Goal: Task Accomplishment & Management: Use online tool/utility

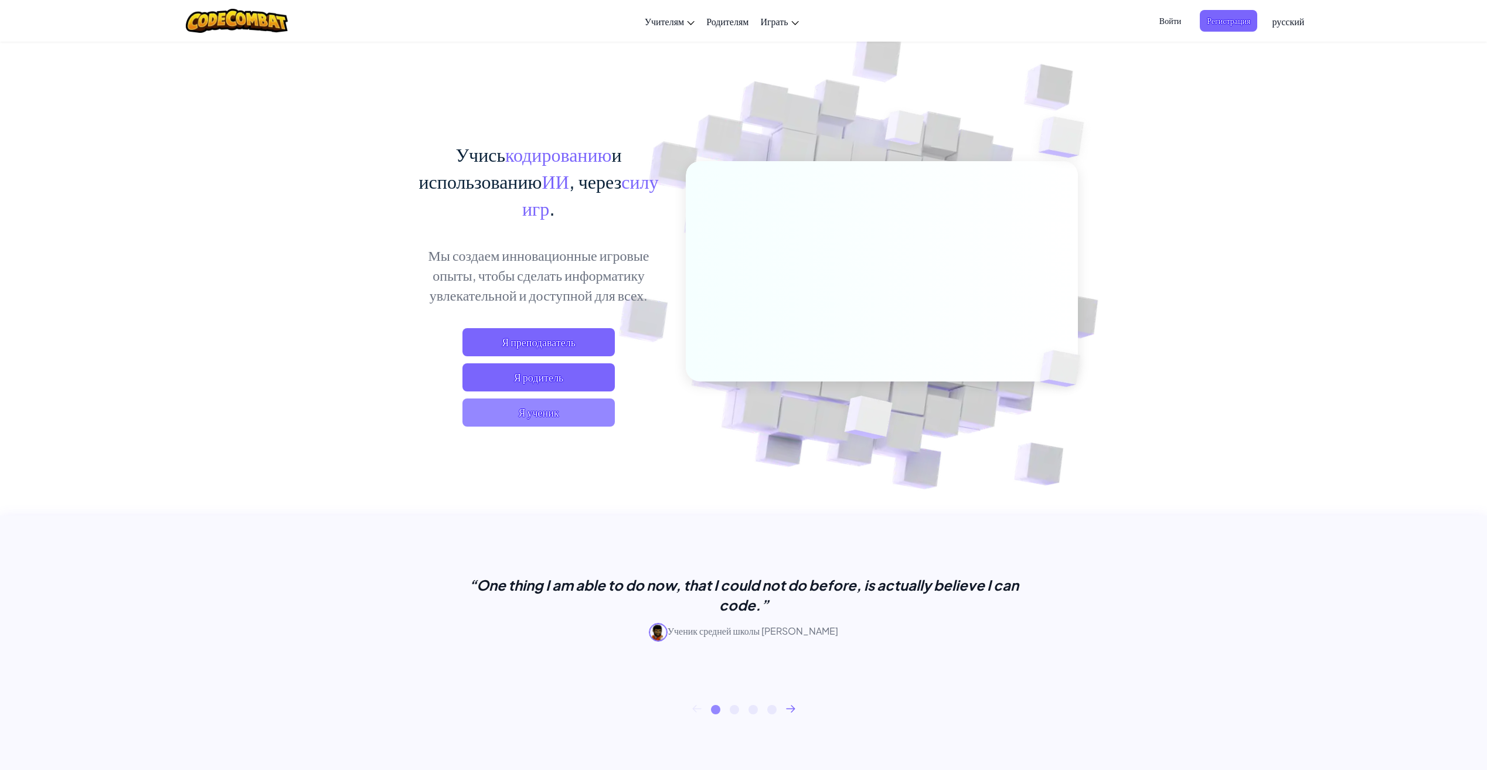
click at [559, 412] on span "Я ученик" at bounding box center [539, 413] width 152 height 28
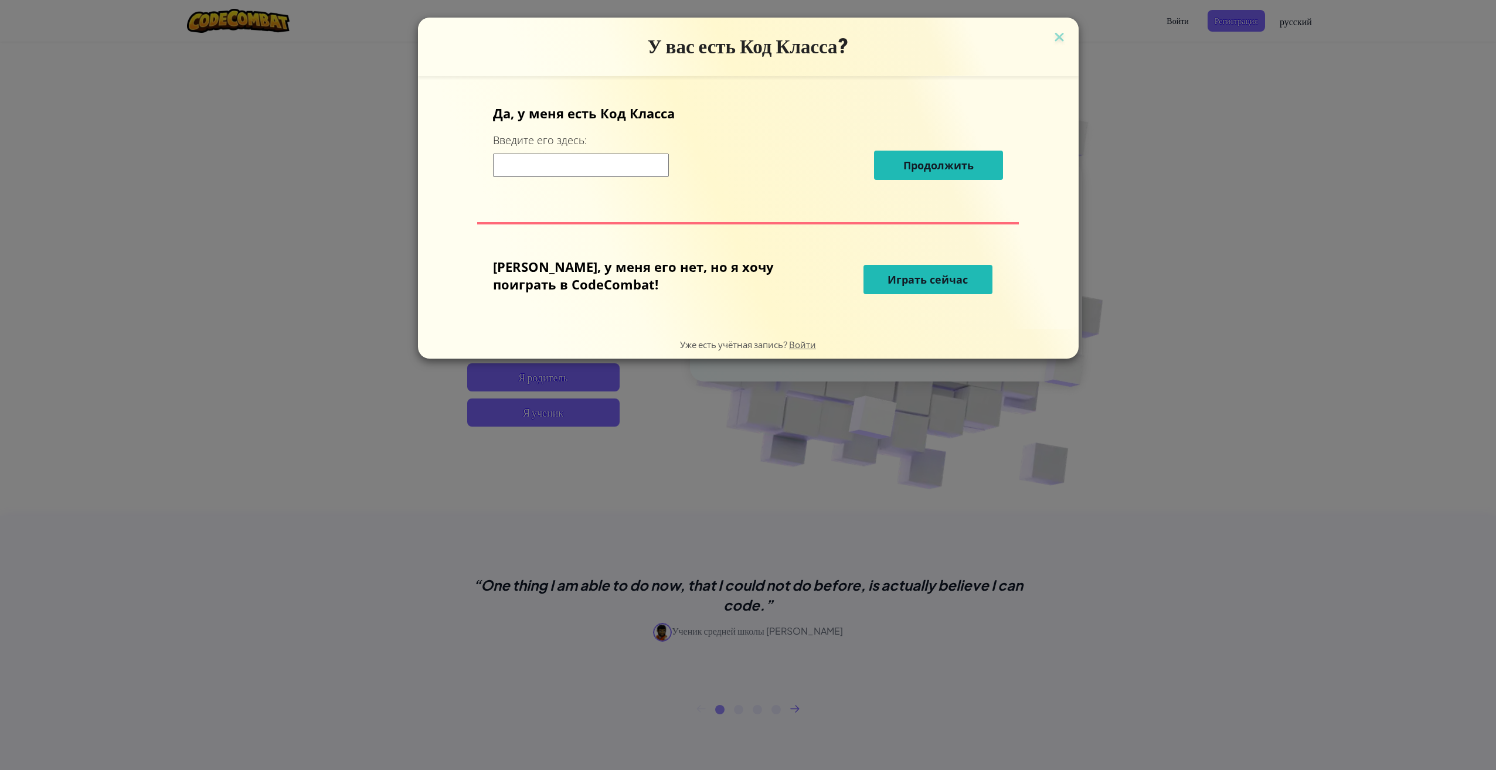
click at [922, 280] on span "Играть сейчас" at bounding box center [928, 280] width 80 height 14
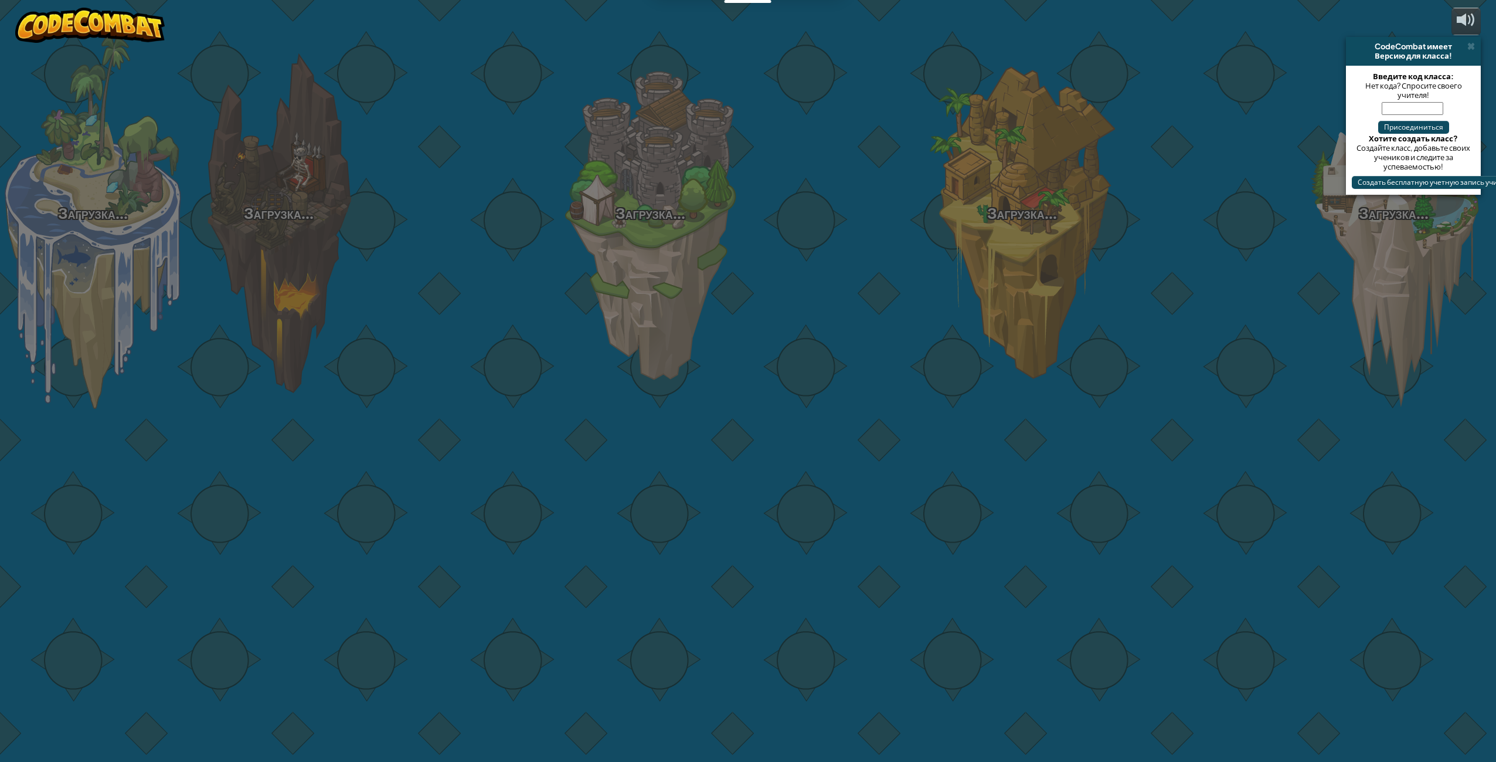
select select "ru"
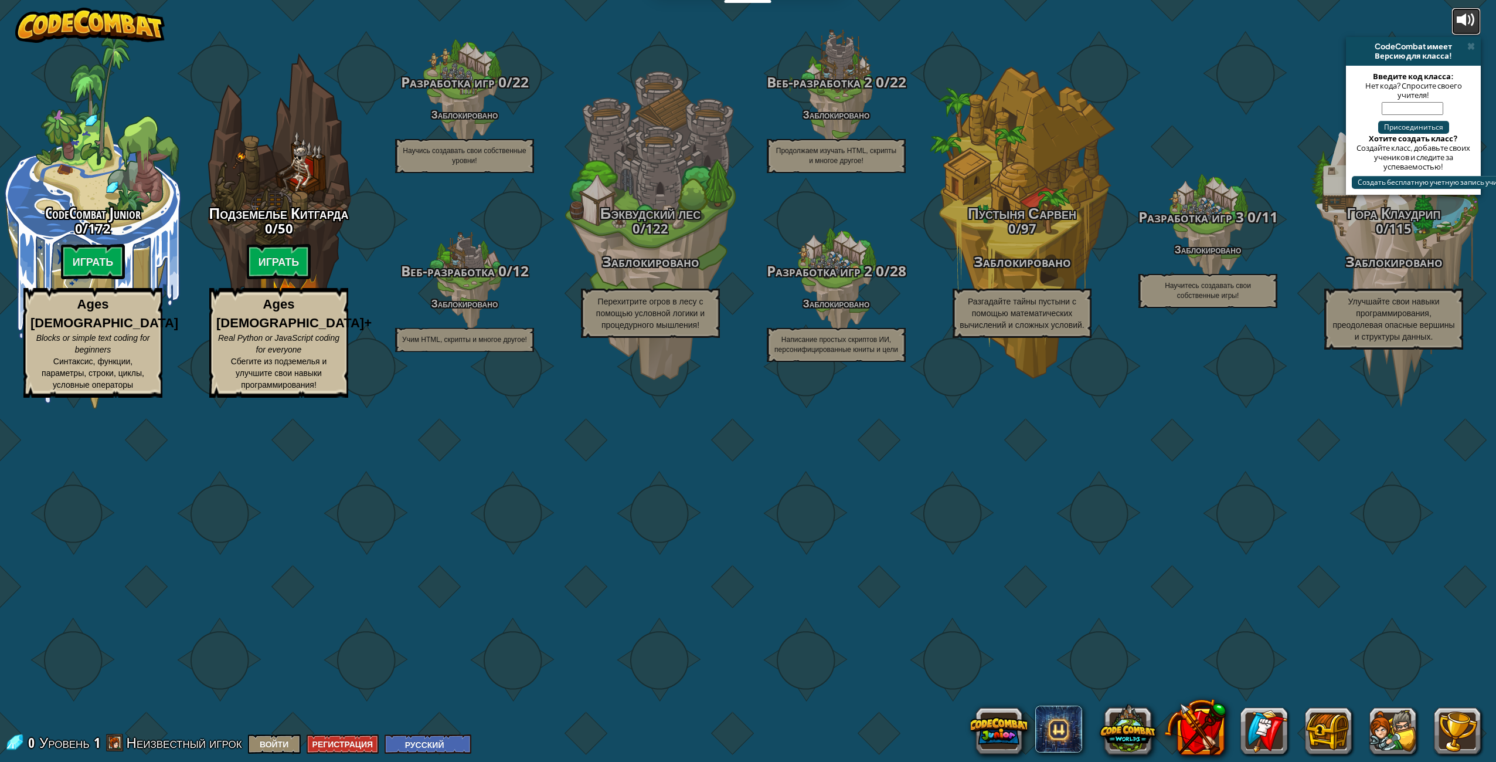
click at [1473, 22] on div at bounding box center [1466, 20] width 19 height 19
click at [1473, 49] on span at bounding box center [1471, 46] width 8 height 9
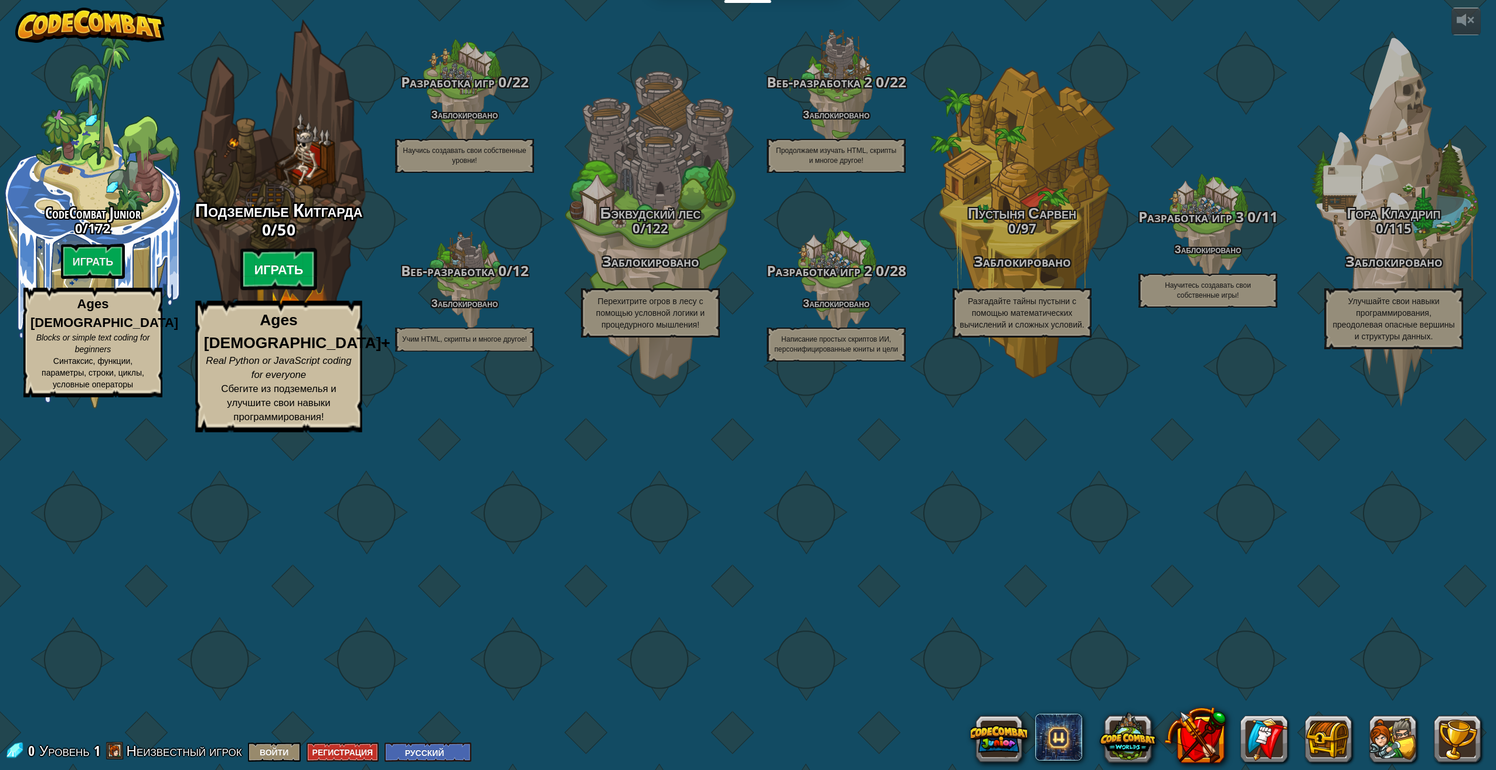
click at [278, 291] on btn "Играть" at bounding box center [278, 270] width 77 height 42
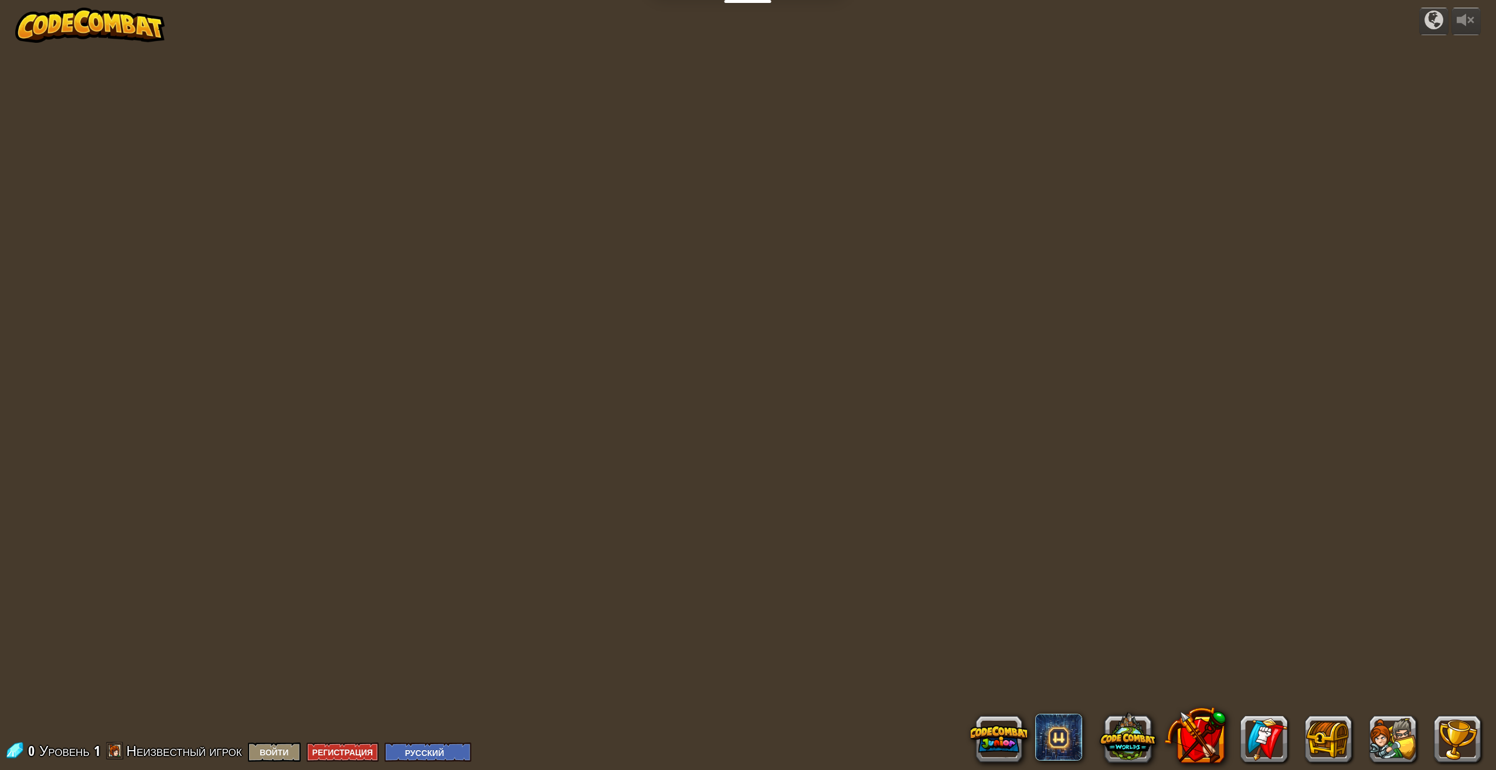
select select "ru"
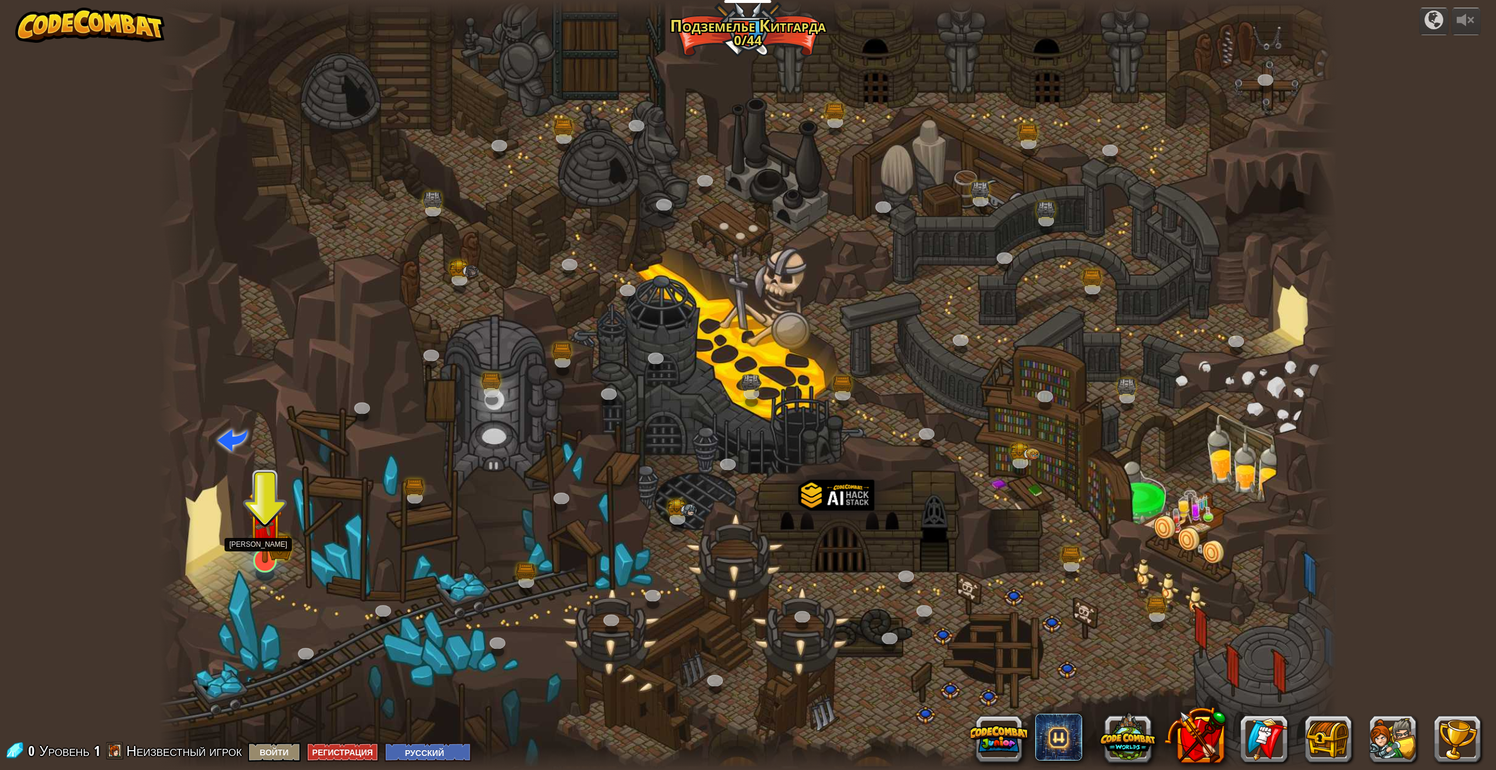
click at [263, 564] on div at bounding box center [264, 560] width 23 height 23
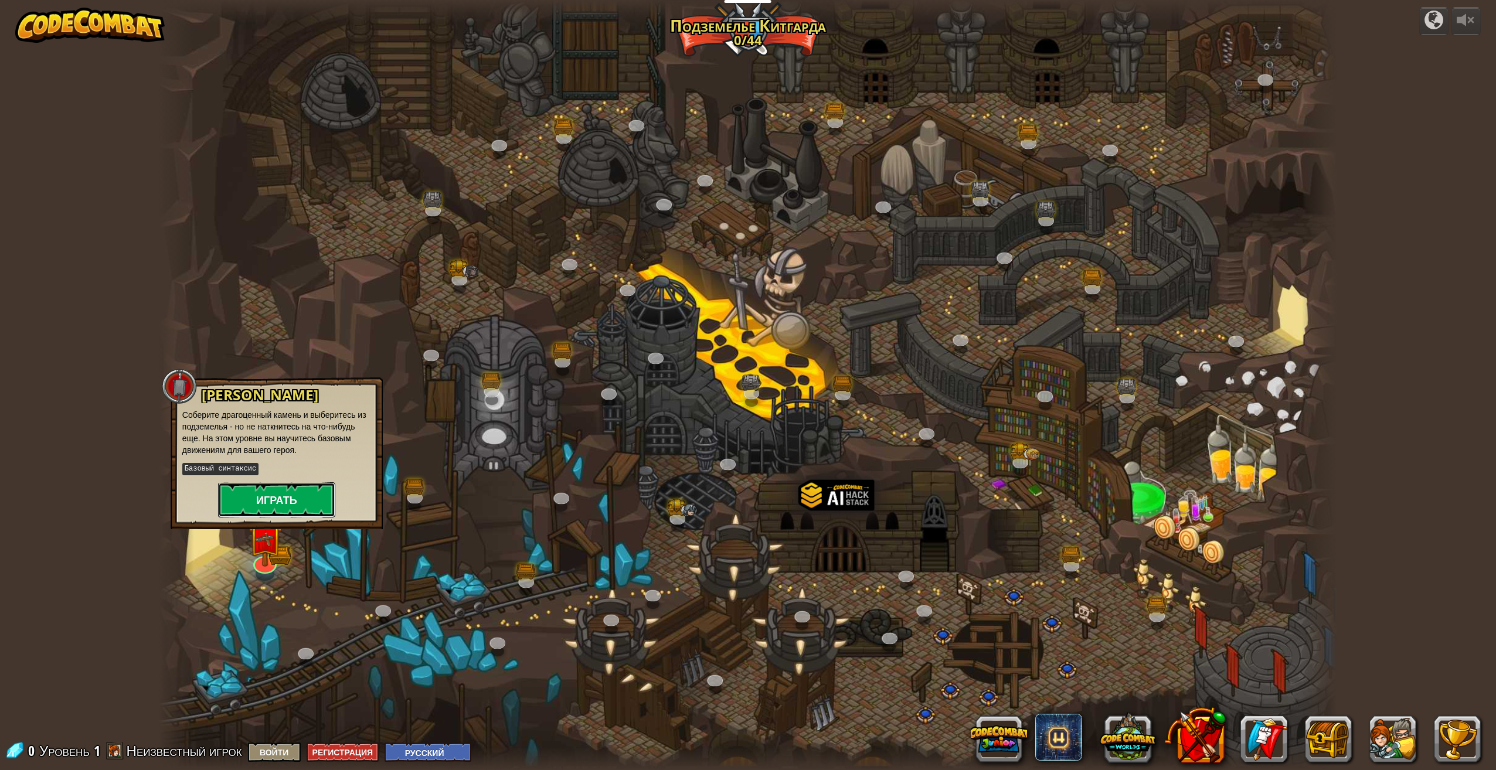
click at [271, 505] on button "Играть" at bounding box center [276, 500] width 117 height 35
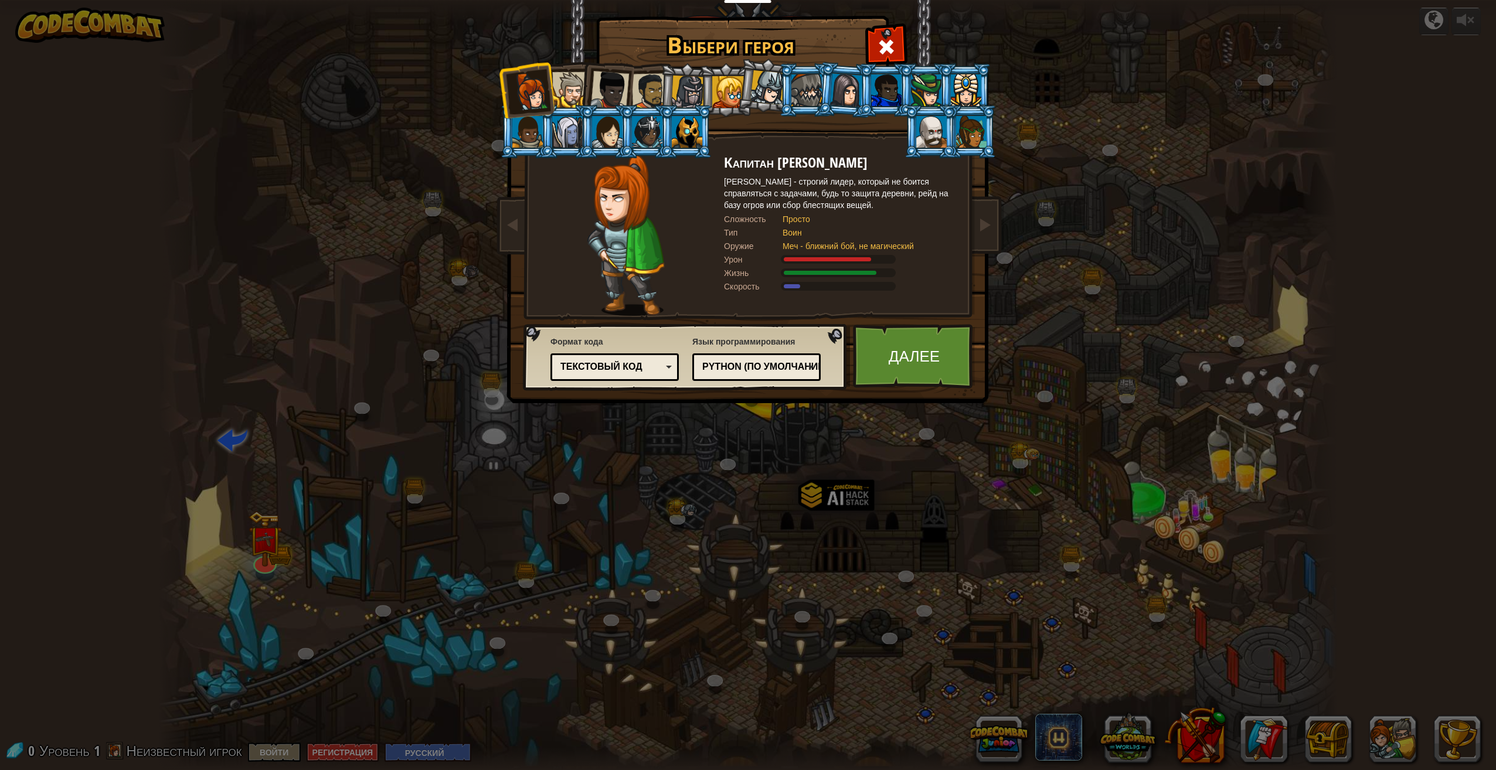
click at [605, 89] on div at bounding box center [609, 90] width 39 height 39
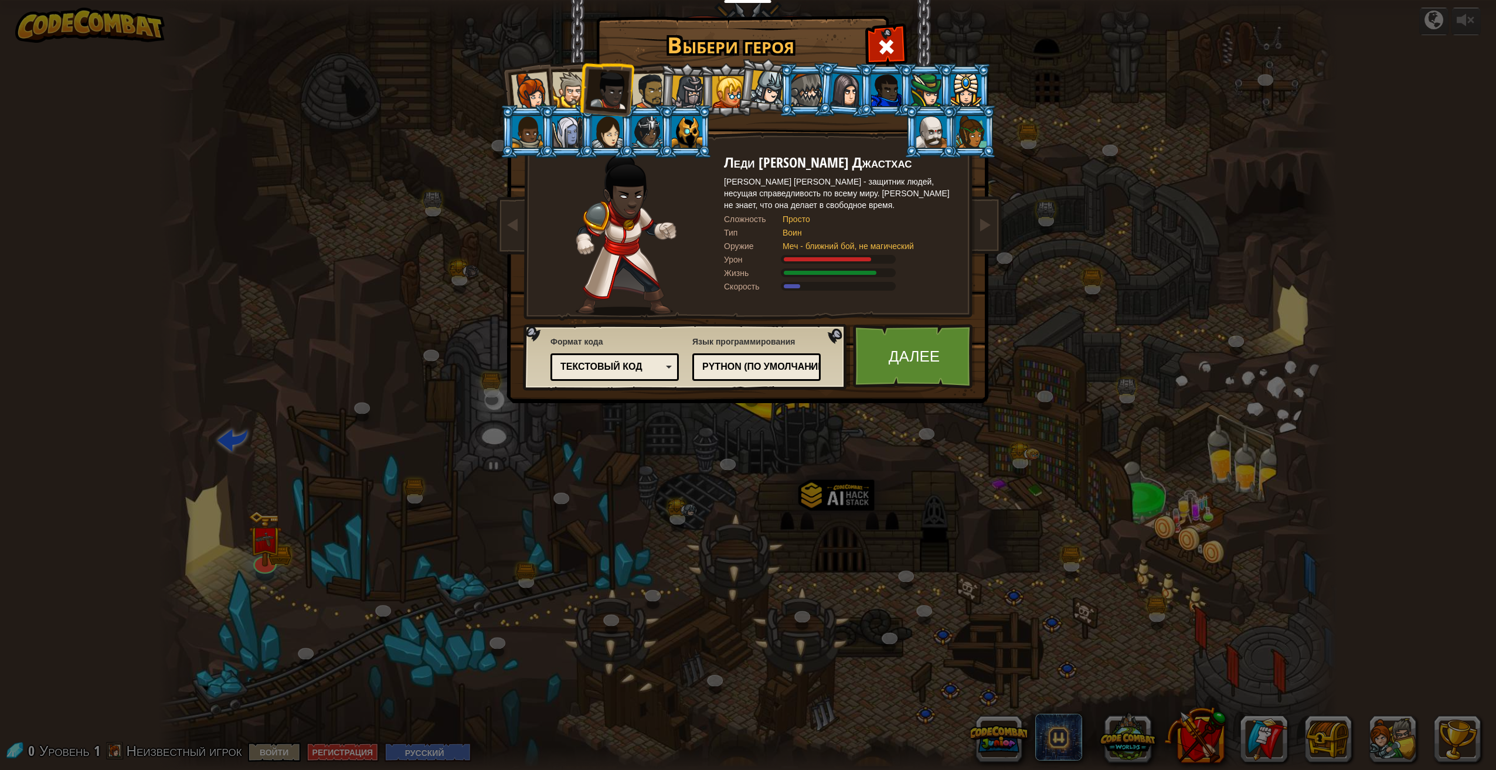
click at [563, 80] on div at bounding box center [570, 90] width 36 height 36
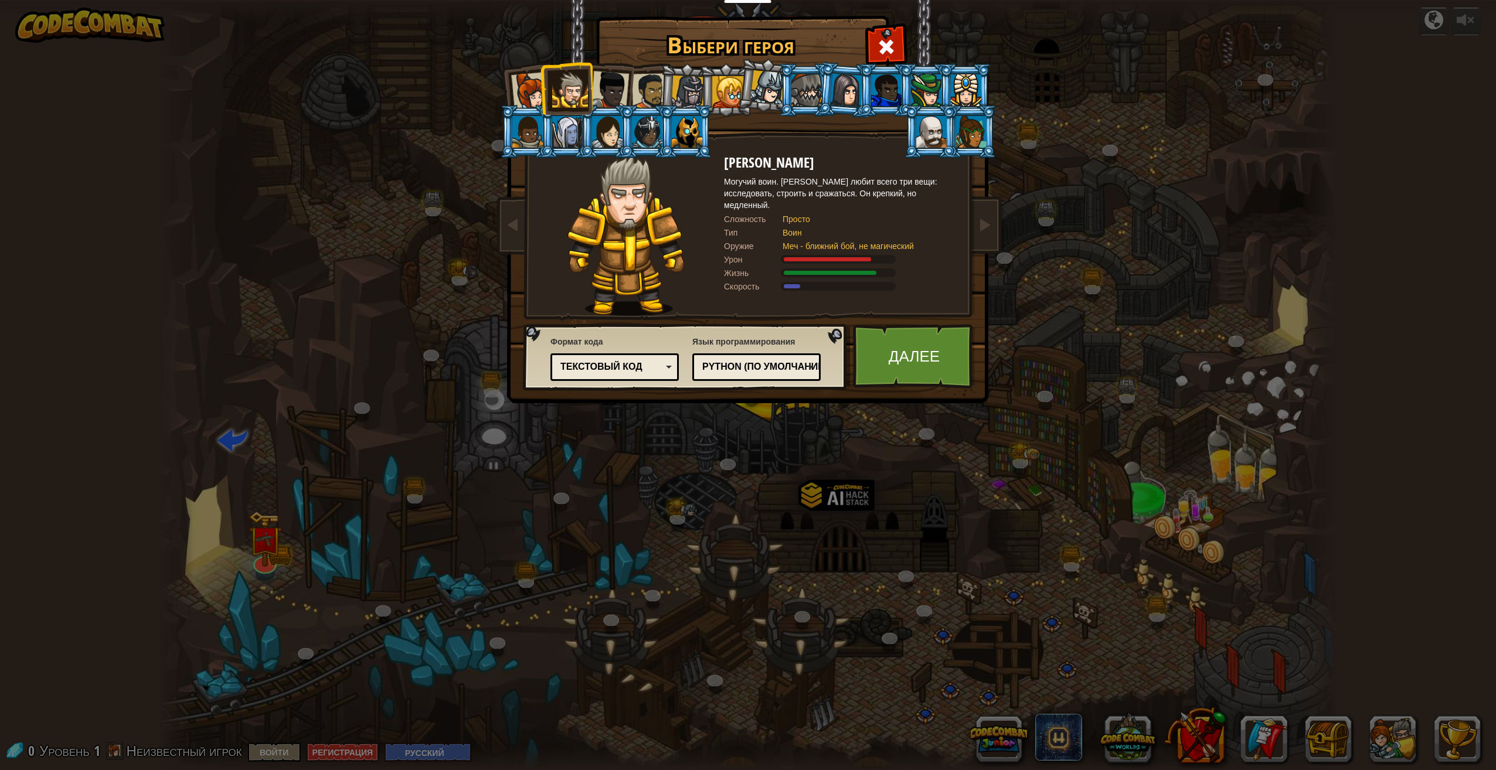
click at [600, 80] on div at bounding box center [609, 90] width 39 height 39
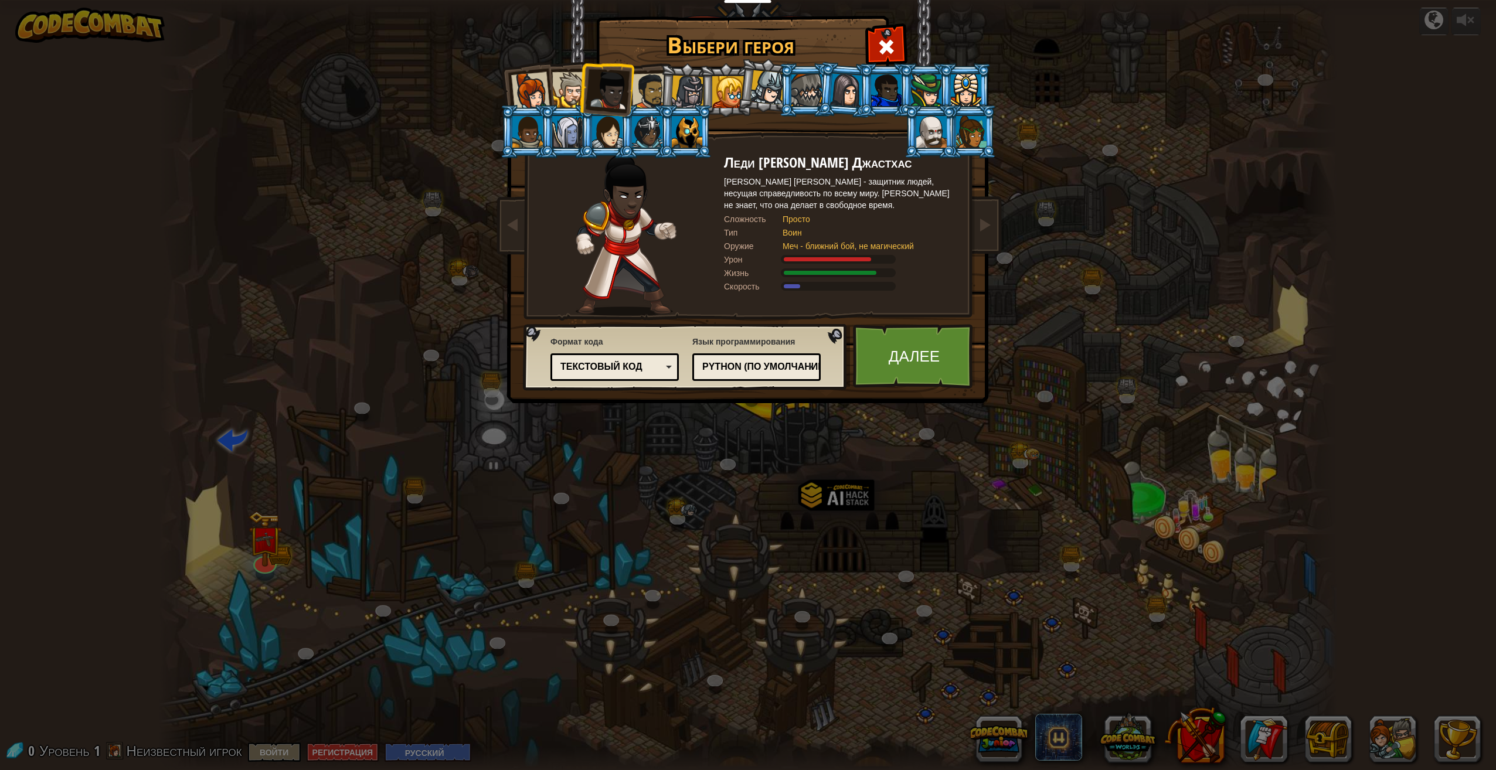
drag, startPoint x: 650, startPoint y: 83, endPoint x: 641, endPoint y: 79, distance: 9.5
click at [645, 81] on div at bounding box center [650, 91] width 36 height 36
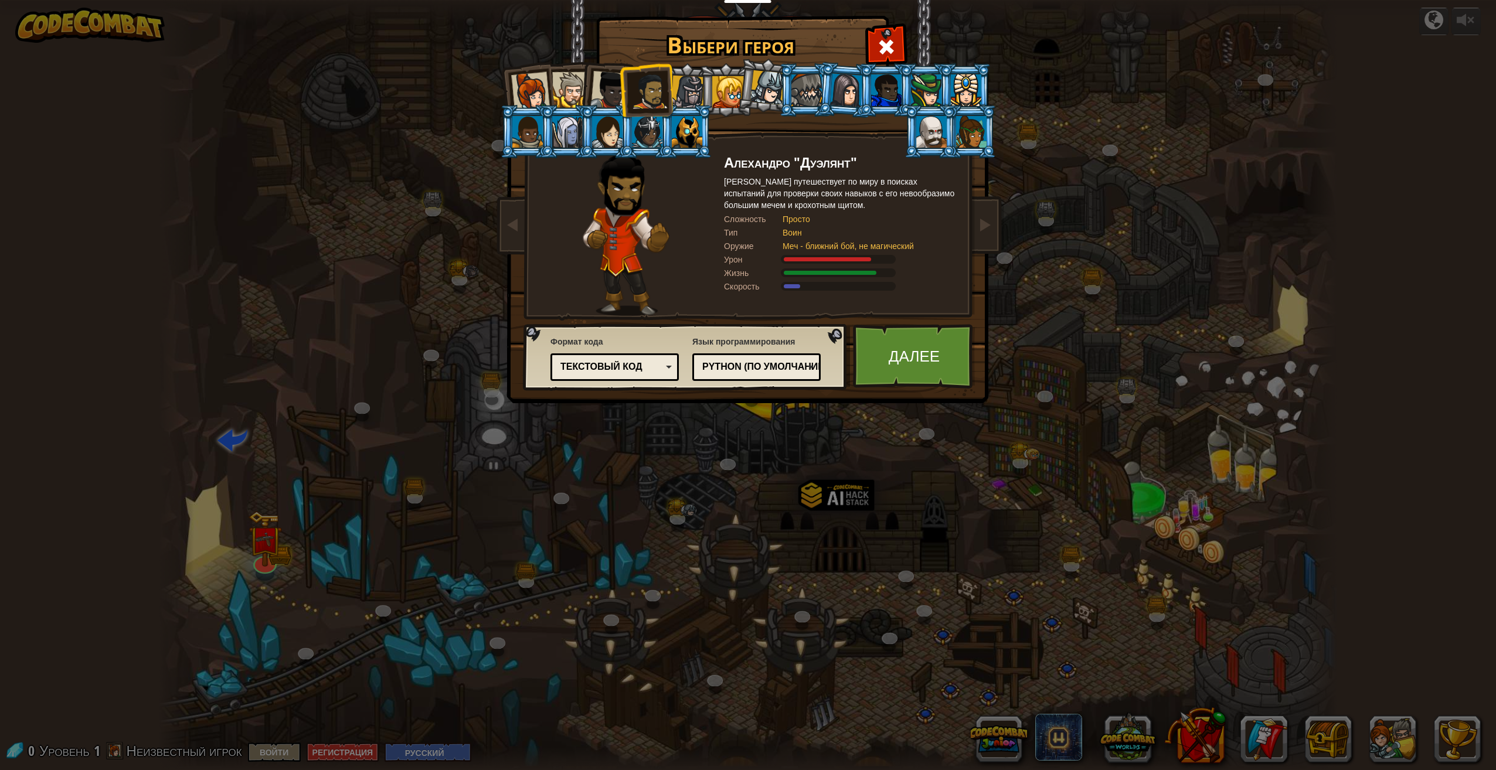
click at [533, 89] on div at bounding box center [530, 91] width 39 height 39
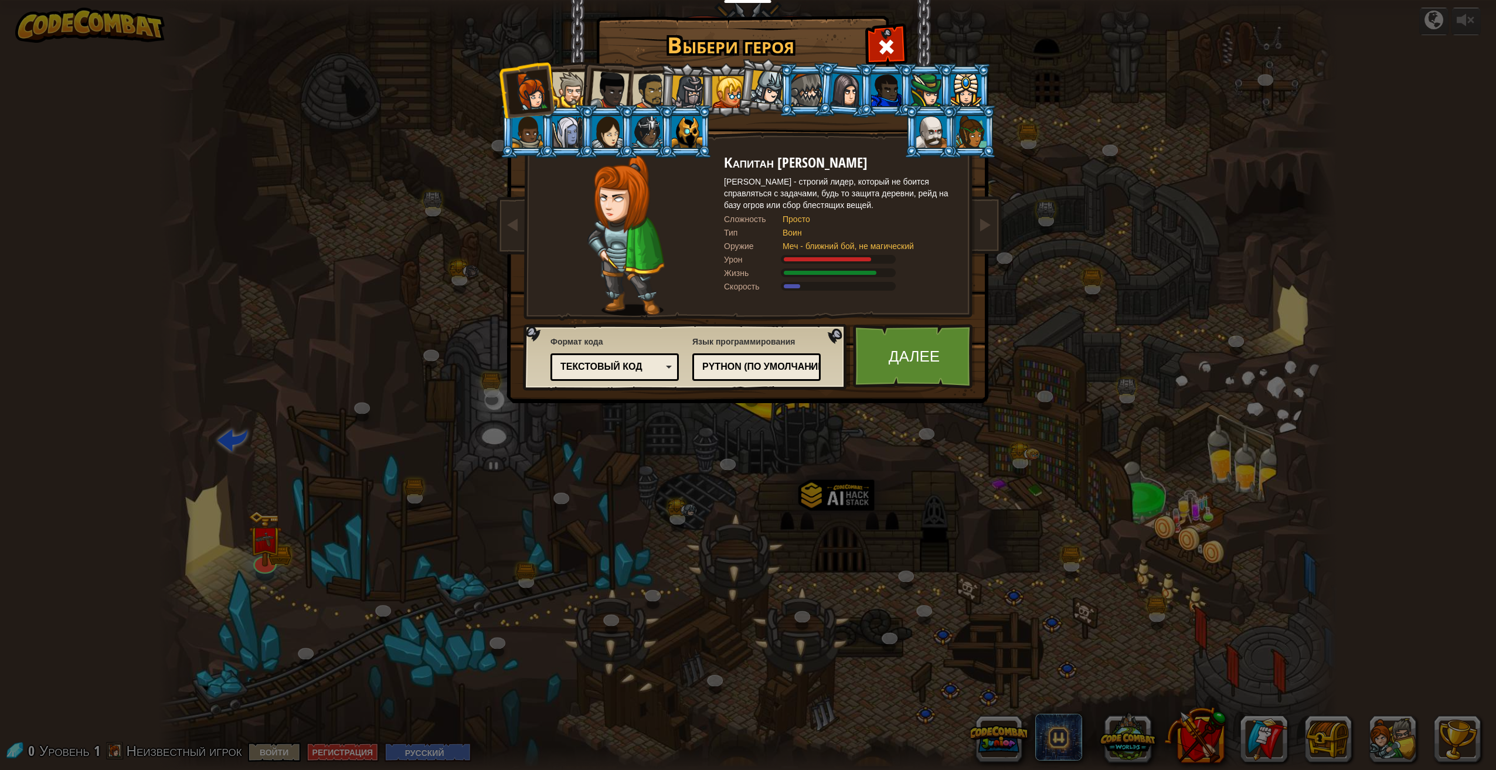
click at [541, 90] on div at bounding box center [530, 91] width 39 height 39
drag, startPoint x: 564, startPoint y: 92, endPoint x: 580, endPoint y: 91, distance: 15.9
click at [565, 92] on div at bounding box center [570, 90] width 36 height 36
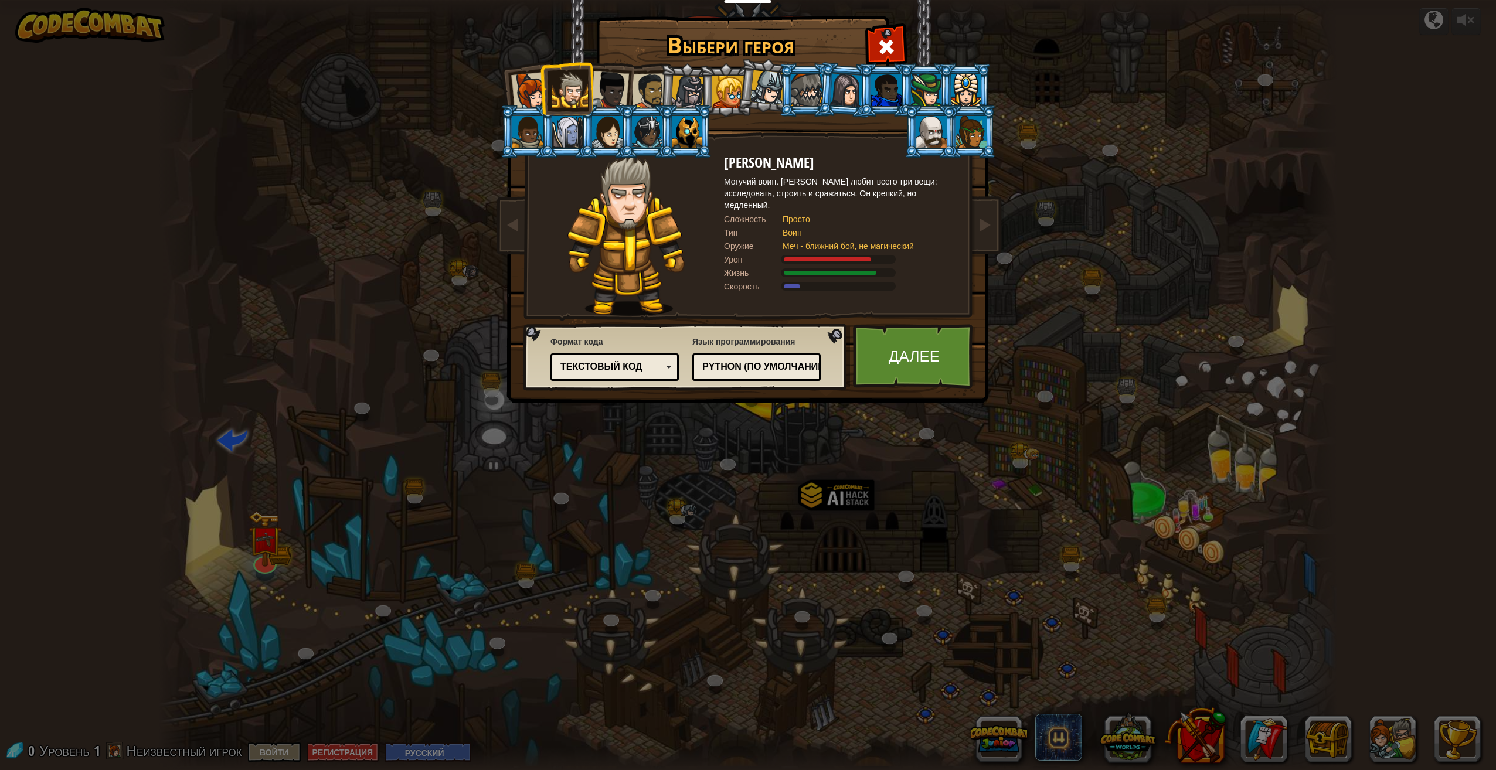
click at [611, 89] on div at bounding box center [609, 90] width 39 height 39
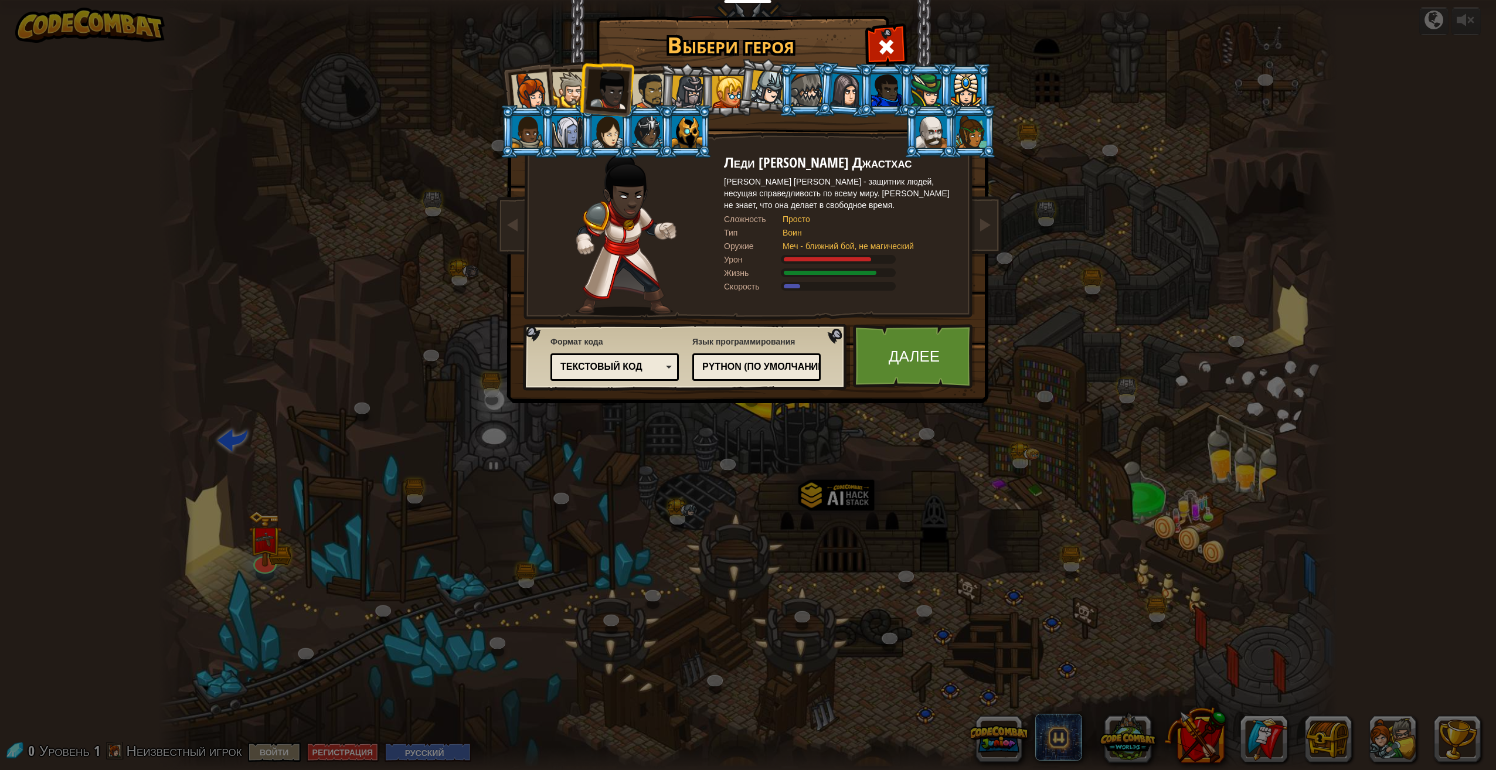
click at [539, 77] on div at bounding box center [530, 91] width 39 height 39
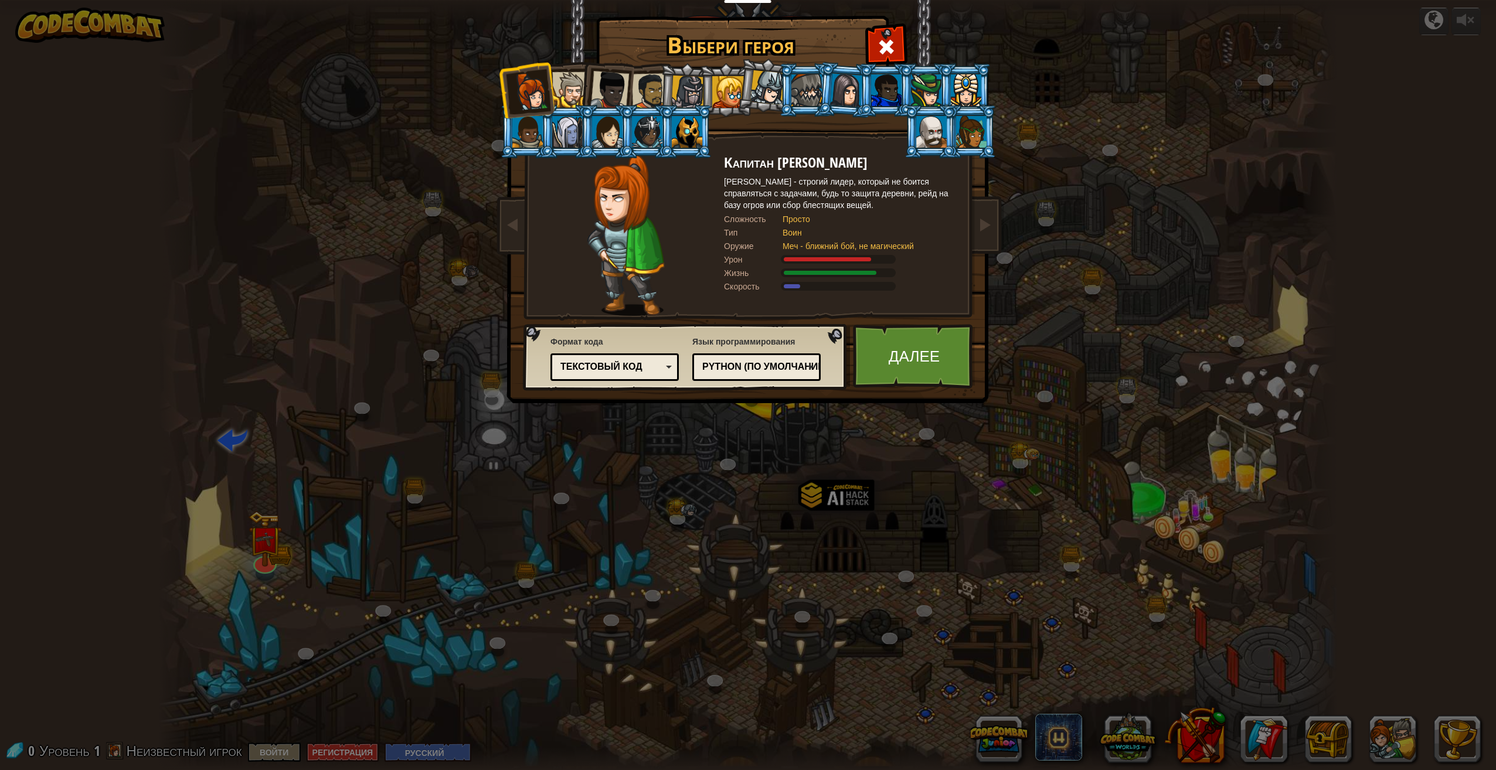
click at [613, 96] on div at bounding box center [609, 90] width 39 height 39
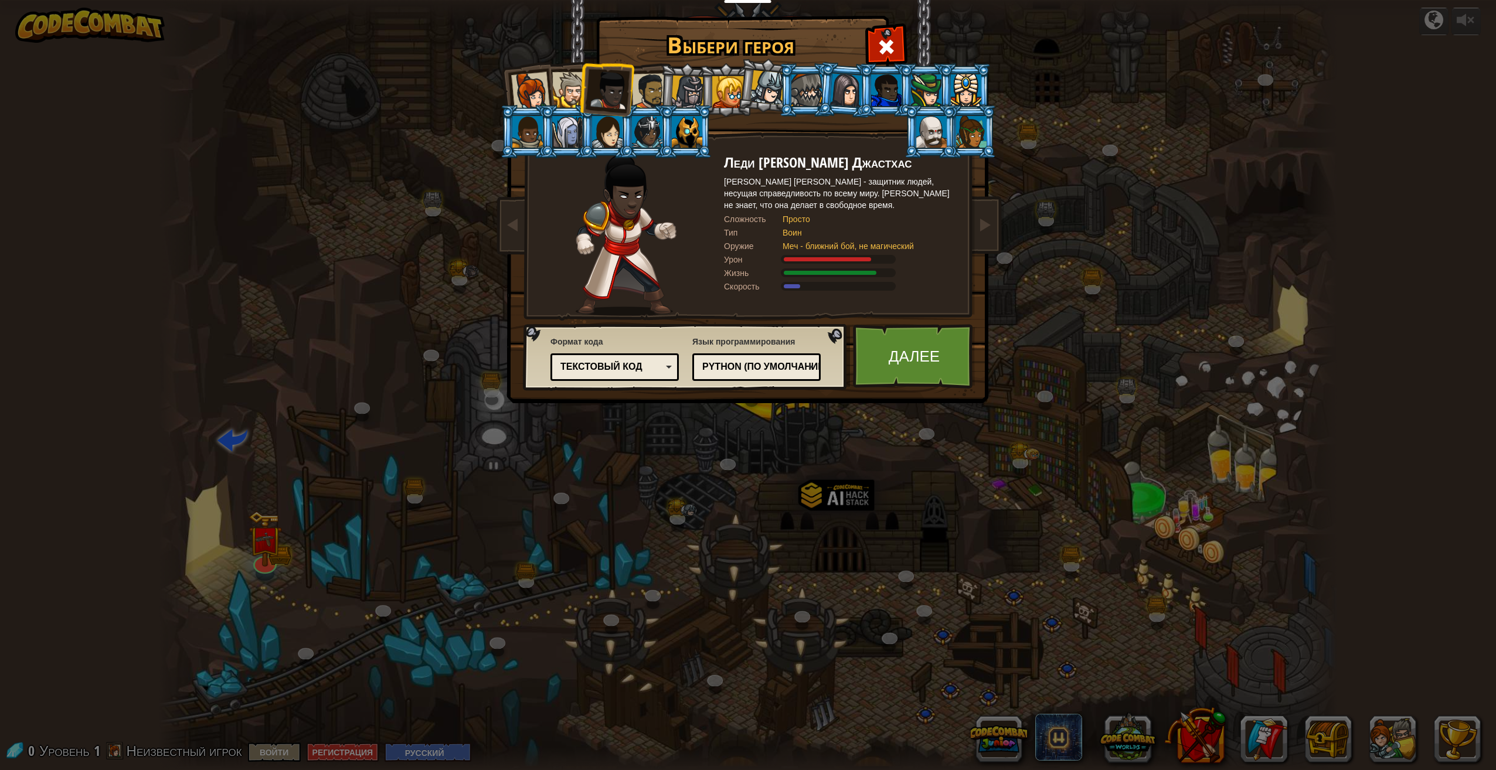
click at [566, 86] on div at bounding box center [570, 90] width 36 height 36
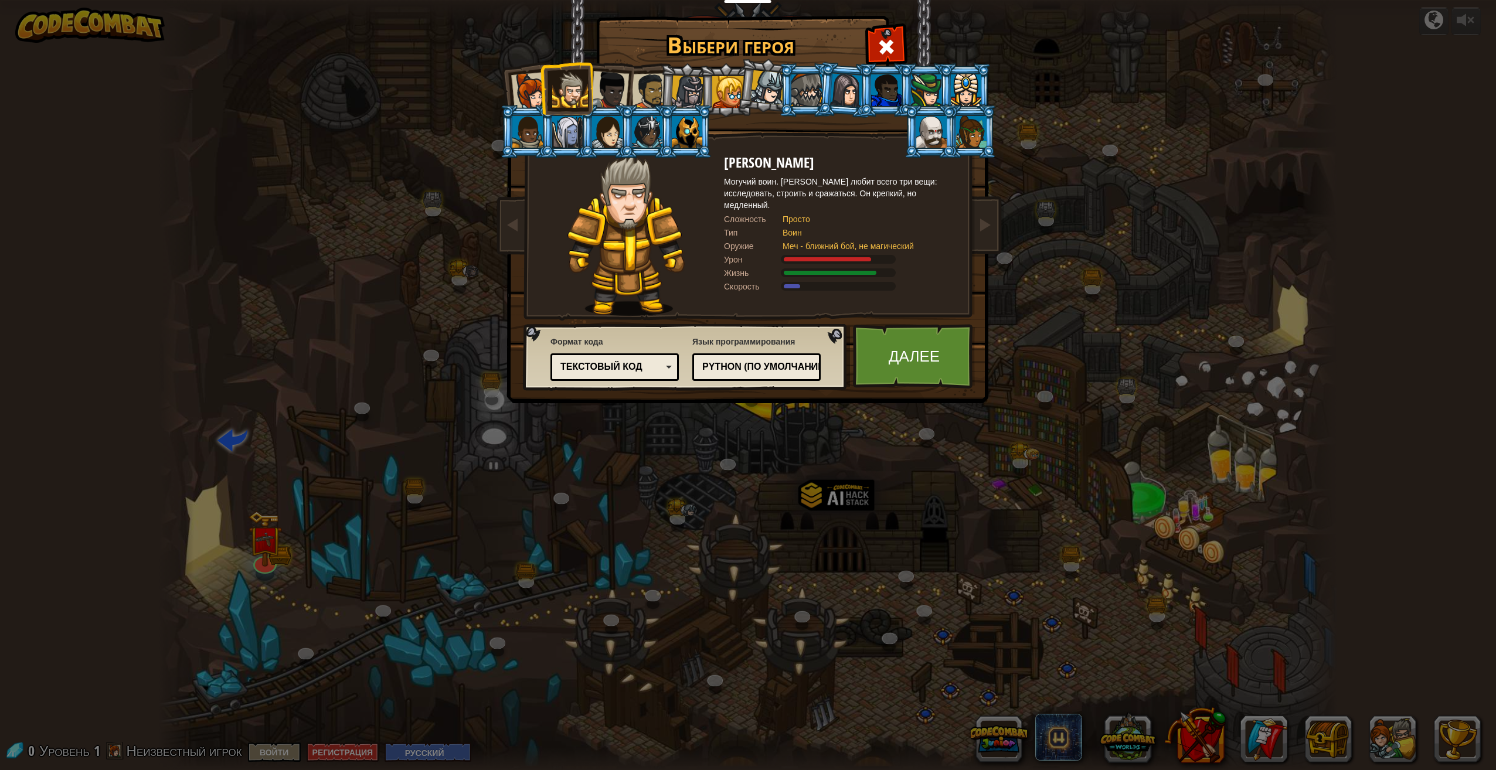
click at [539, 89] on div at bounding box center [530, 91] width 39 height 39
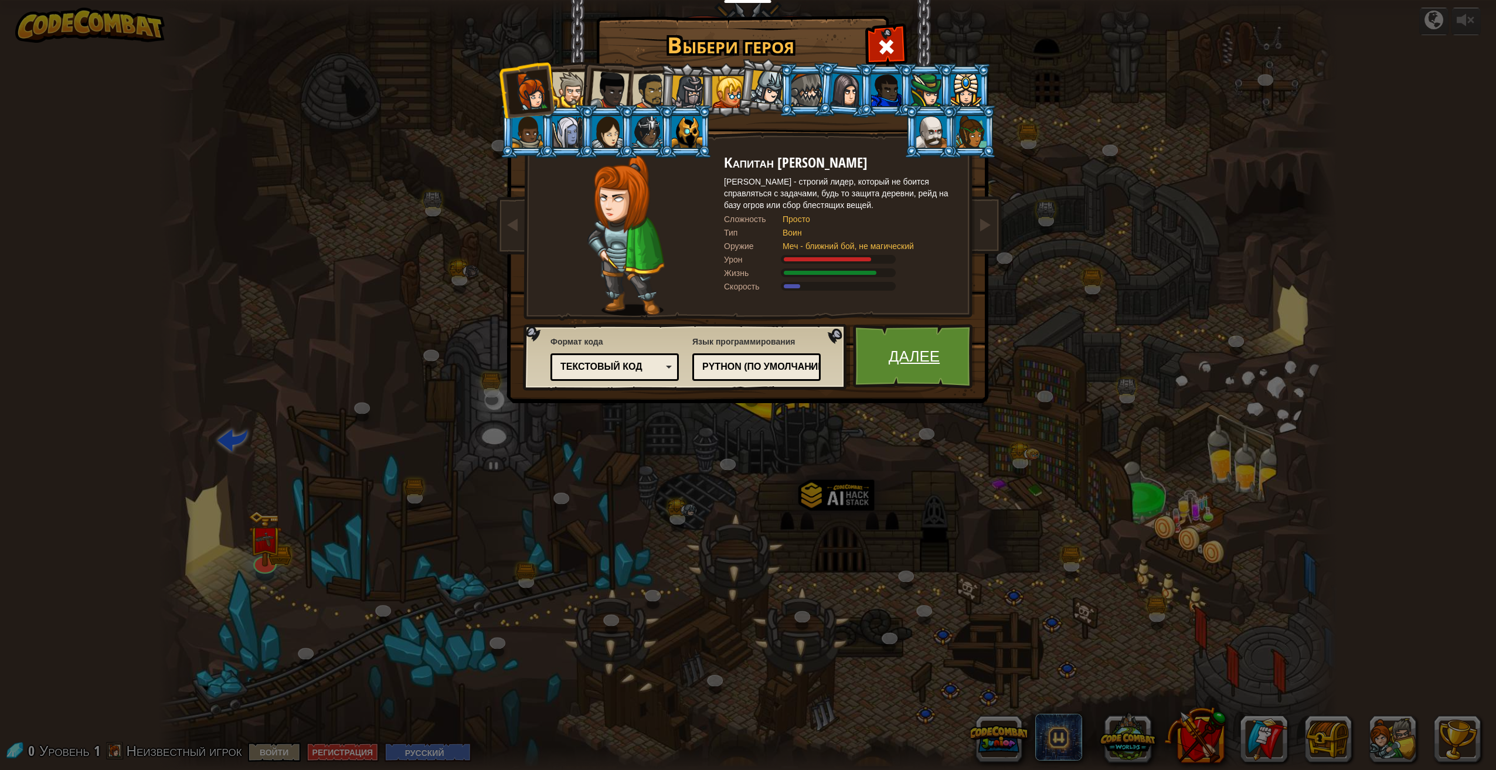
click at [922, 352] on link "Далее" at bounding box center [914, 356] width 123 height 64
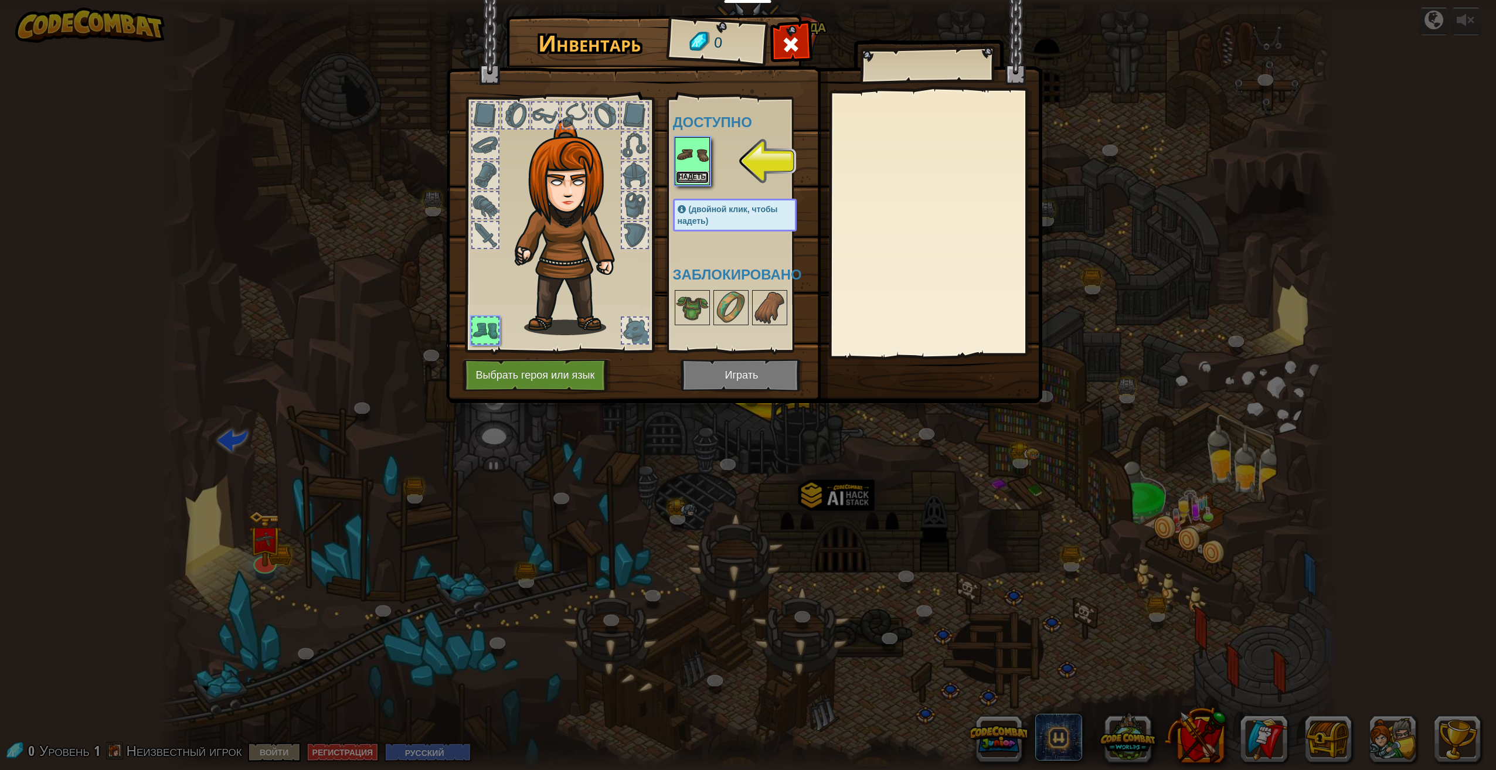
click at [689, 178] on button "Надеть" at bounding box center [692, 177] width 33 height 12
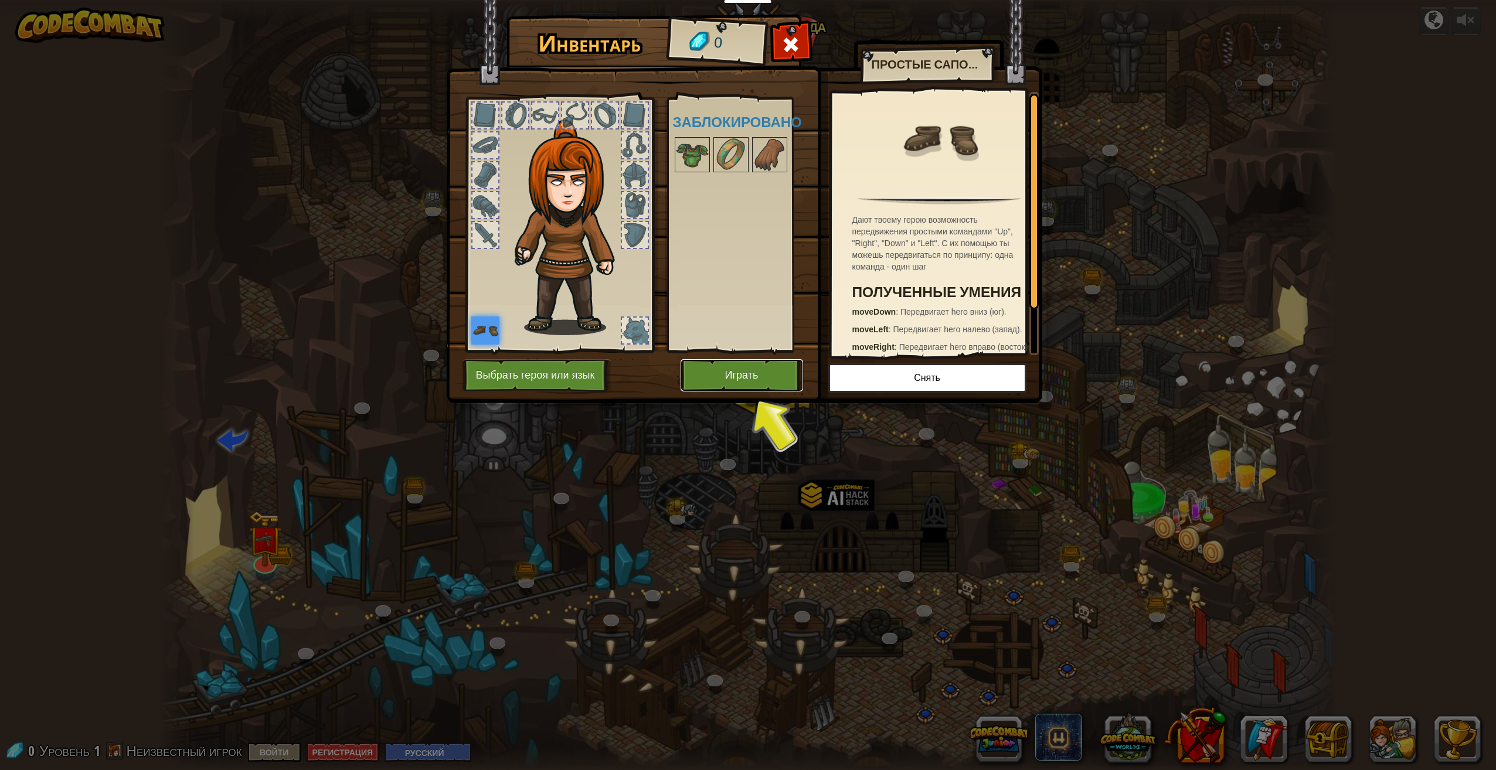
click at [765, 379] on button "Играть" at bounding box center [742, 375] width 123 height 32
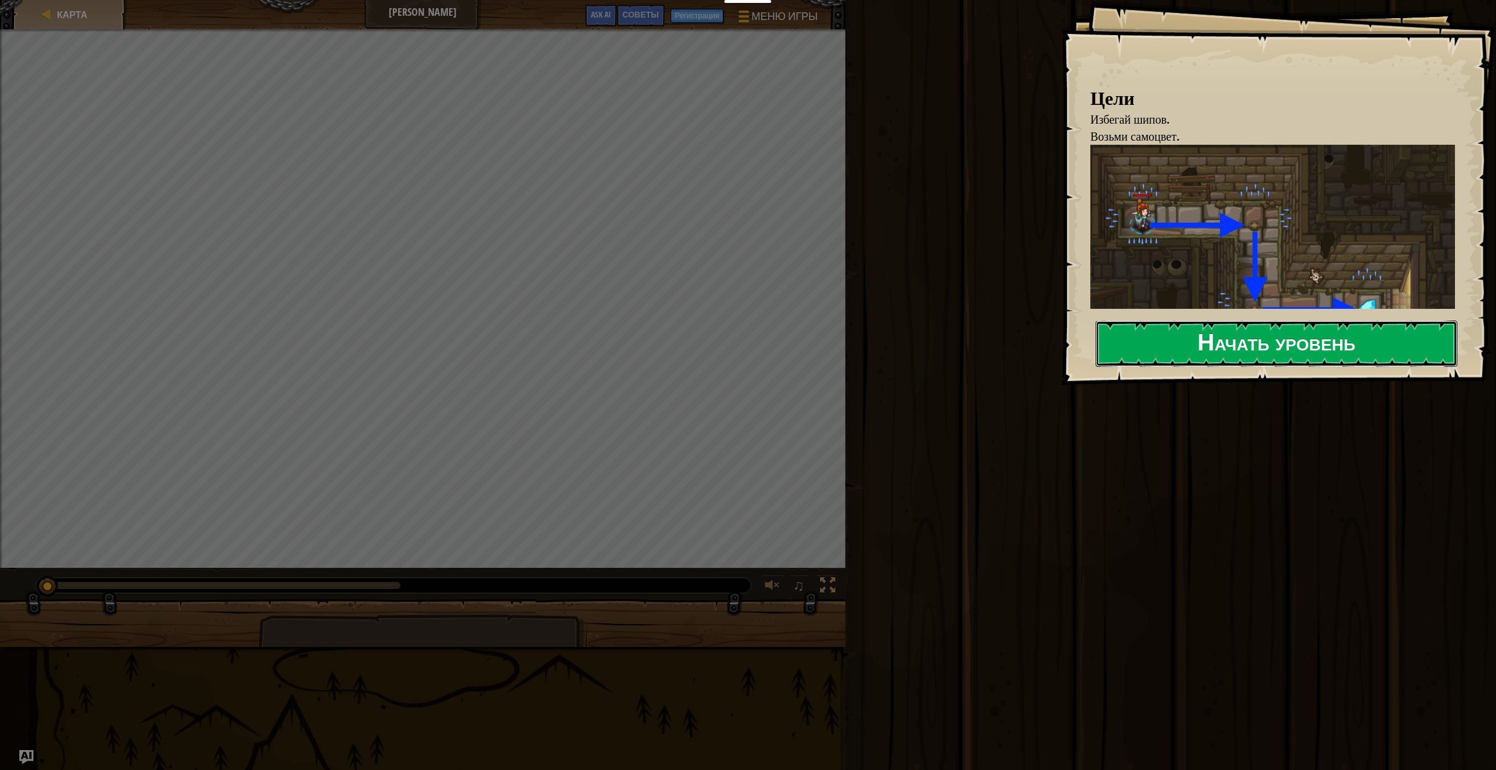
click at [1249, 329] on button "Начать уровень" at bounding box center [1277, 344] width 362 height 46
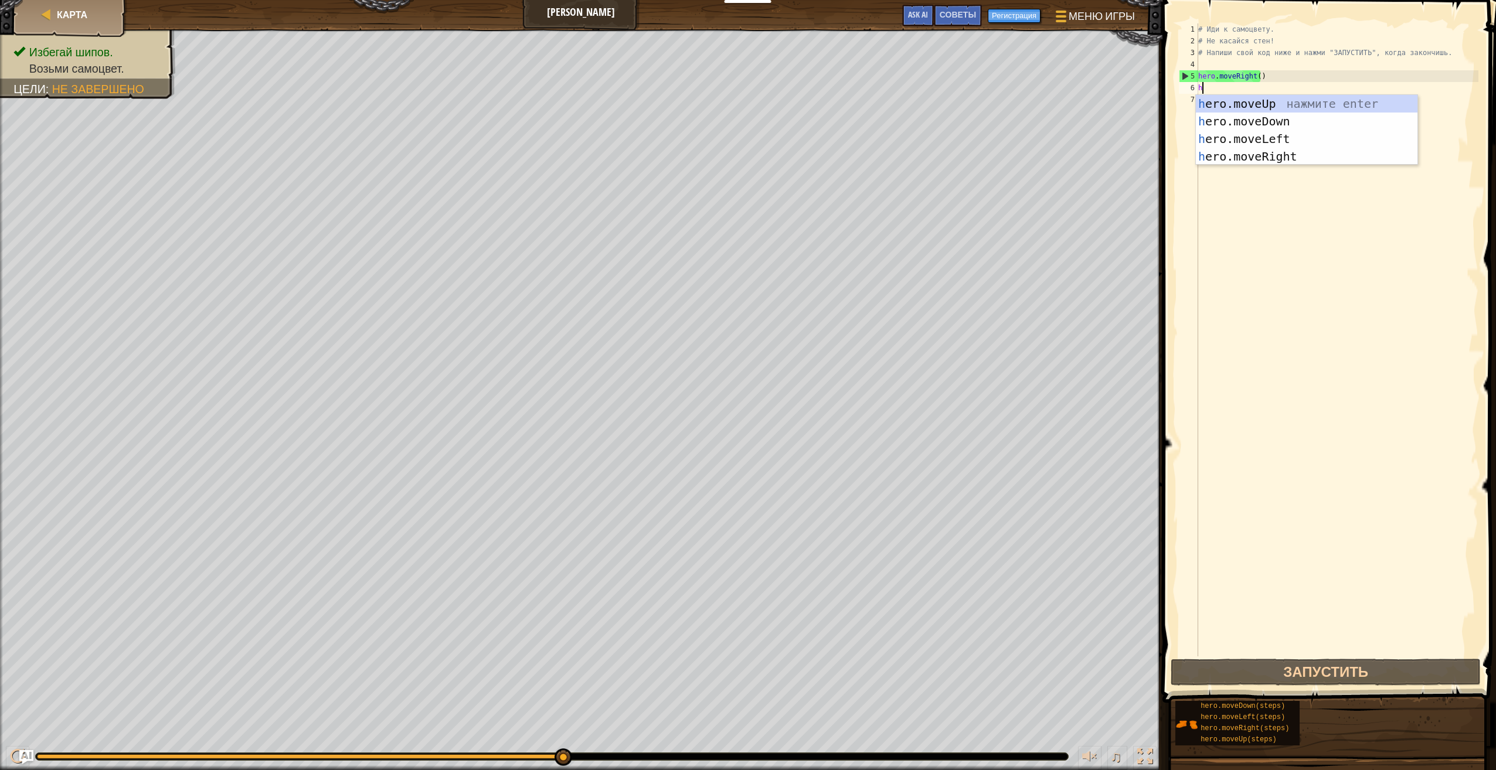
scroll to position [5, 0]
type textarea "hero"
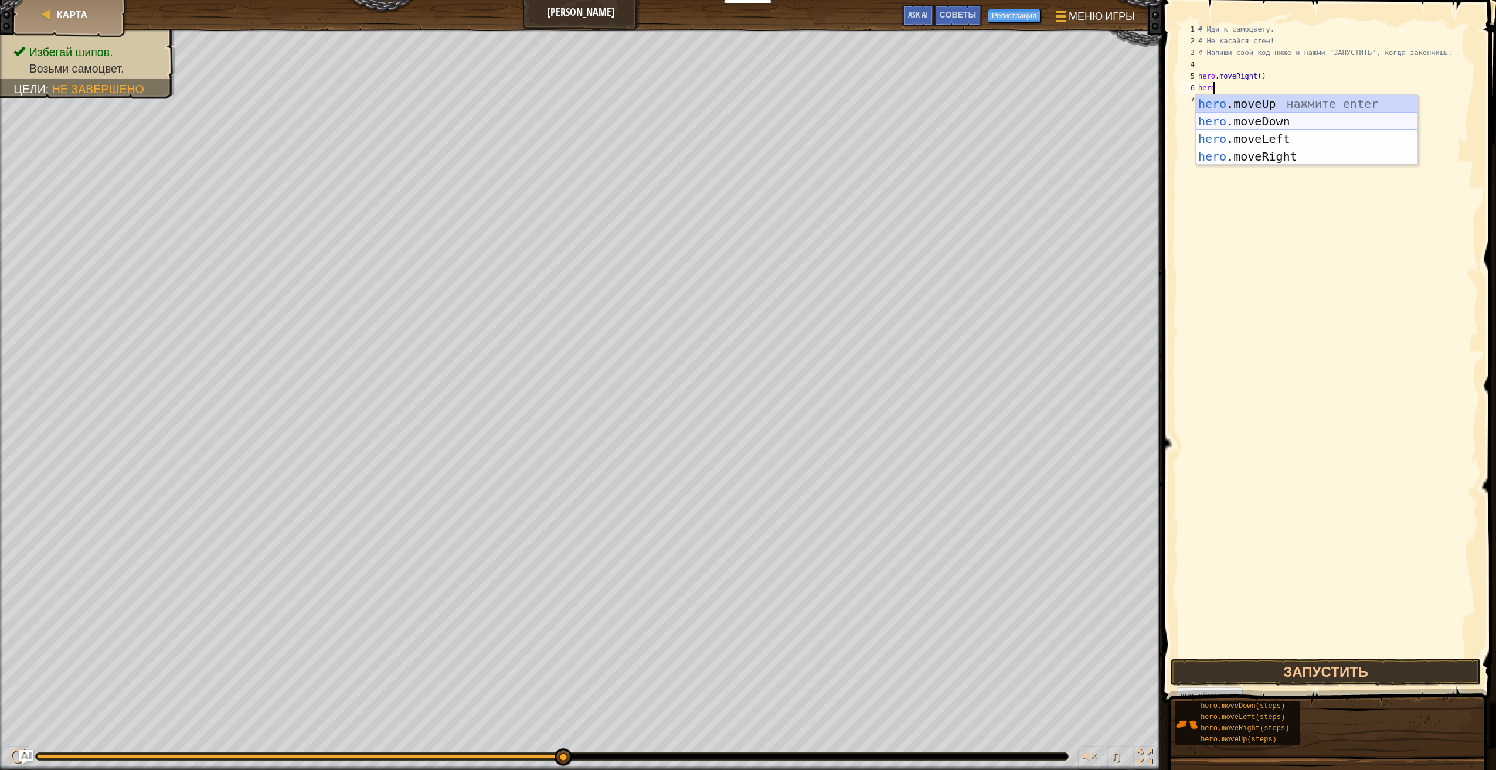
click at [1287, 120] on div "hero .moveUp нажмите enter hero .moveDown нажмите enter hero .moveLeft нажмите …" at bounding box center [1307, 148] width 222 height 106
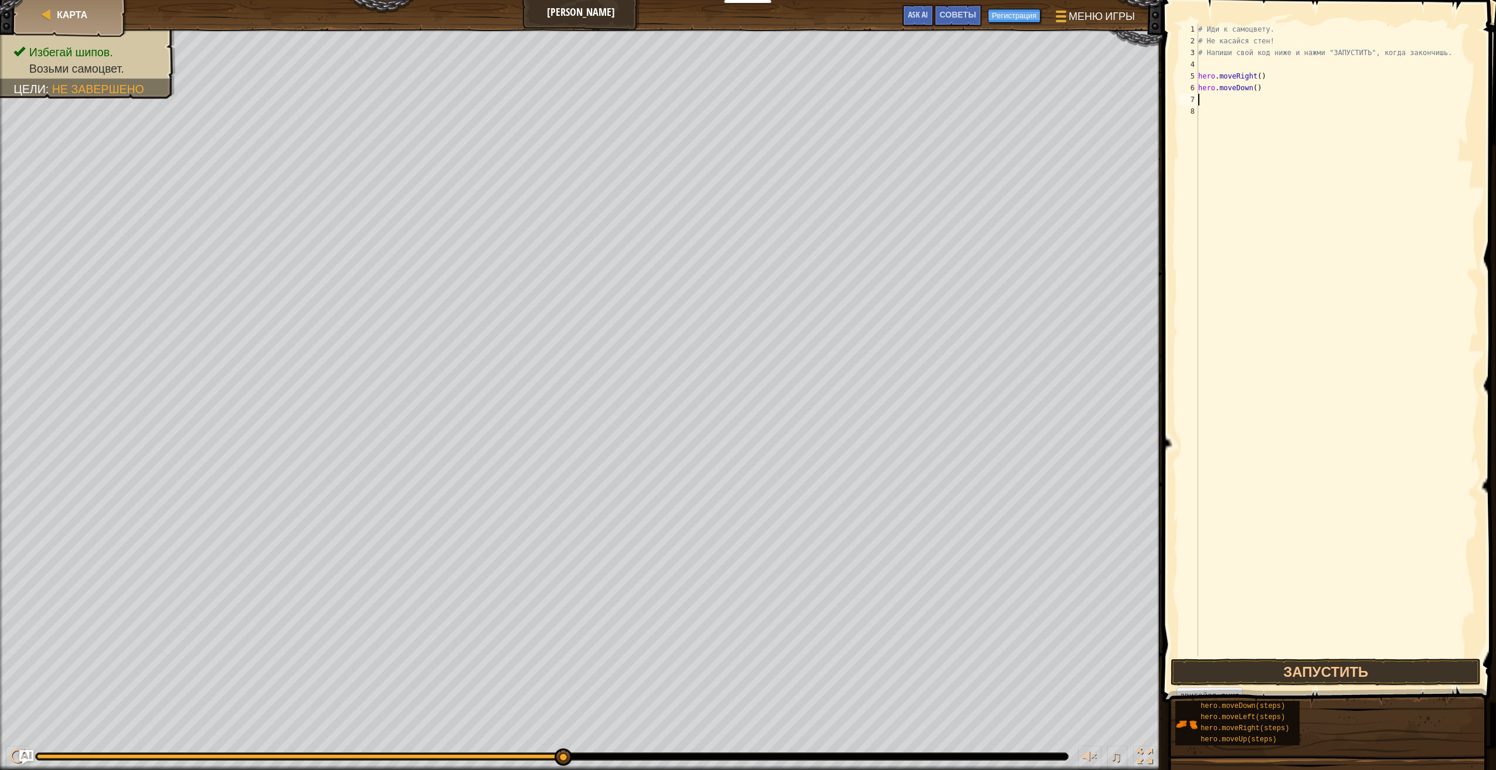
scroll to position [5, 0]
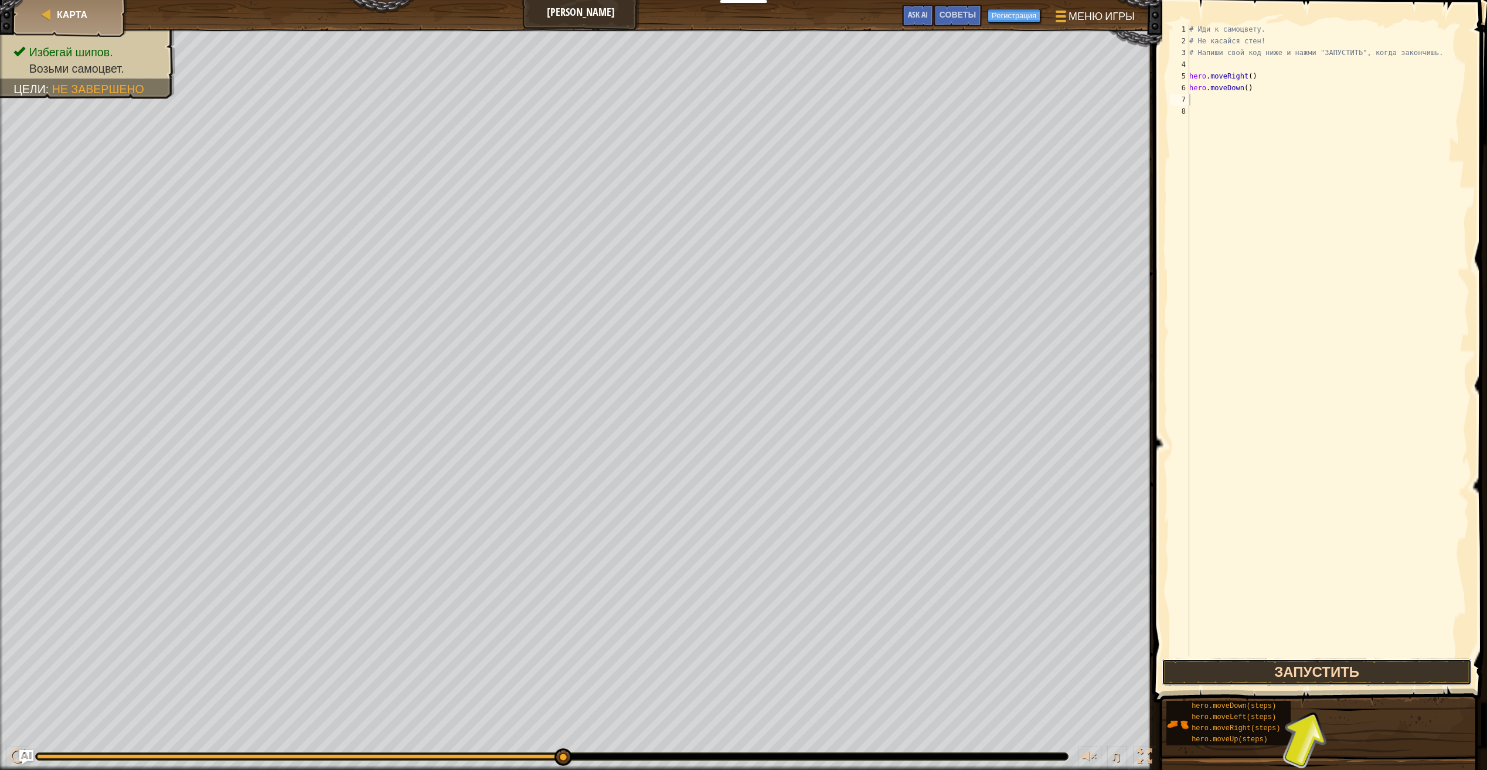
click at [1316, 674] on button "Запустить" at bounding box center [1317, 672] width 310 height 27
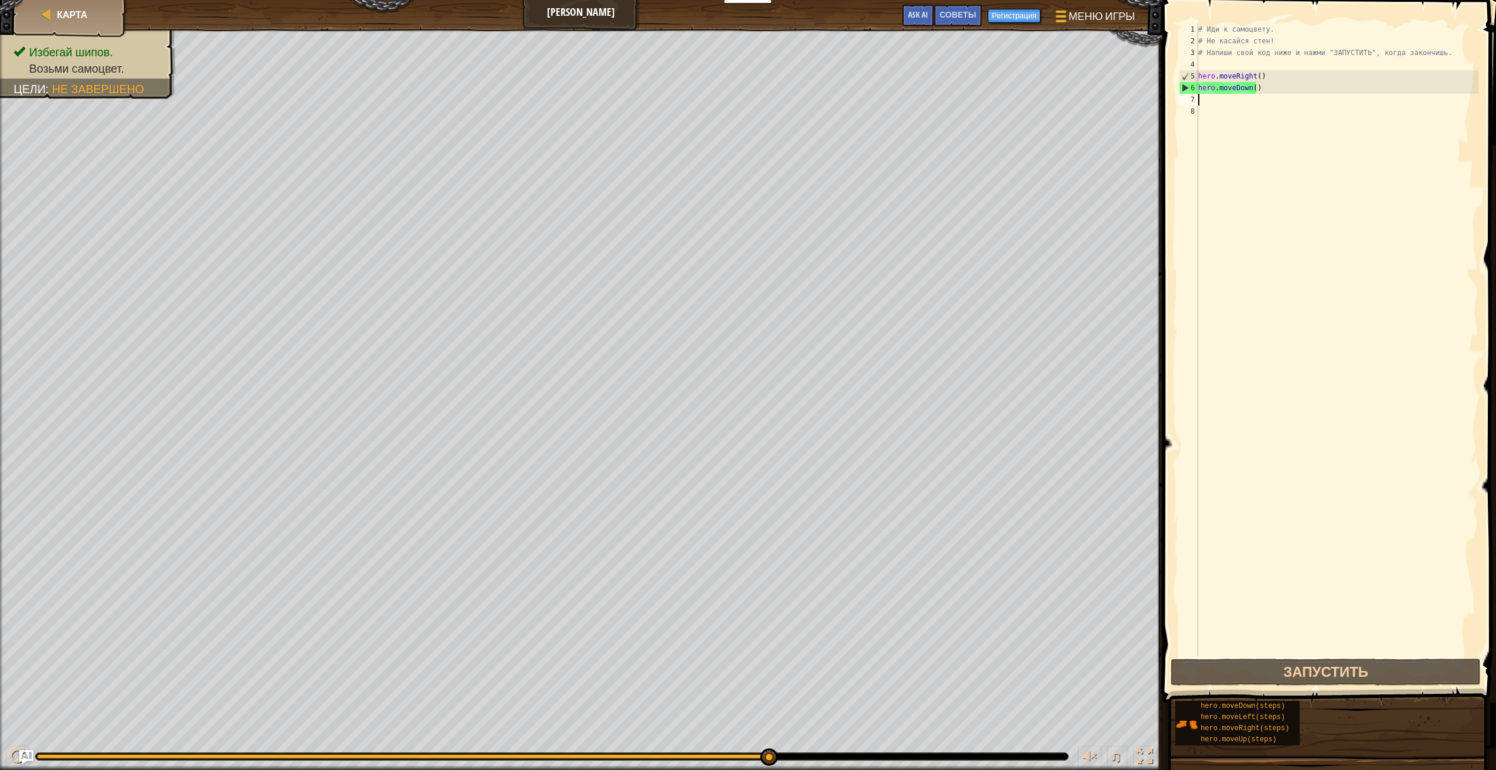
click at [1242, 101] on div "# Иди к самоцвету. # Не касайся стен! # Напиши свой код ниже и нажми "ЗАПУСТИТЬ…" at bounding box center [1337, 351] width 283 height 657
type textarea "h"
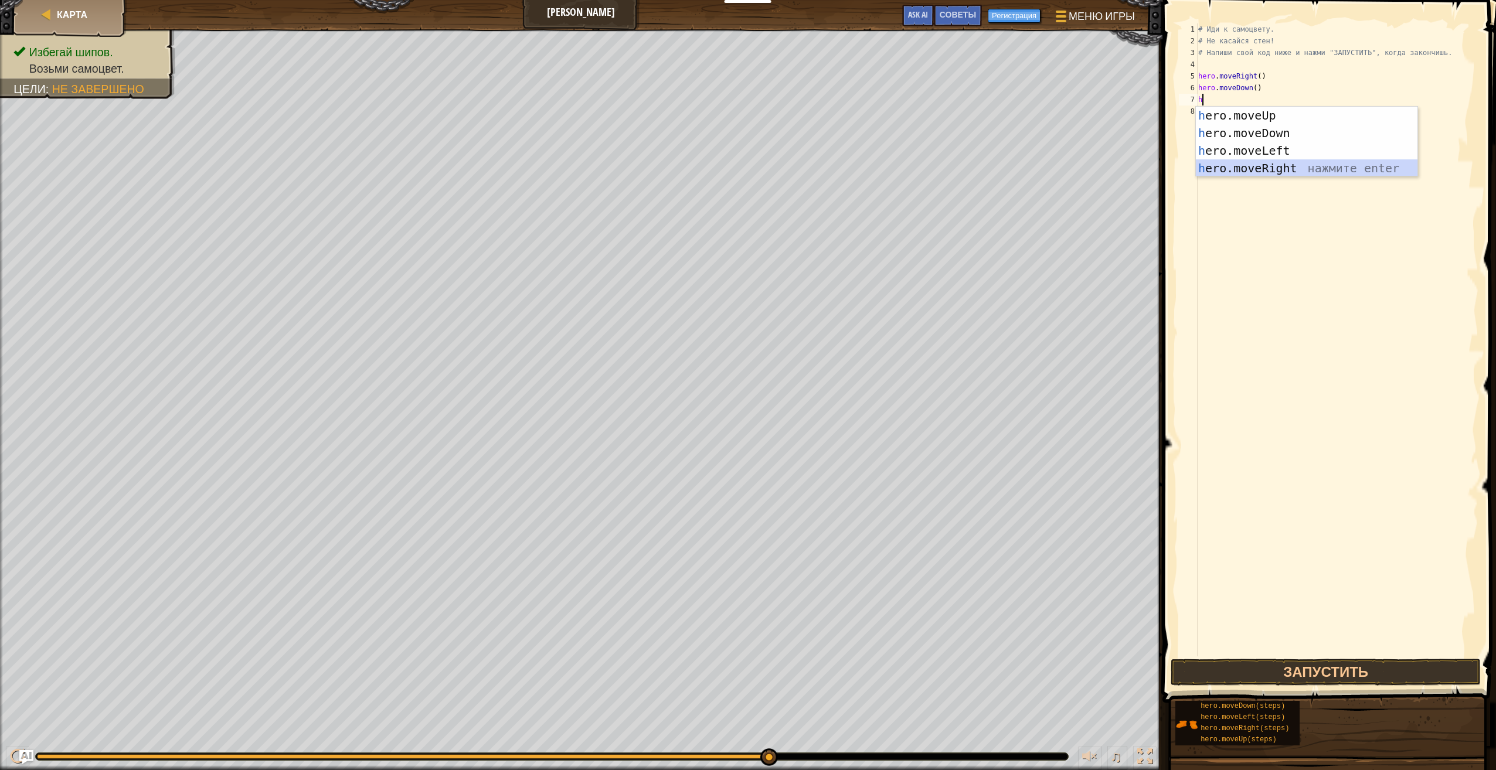
click at [1287, 167] on div "h ero.moveUp нажмите enter h ero.moveDown нажмите enter h ero.moveLeft нажмите …" at bounding box center [1307, 160] width 222 height 106
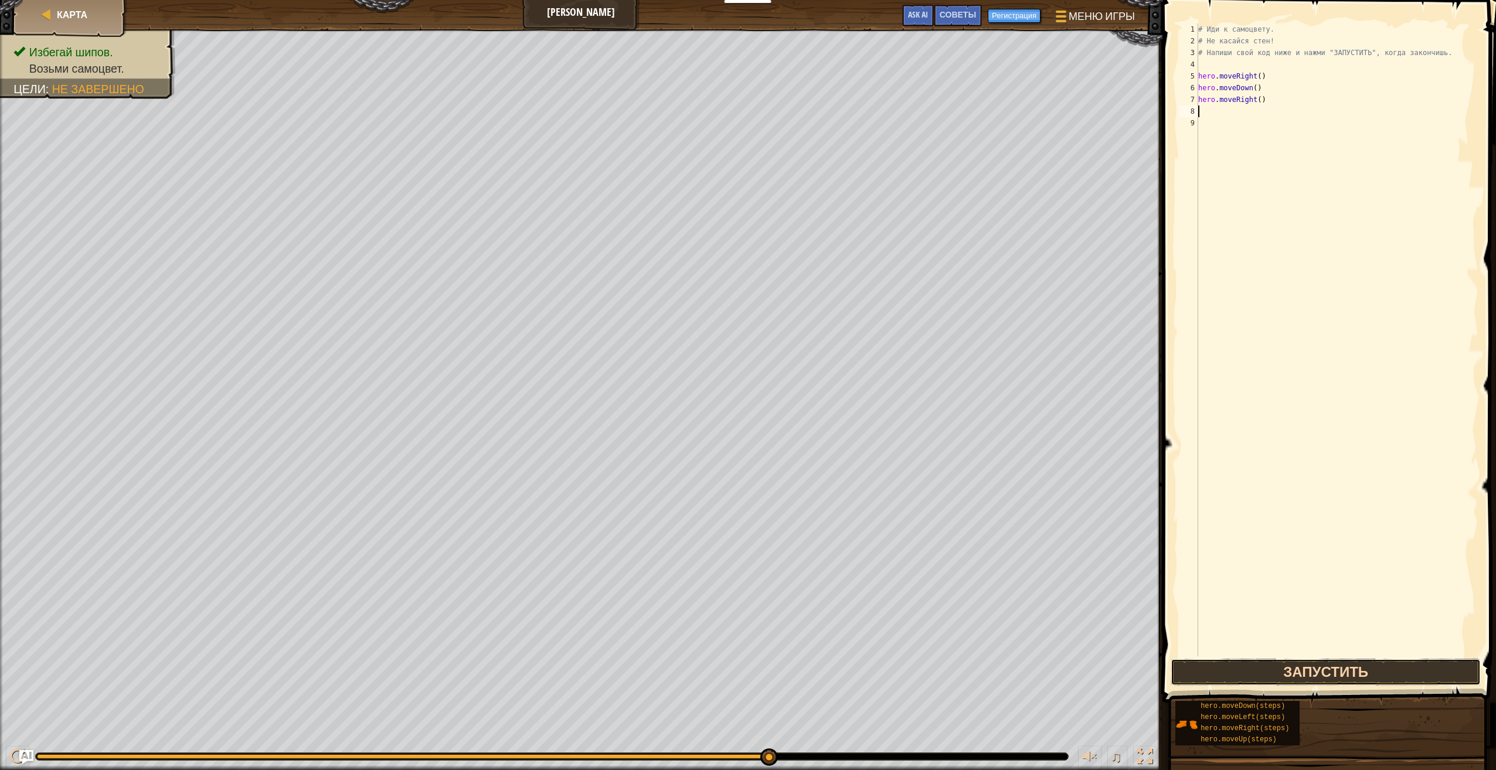
click at [1418, 675] on button "Запустить" at bounding box center [1326, 672] width 310 height 27
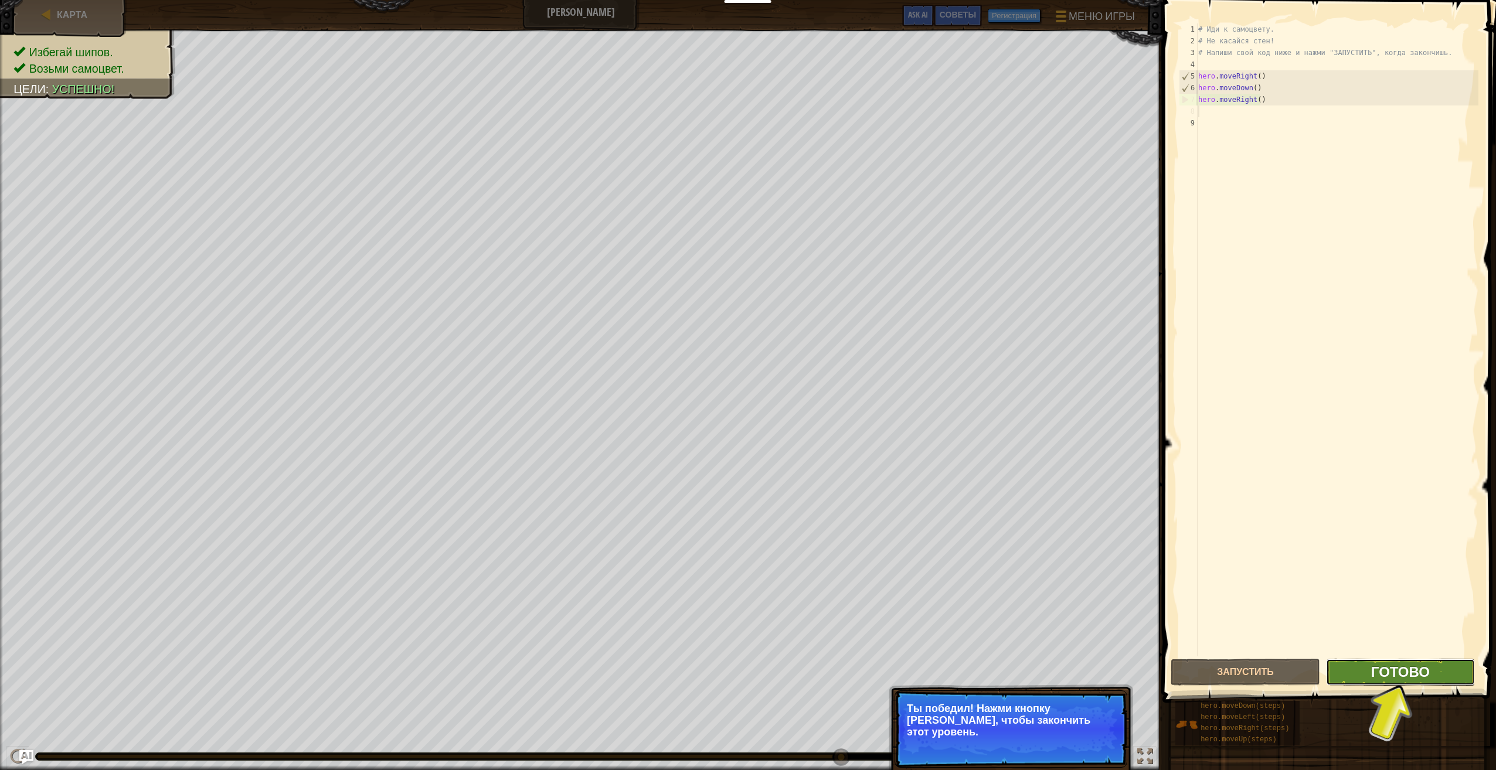
click at [1398, 672] on span "Готово" at bounding box center [1400, 671] width 59 height 19
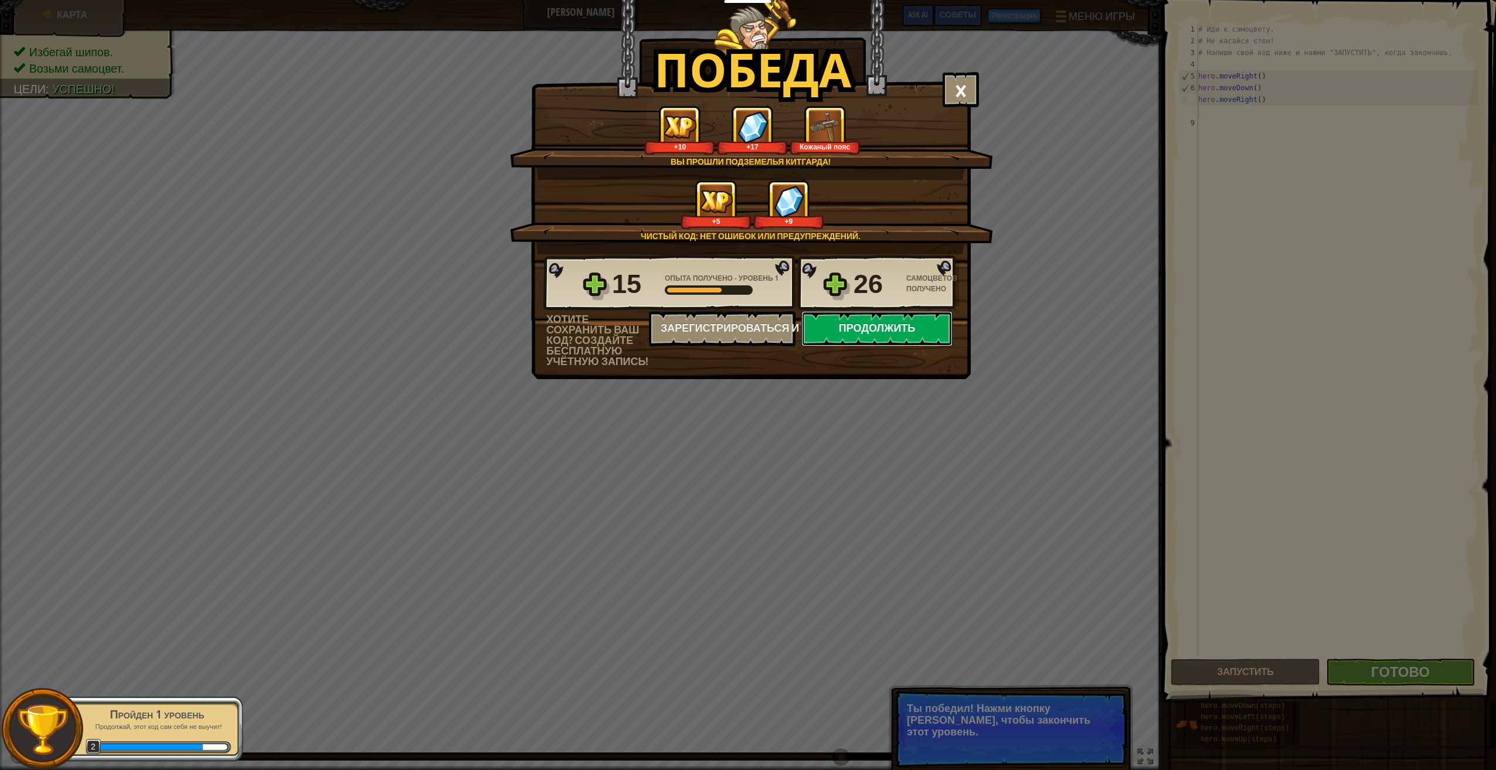
click at [853, 331] on button "Продолжить" at bounding box center [876, 328] width 151 height 35
select select "ru"
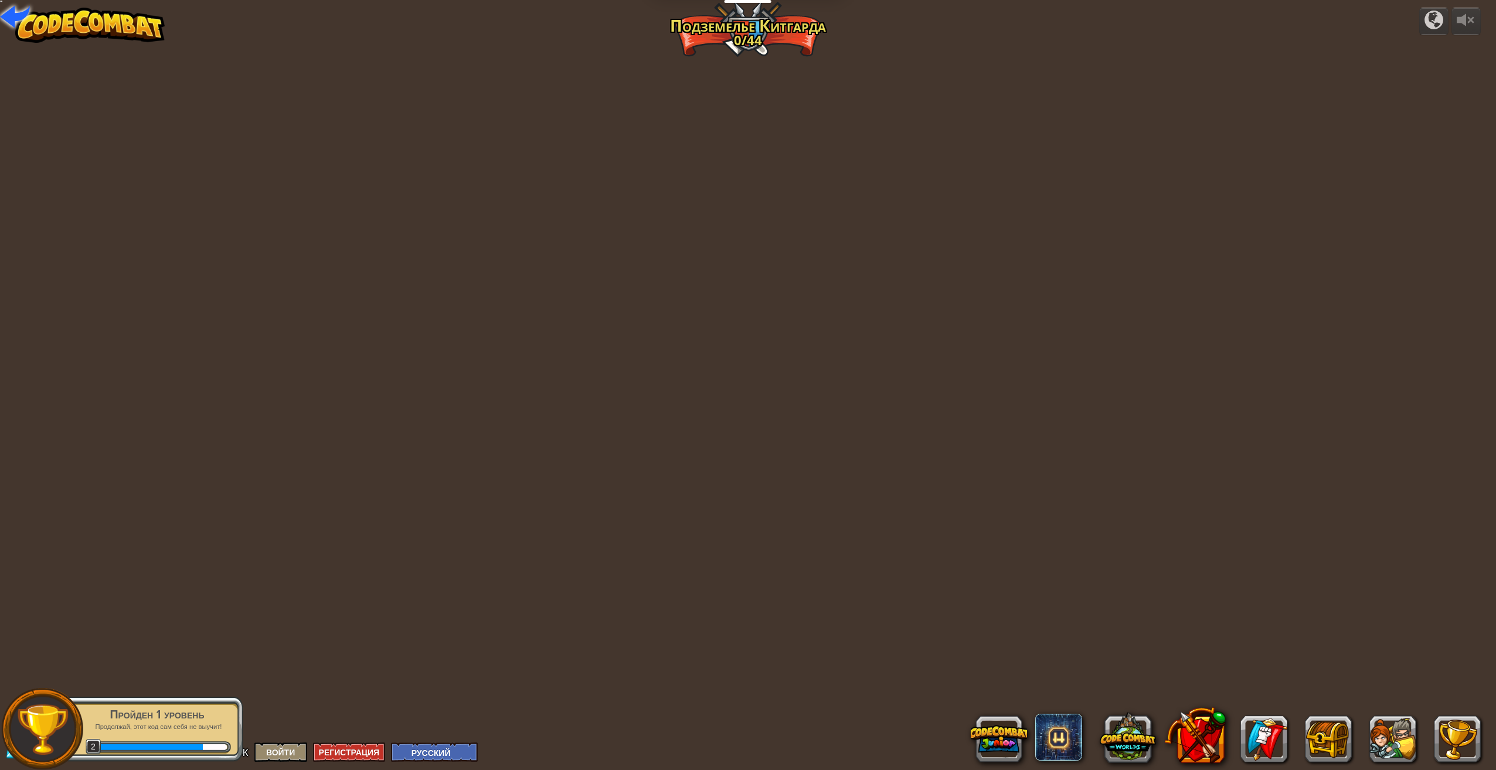
select select "ru"
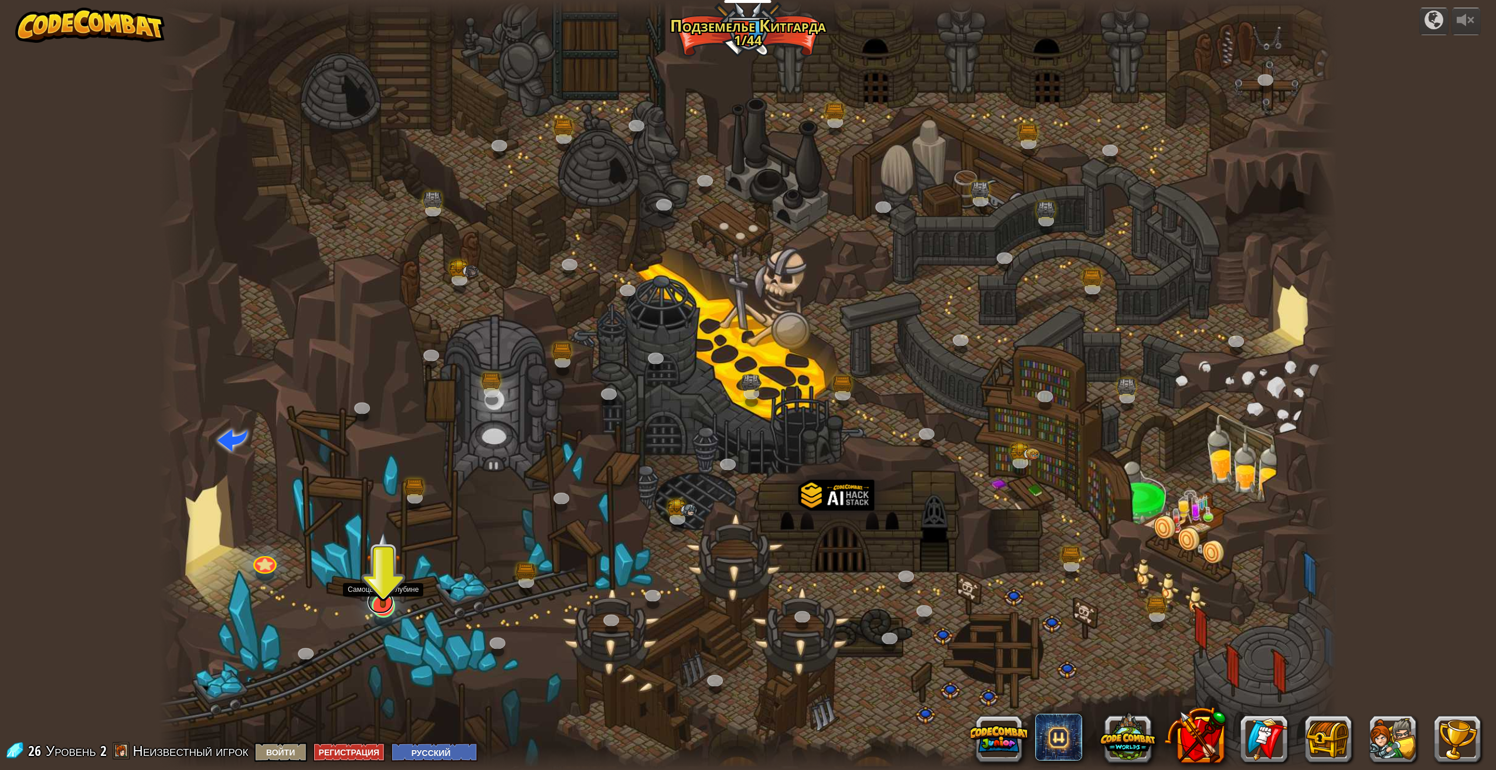
click at [382, 610] on link at bounding box center [381, 601] width 26 height 23
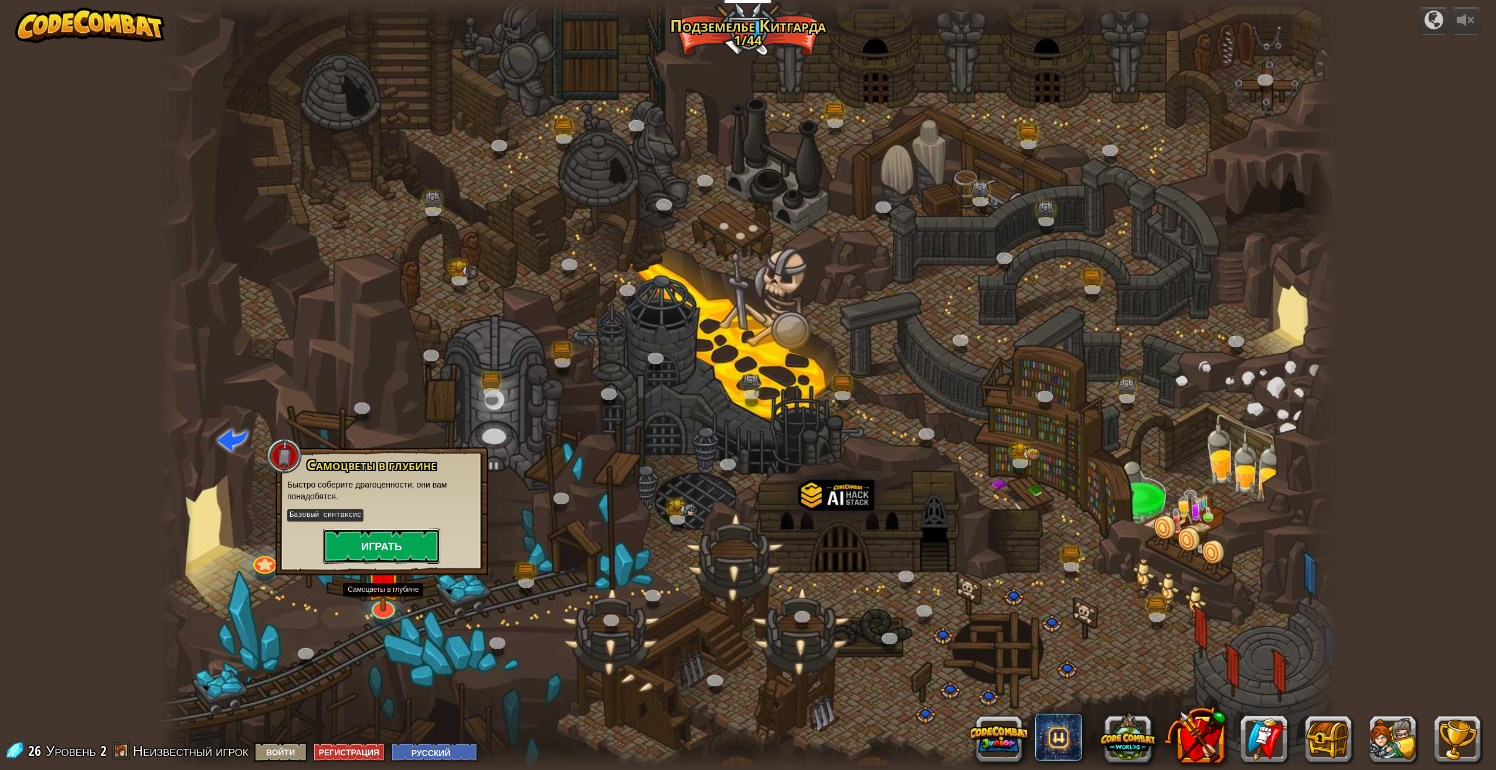
click at [406, 545] on button "Играть" at bounding box center [381, 546] width 117 height 35
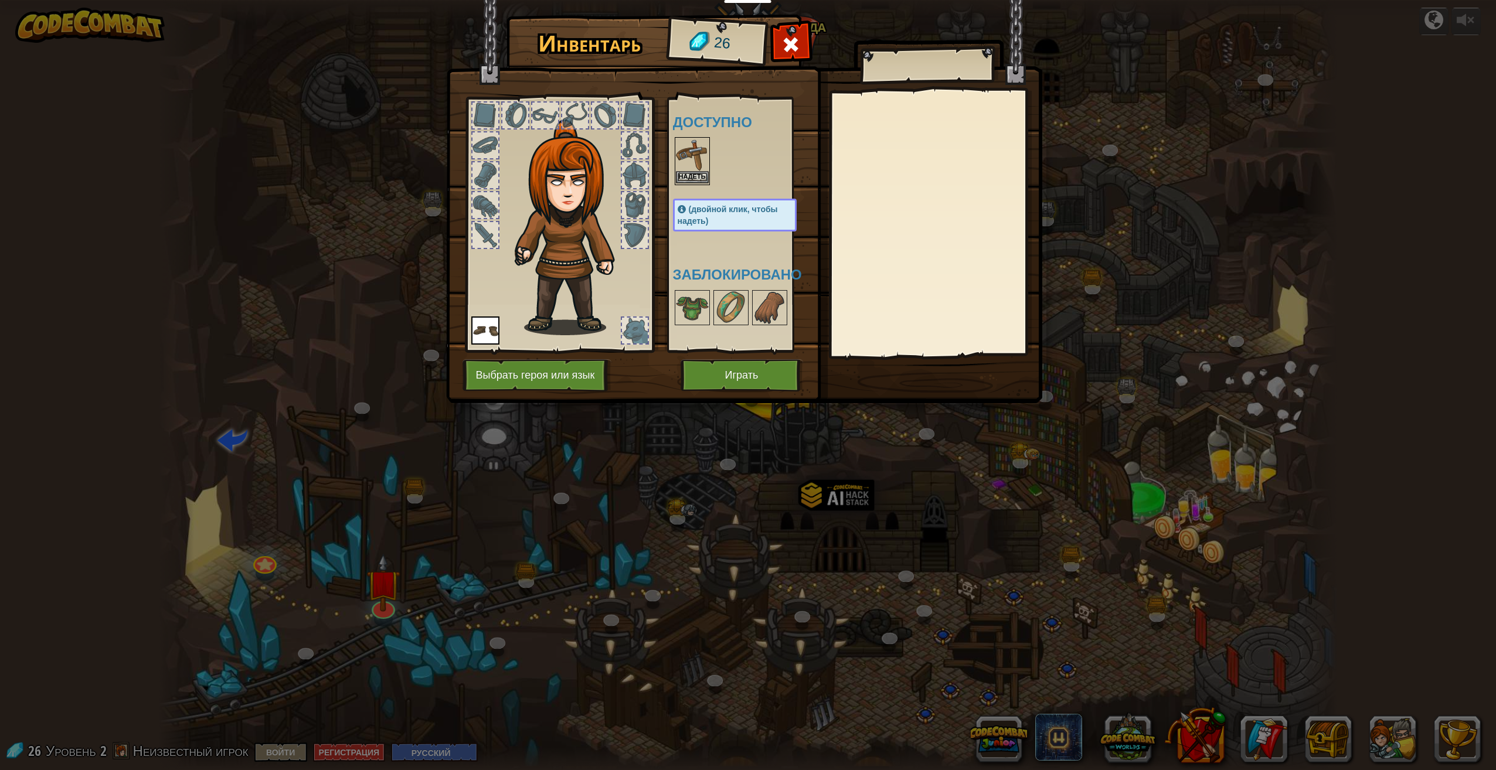
drag, startPoint x: 695, startPoint y: 168, endPoint x: 695, endPoint y: 175, distance: 6.4
click at [695, 174] on div "Надеть" at bounding box center [692, 161] width 35 height 48
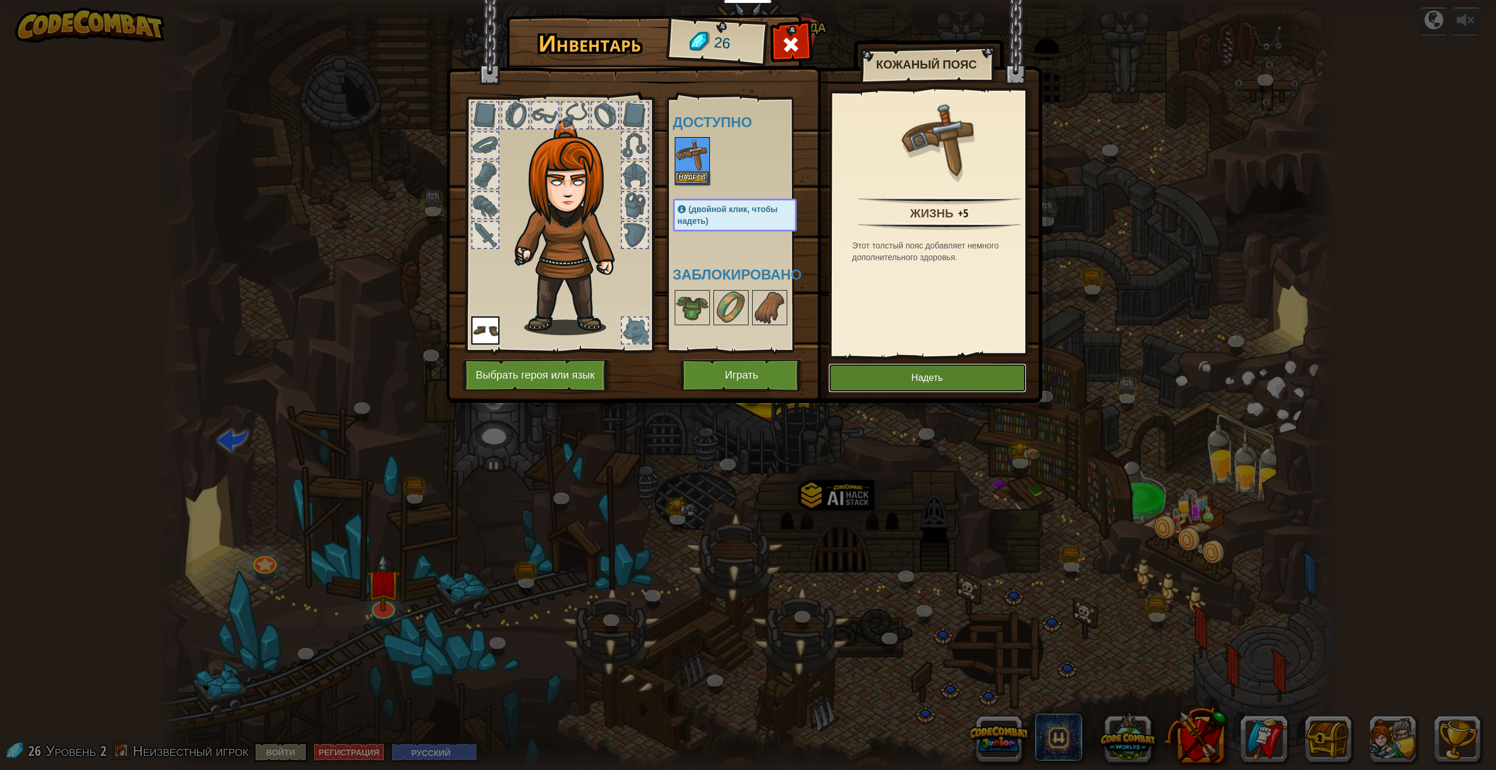
click at [883, 373] on button "Надеть" at bounding box center [927, 377] width 198 height 29
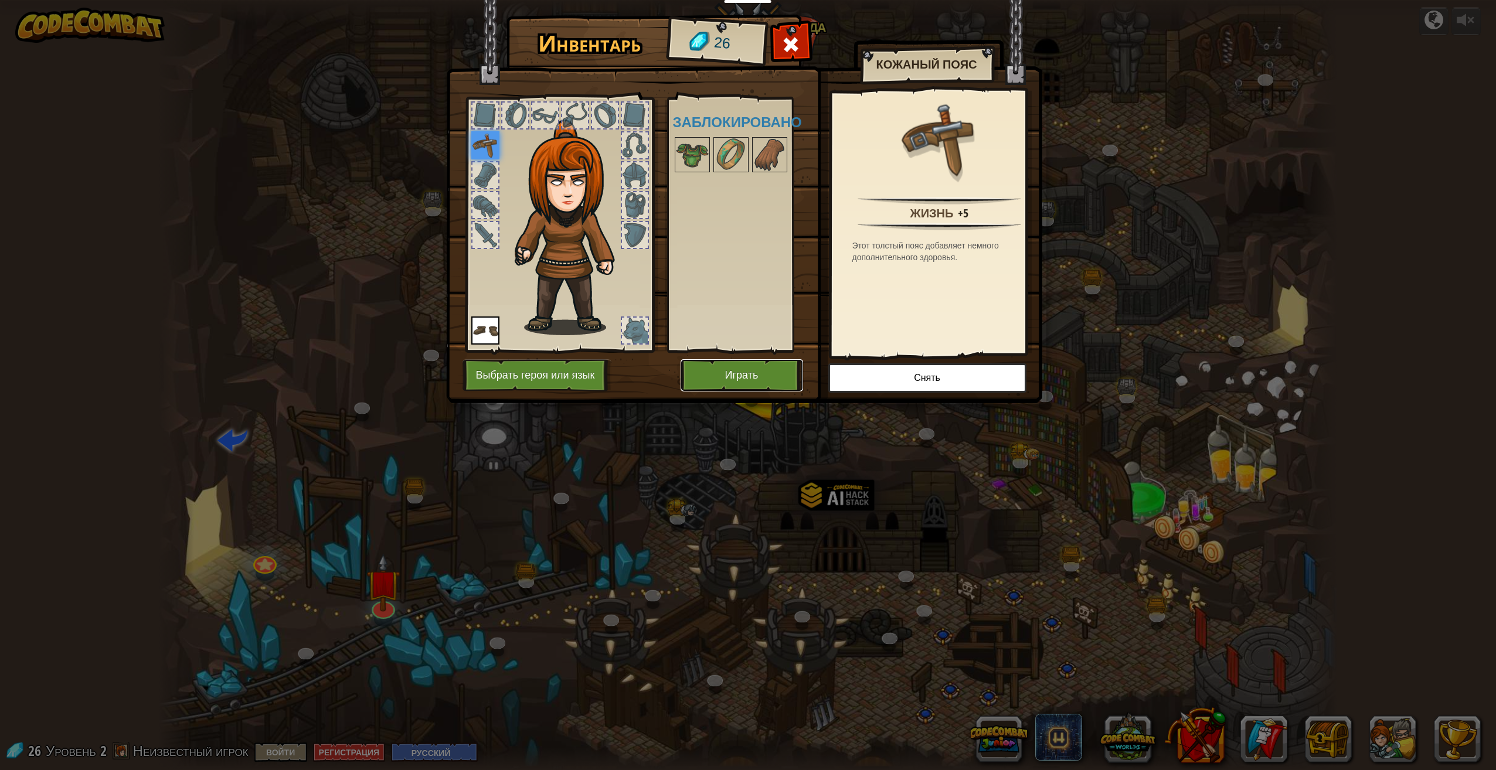
click at [757, 375] on button "Играть" at bounding box center [742, 375] width 123 height 32
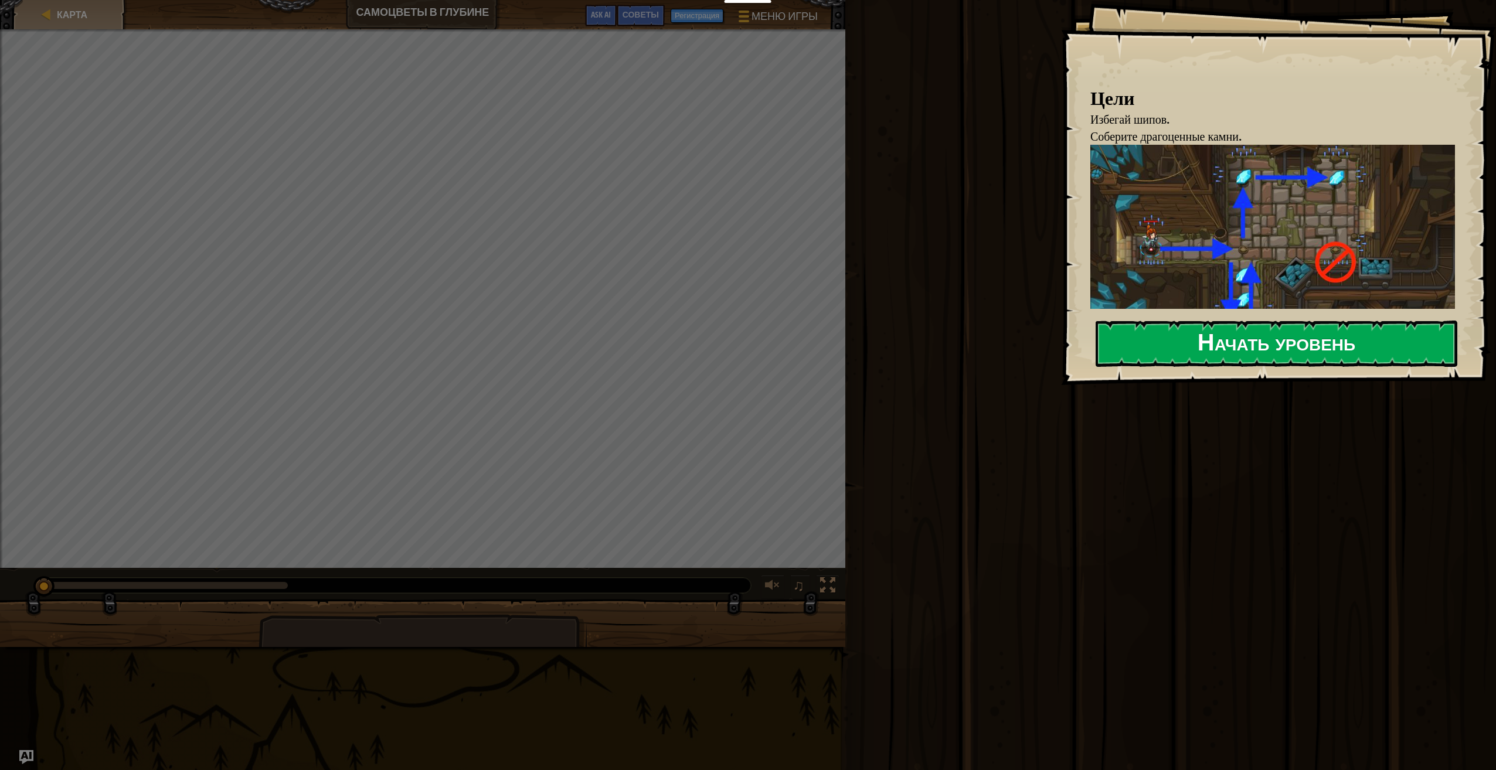
click at [1343, 321] on div "Цели Избегай шипов. Соберите драгоценные камни. Помни как двигаться, это важно:…" at bounding box center [1278, 192] width 435 height 385
click at [1337, 331] on button "Начать уровень" at bounding box center [1277, 344] width 362 height 46
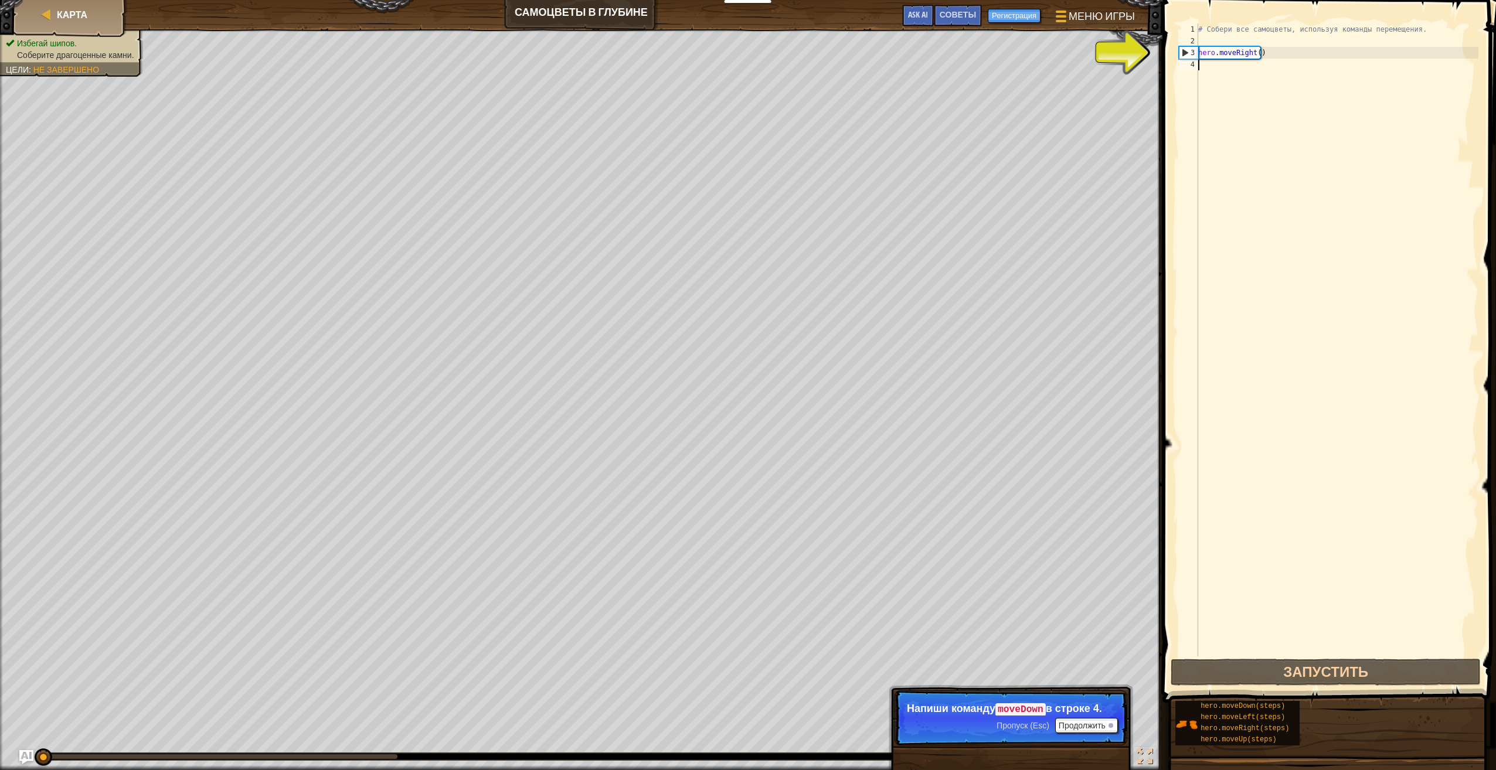
click at [1231, 62] on div "# Собери все самоцветы, используя команды перемещения. hero . moveRight ( )" at bounding box center [1337, 351] width 283 height 657
click at [1240, 56] on div "# Собери все самоцветы, используя команды перемещения. hero . moveRight ( )" at bounding box center [1337, 351] width 283 height 657
click at [1186, 55] on div "3" at bounding box center [1189, 53] width 19 height 12
click at [1184, 53] on div "3" at bounding box center [1189, 53] width 19 height 12
type textarea "hero.moveRight()"
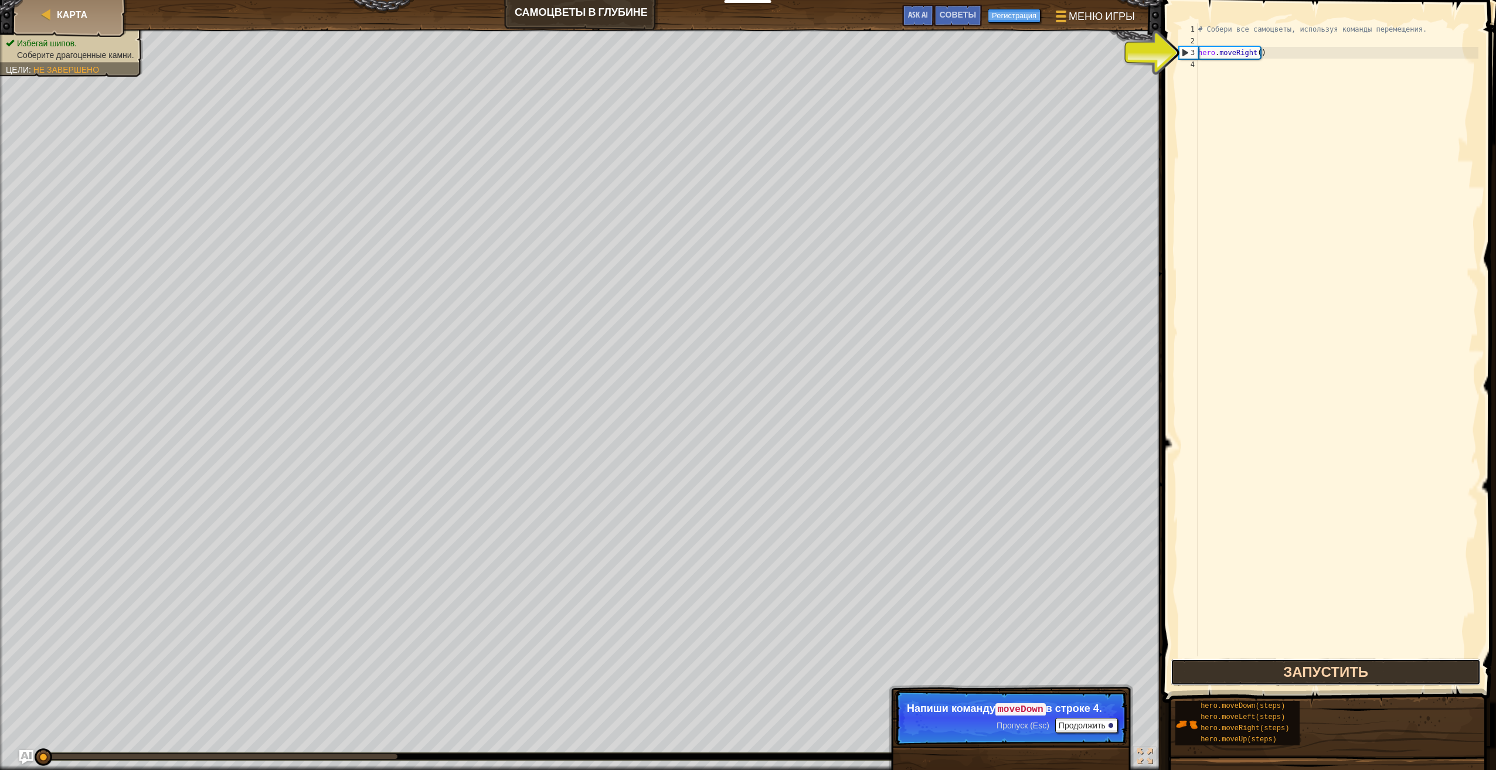
click at [1428, 678] on button "Запустить" at bounding box center [1326, 672] width 310 height 27
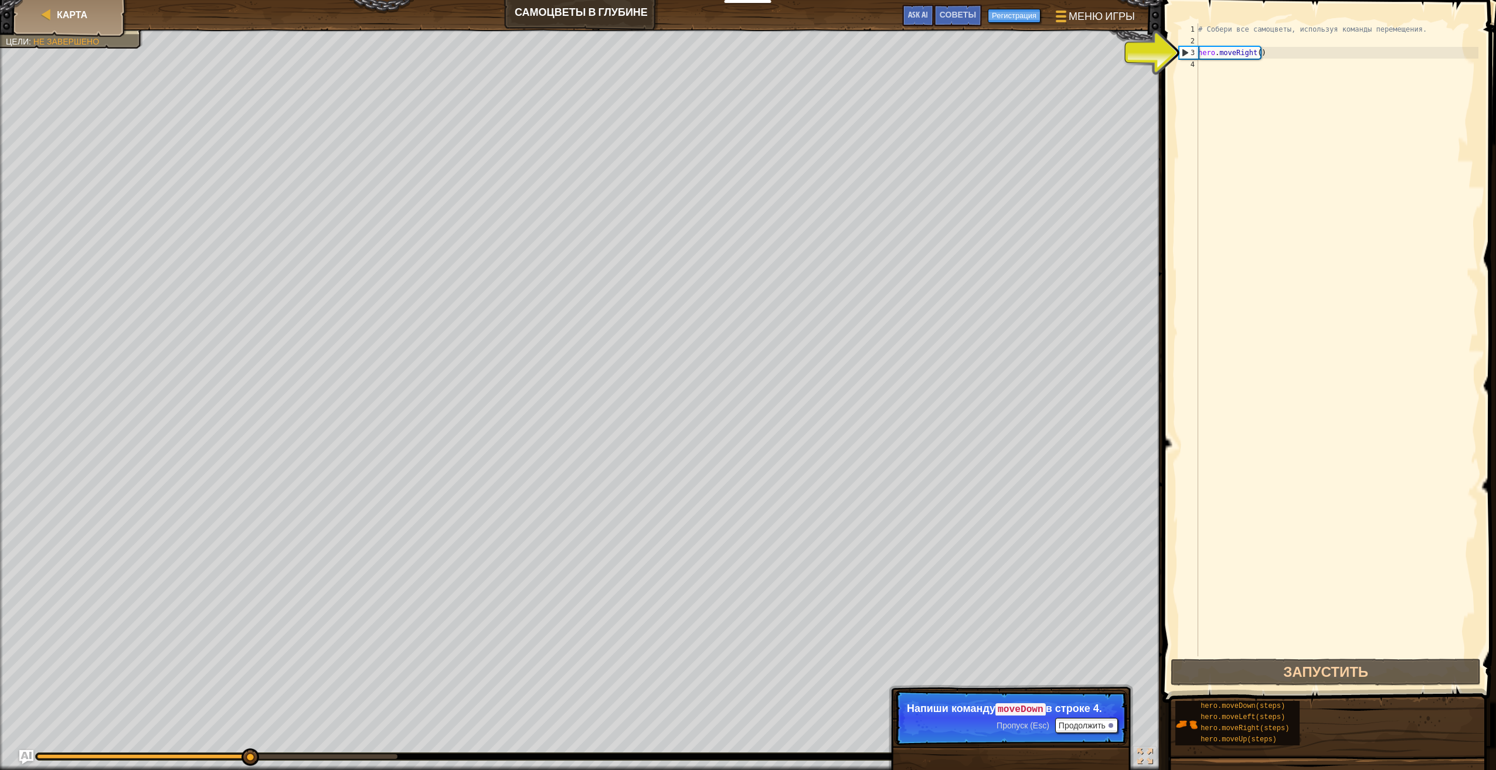
click at [1218, 65] on div "# Собери все самоцветы, используя команды перемещения. hero . moveRight ( )" at bounding box center [1337, 351] width 283 height 657
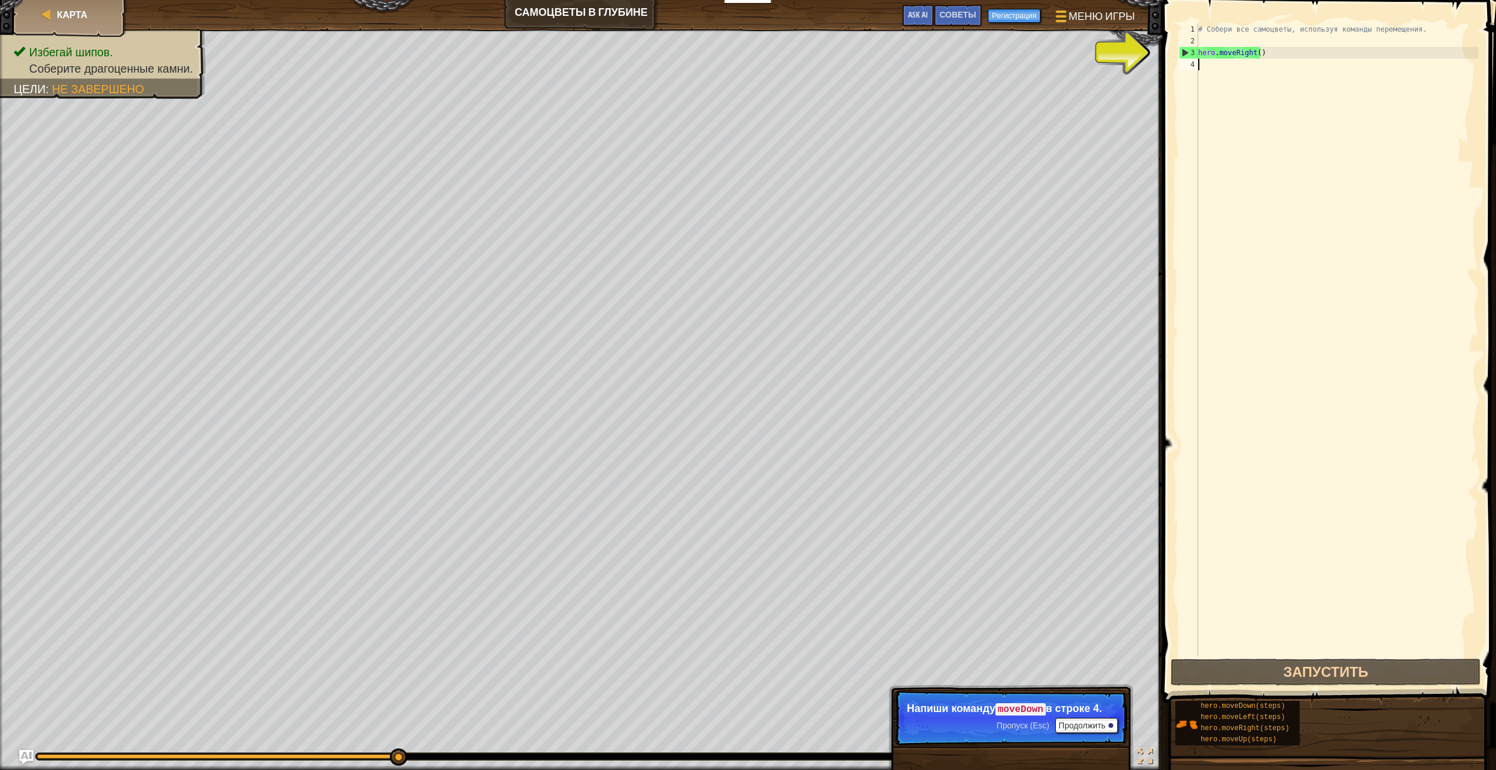
type textarea "h"
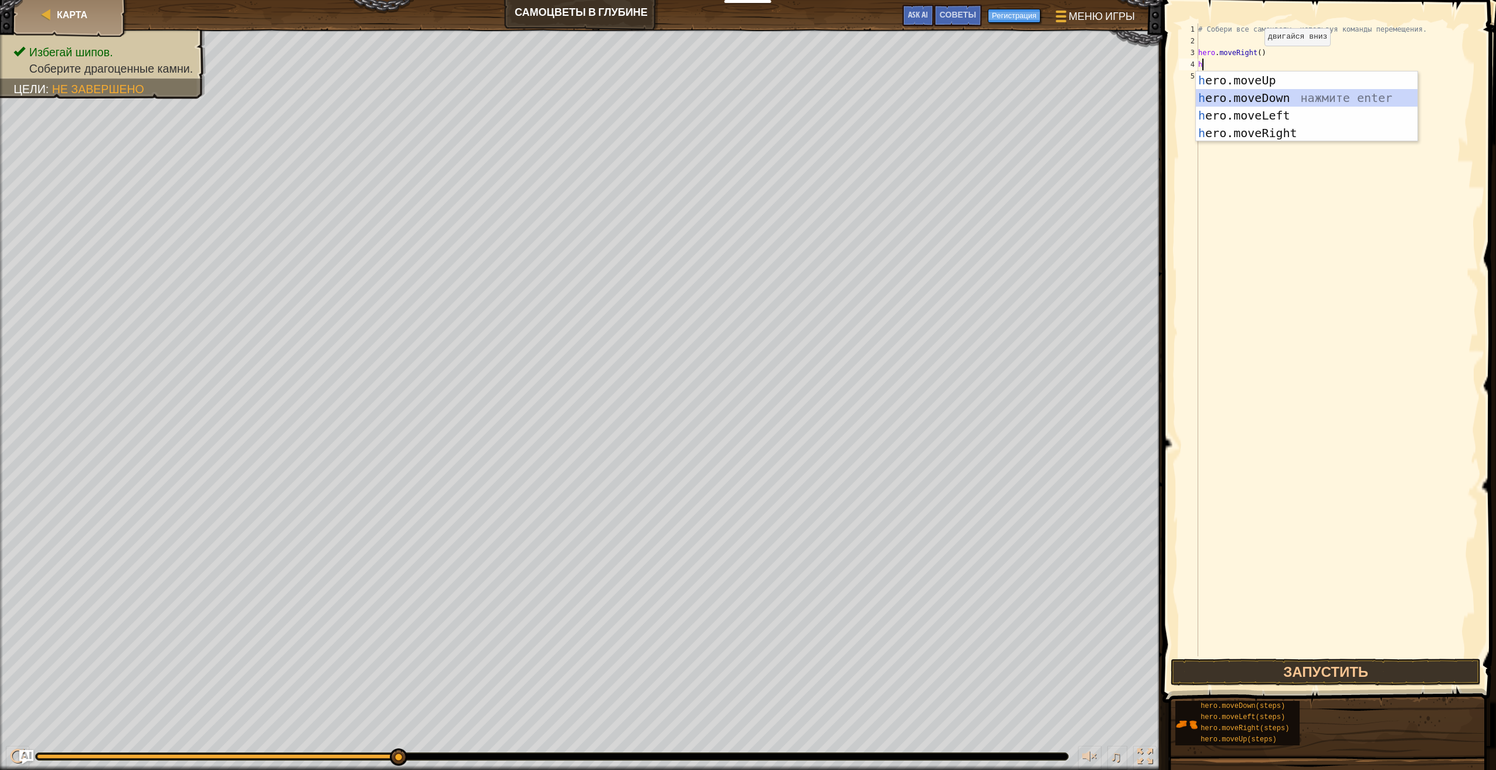
click at [1263, 100] on div "h ero.moveUp нажмите enter h ero.moveDown нажмите enter h ero.moveLeft нажмите …" at bounding box center [1307, 125] width 222 height 106
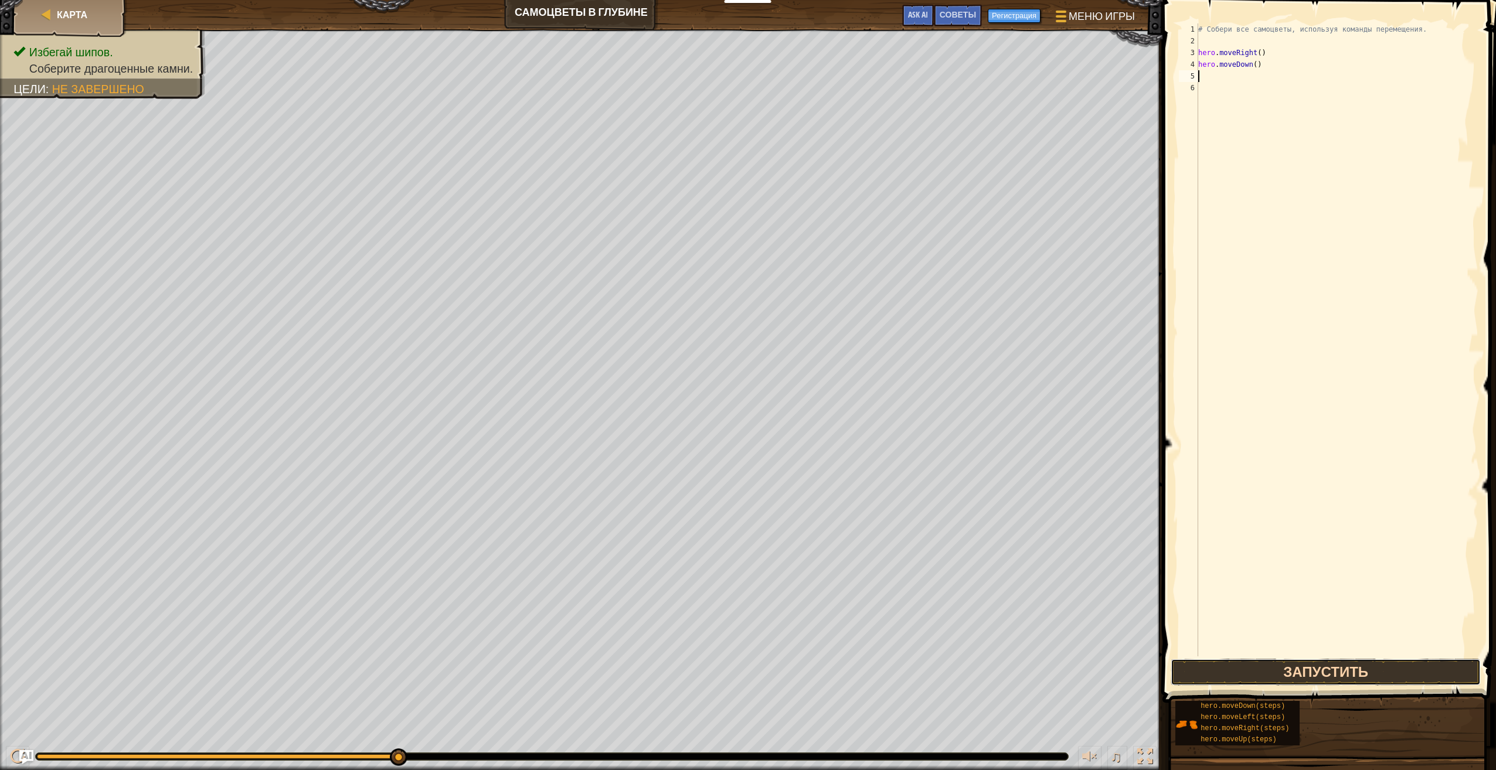
click at [1432, 674] on button "Запустить" at bounding box center [1326, 672] width 310 height 27
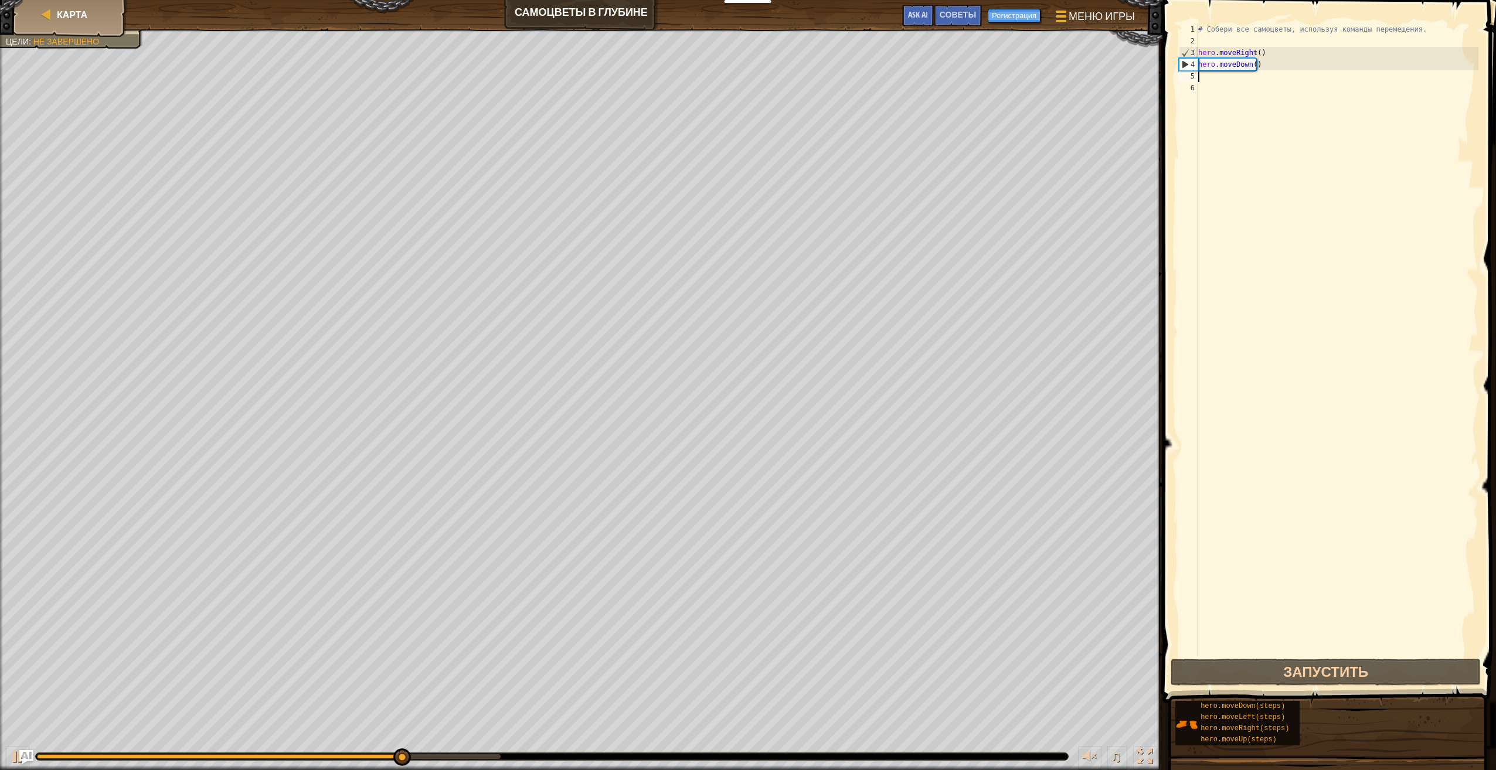
type textarea "h"
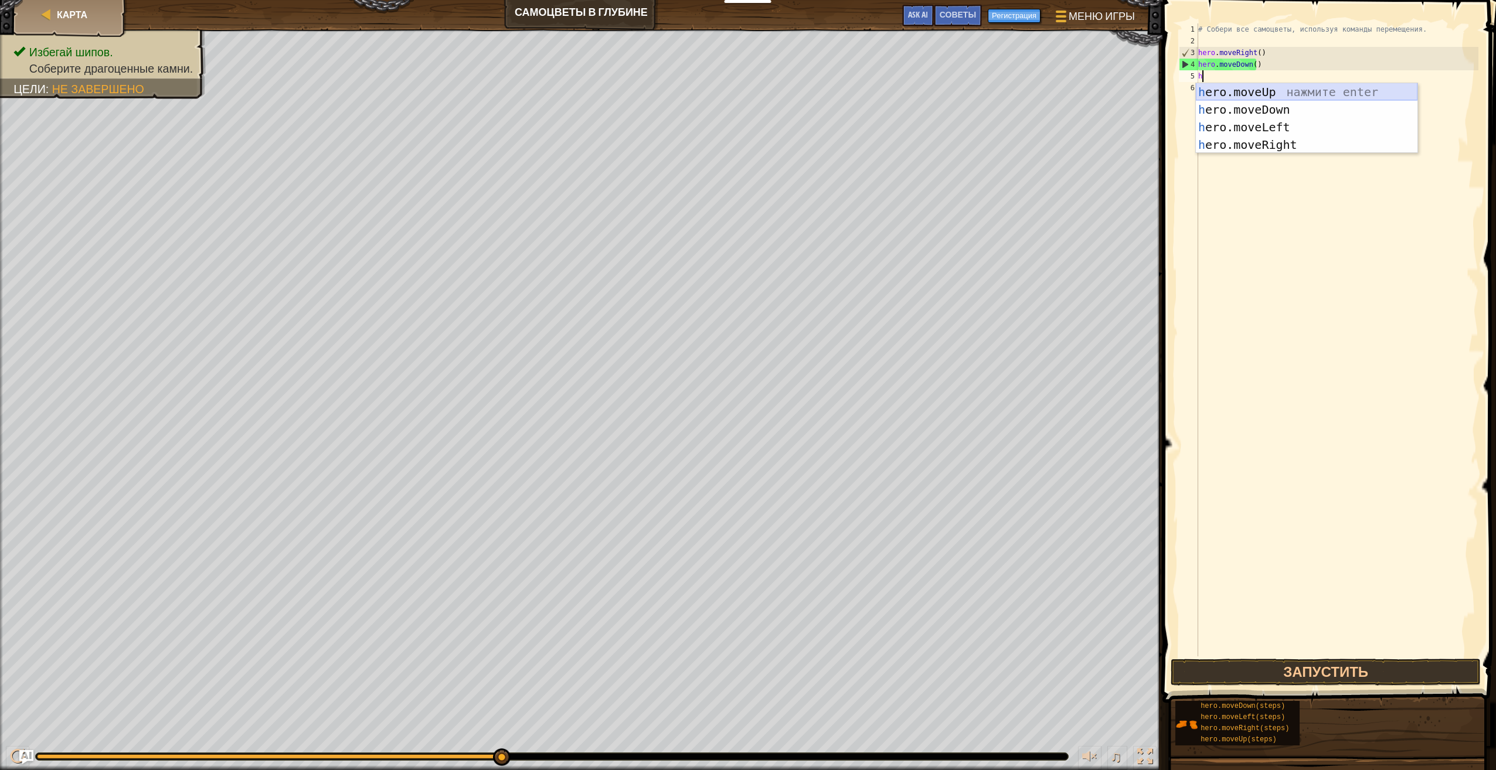
click at [1279, 93] on div "h ero.moveUp нажмите enter h ero.moveDown нажмите enter h ero.moveLeft нажмите …" at bounding box center [1307, 136] width 222 height 106
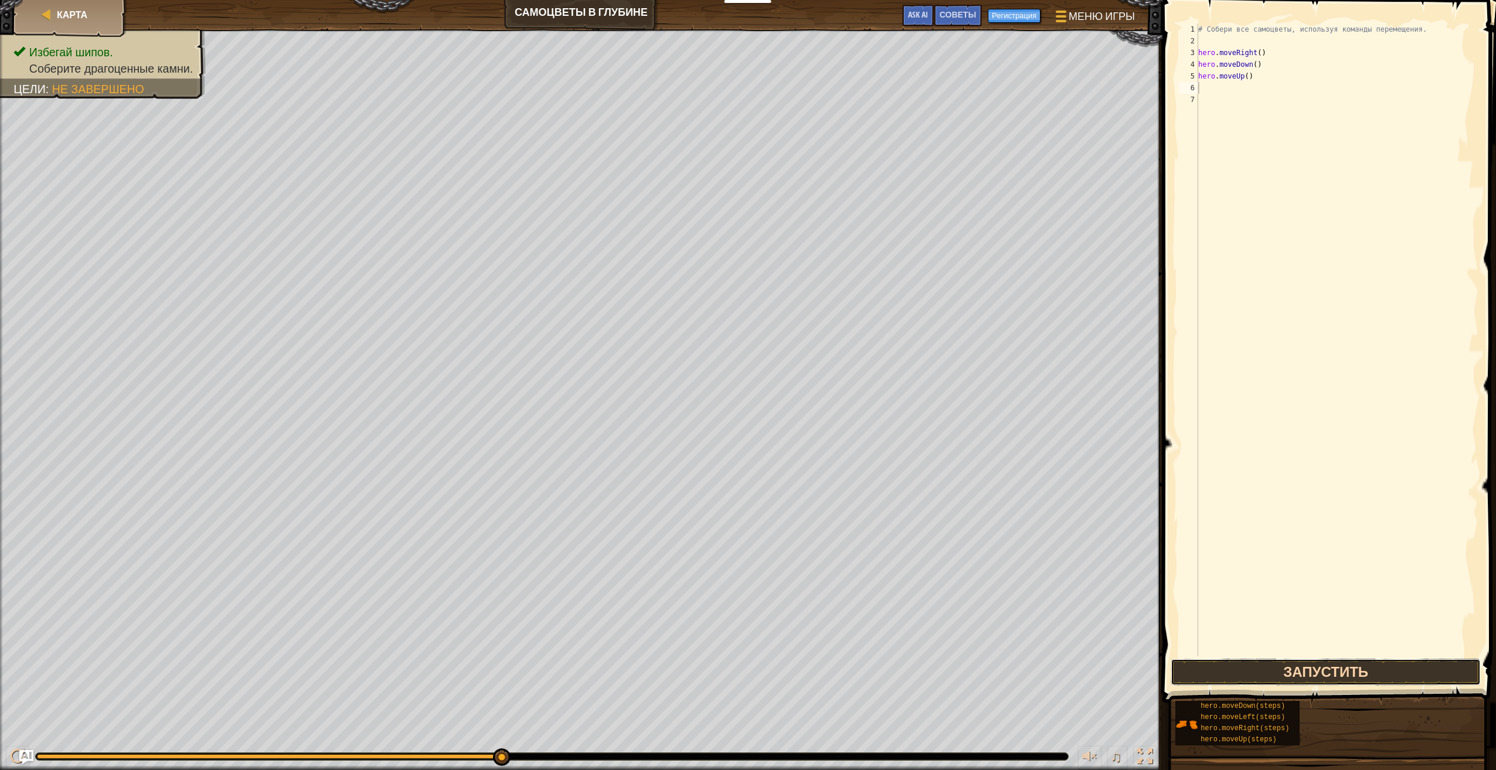
click at [1393, 670] on button "Запустить" at bounding box center [1326, 672] width 310 height 27
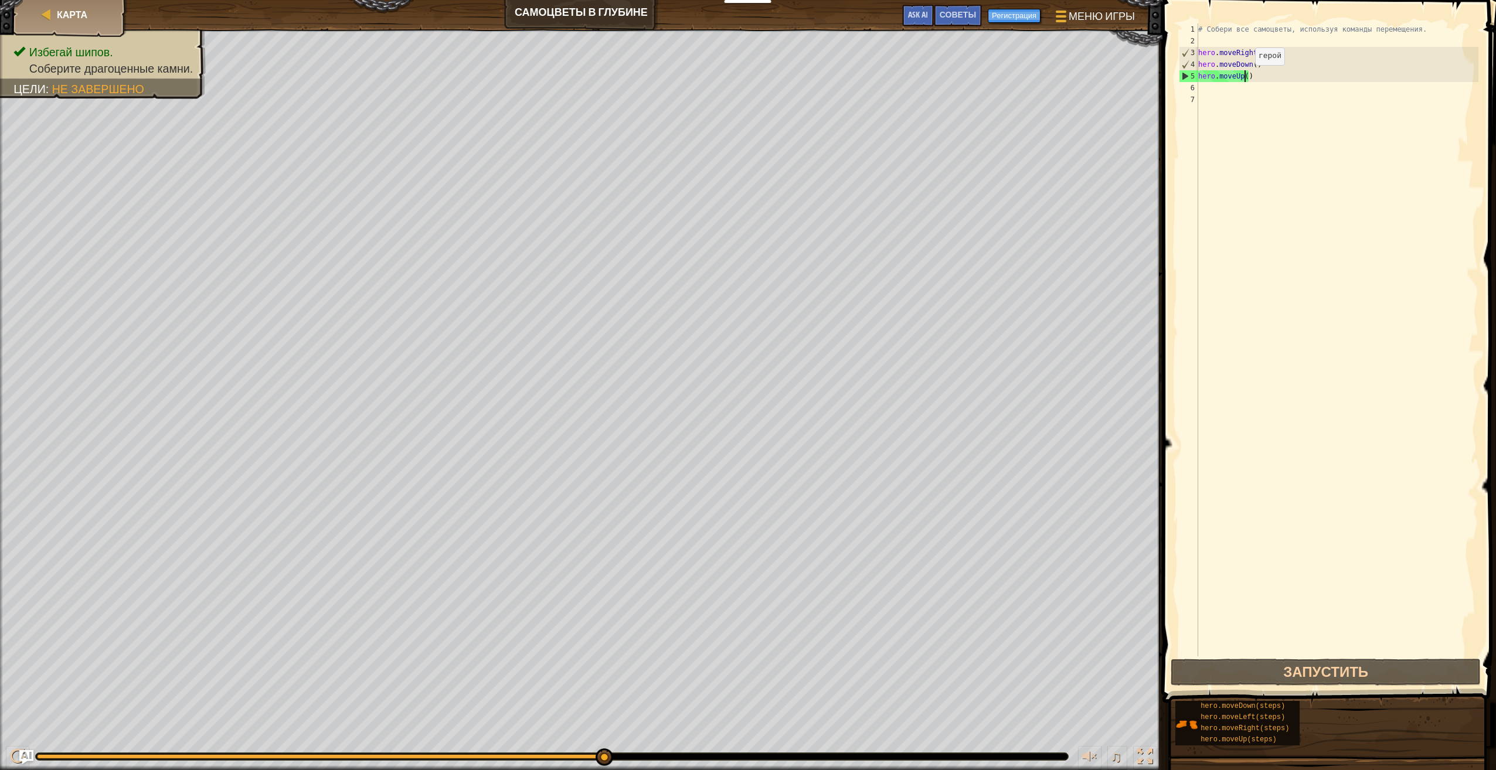
click at [1245, 77] on div "# Собери все самоцветы, используя команды перемещения. hero . moveRight ( ) her…" at bounding box center [1337, 351] width 283 height 657
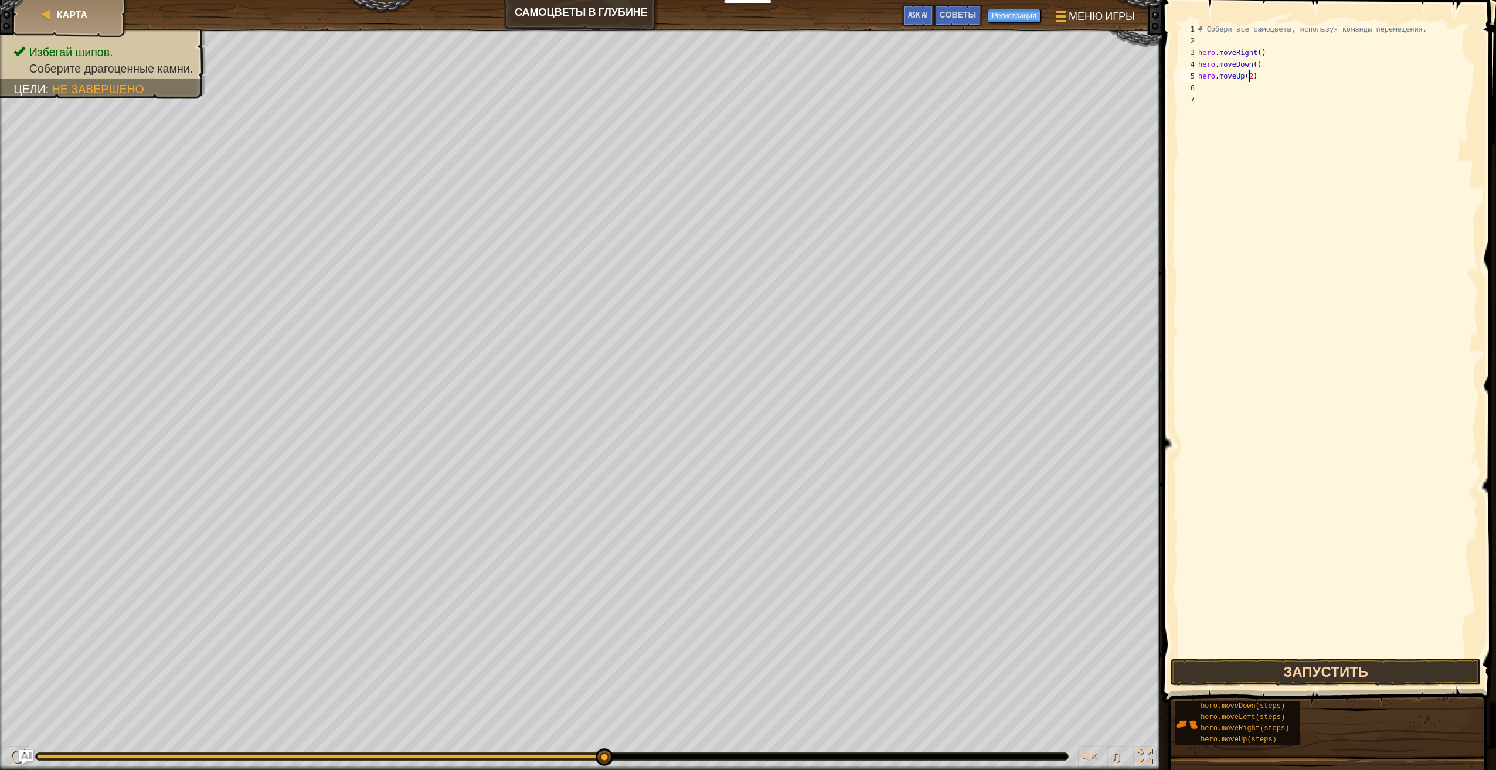
type textarea "hero.moveUp(2)"
drag, startPoint x: 1363, startPoint y: 672, endPoint x: 1371, endPoint y: 676, distance: 9.2
click at [1367, 674] on button "Запустить" at bounding box center [1326, 672] width 310 height 27
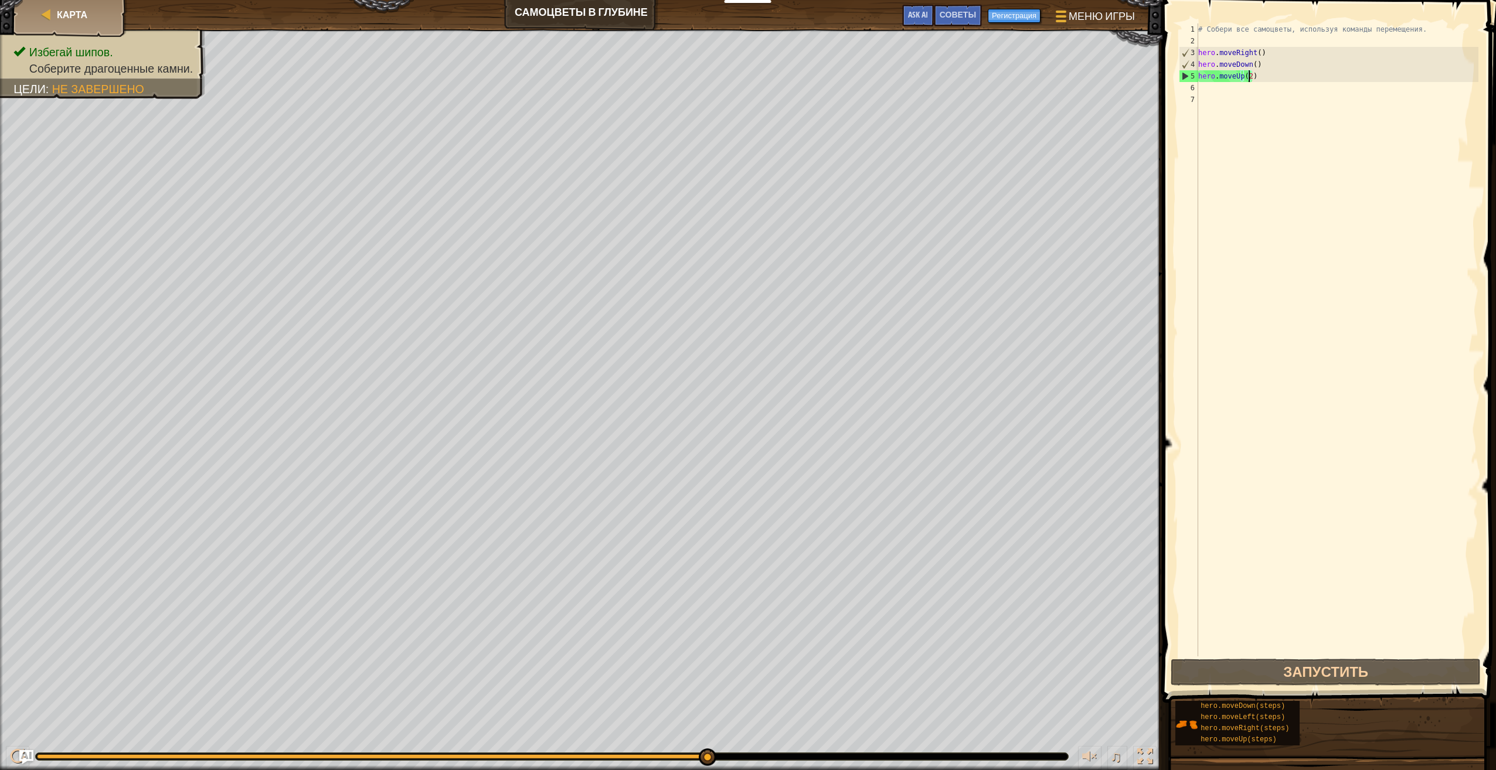
click at [1217, 86] on div "# Собери все самоцветы, используя команды перемещения. hero . moveRight ( ) her…" at bounding box center [1337, 351] width 283 height 657
type textarea "h"
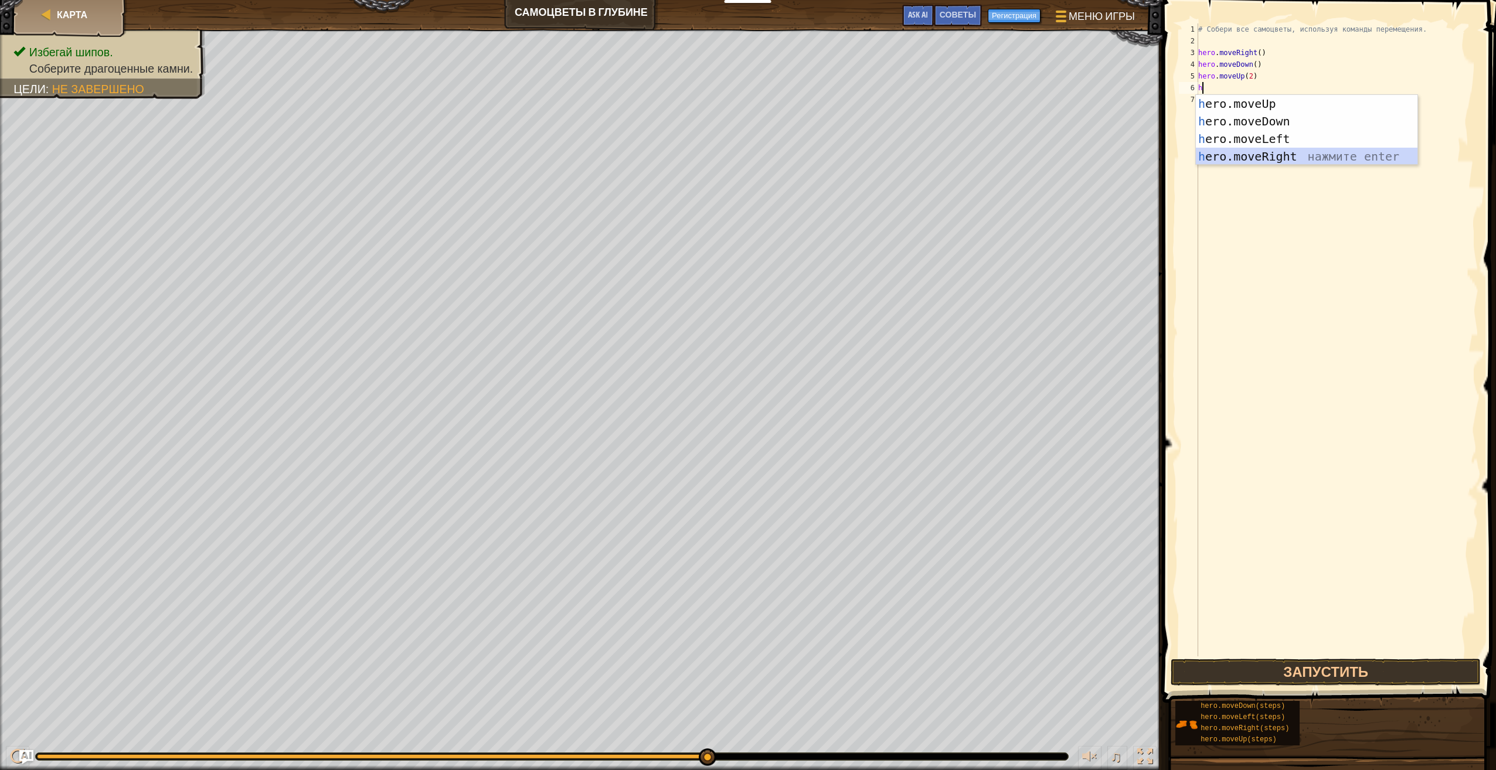
click at [1266, 156] on div "h ero.moveUp нажмите enter h ero.moveDown нажмите enter h ero.moveLeft нажмите …" at bounding box center [1307, 148] width 222 height 106
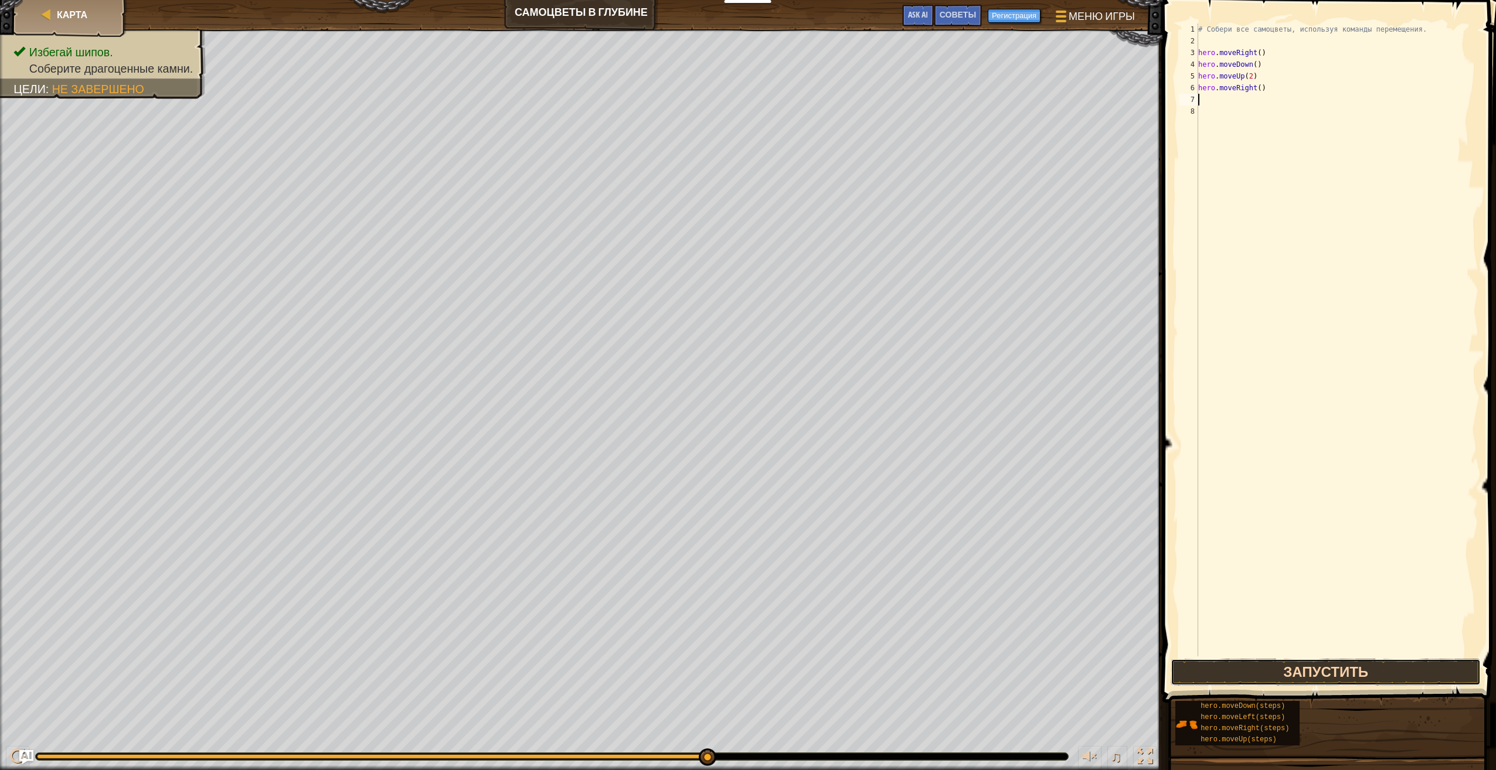
click at [1385, 681] on button "Запустить" at bounding box center [1326, 672] width 310 height 27
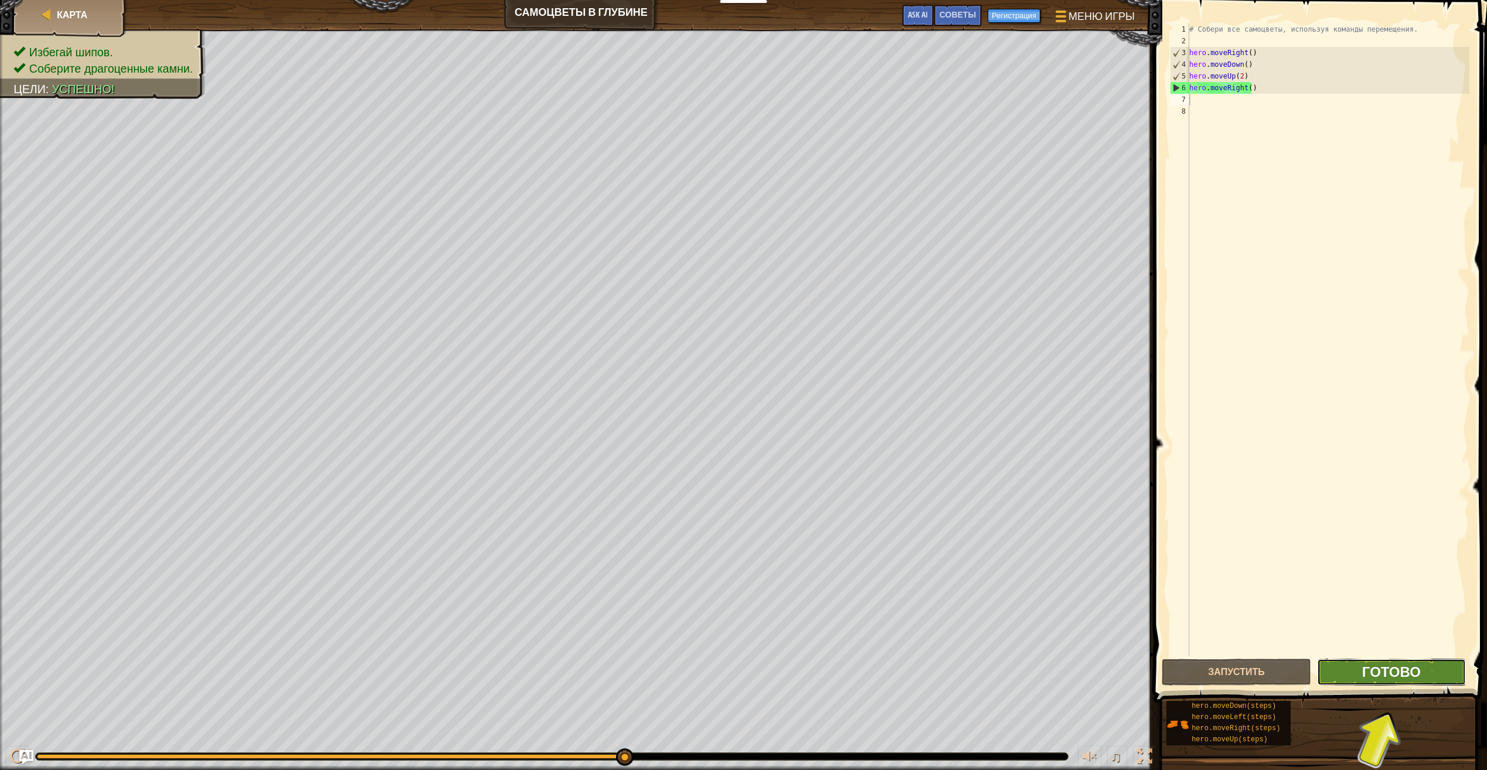
click at [1409, 675] on span "Готово" at bounding box center [1391, 671] width 59 height 19
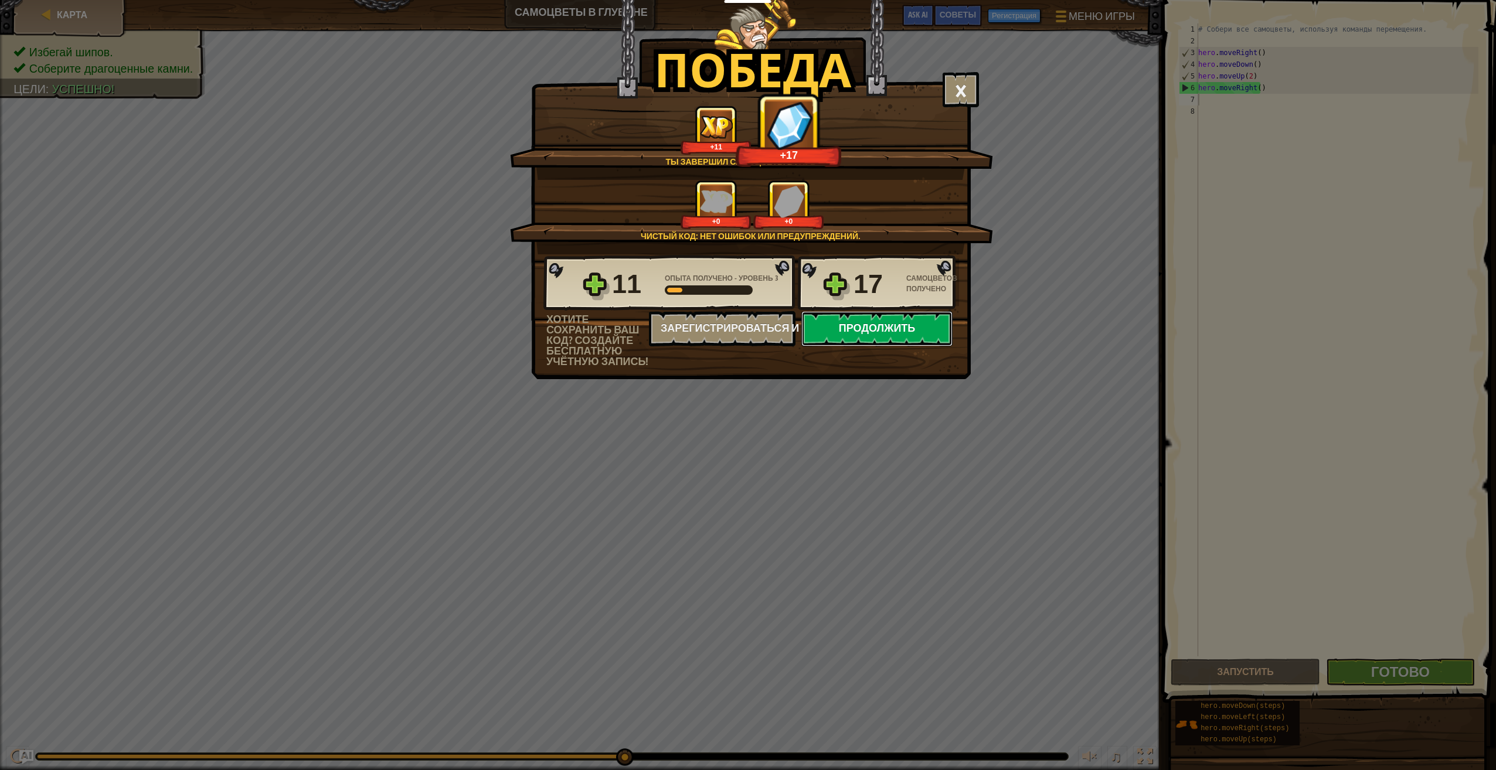
click at [835, 327] on button "Продолжить" at bounding box center [876, 328] width 151 height 35
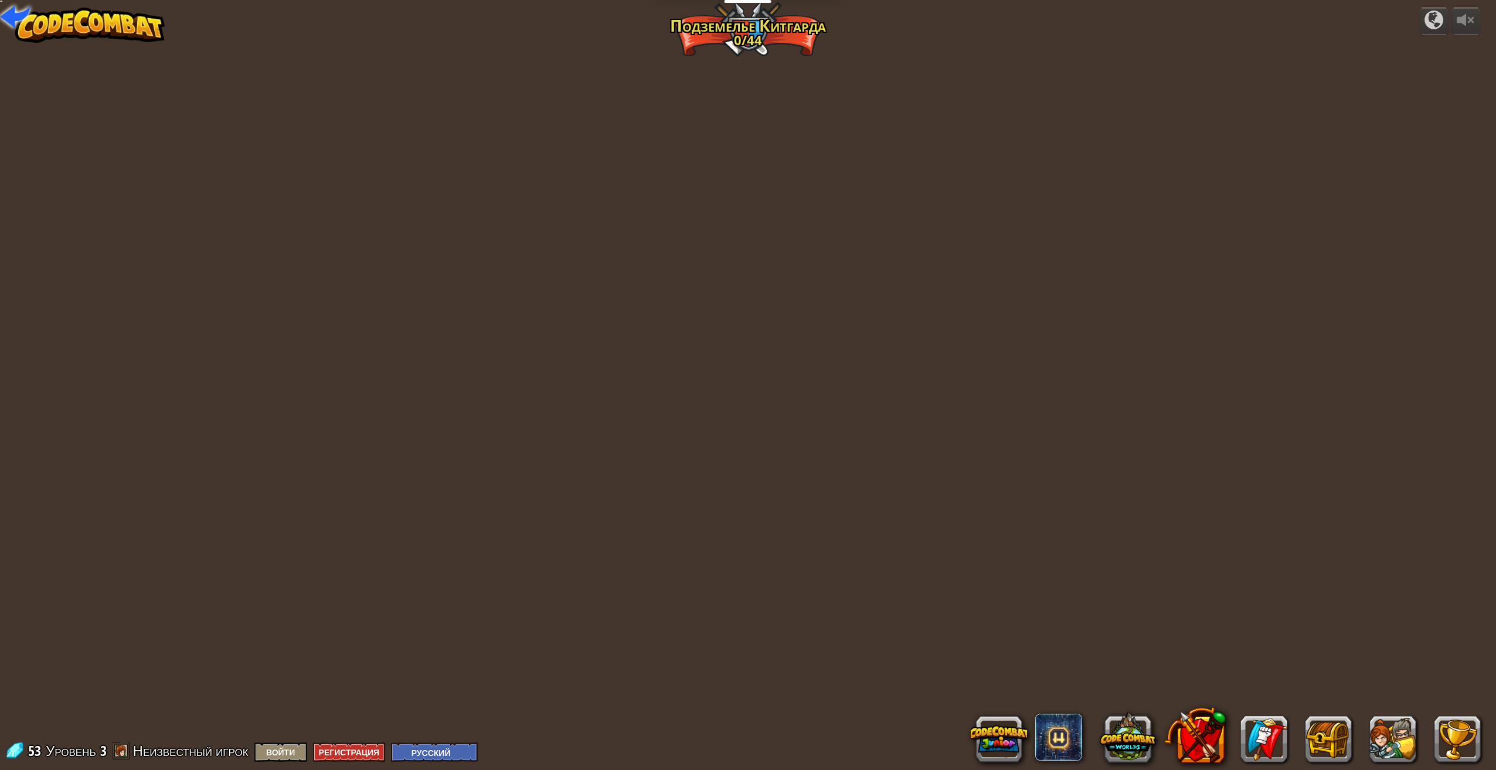
select select "ru"
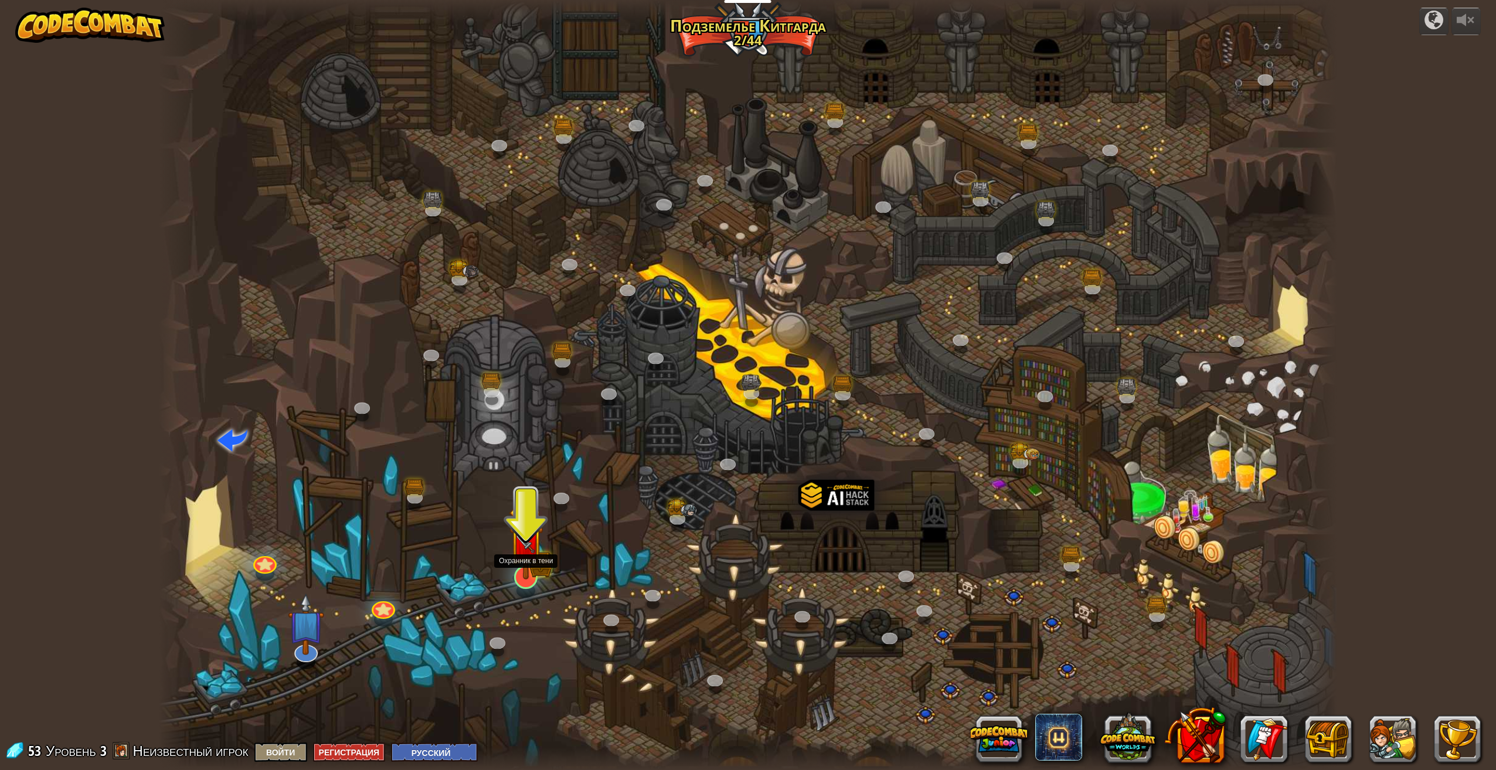
click at [524, 584] on div at bounding box center [525, 577] width 23 height 23
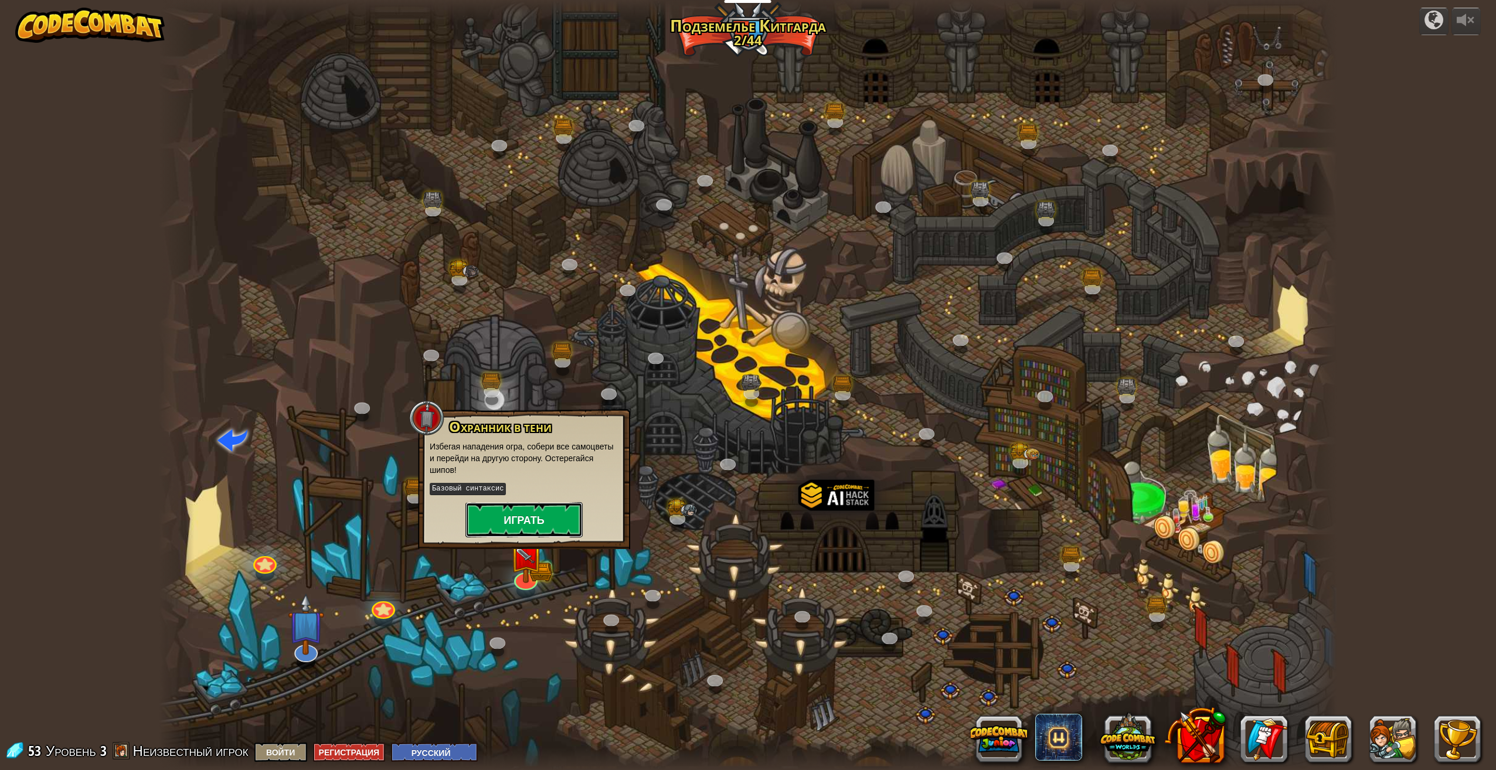
click at [532, 528] on button "Играть" at bounding box center [524, 519] width 117 height 35
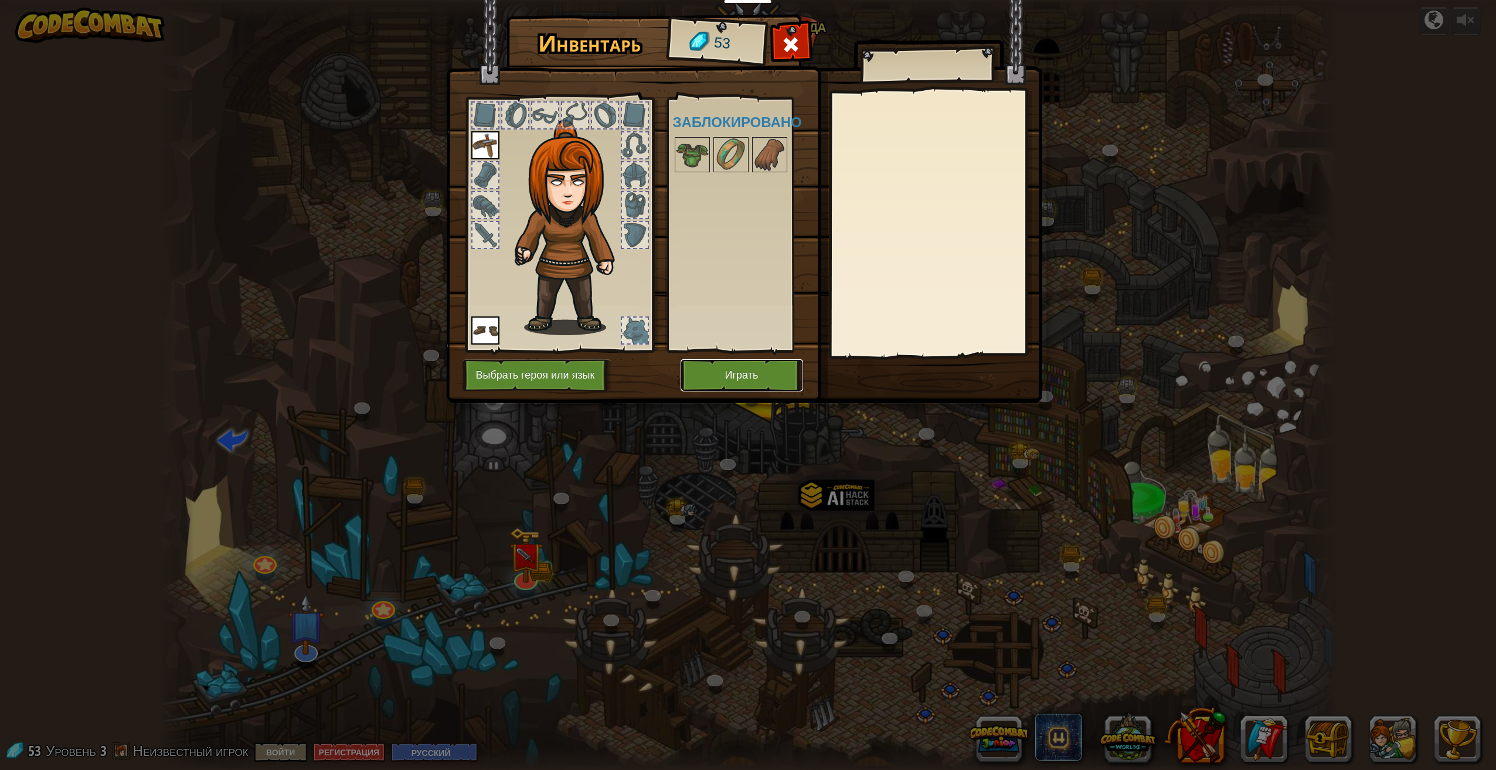
click at [708, 371] on button "Играть" at bounding box center [742, 375] width 123 height 32
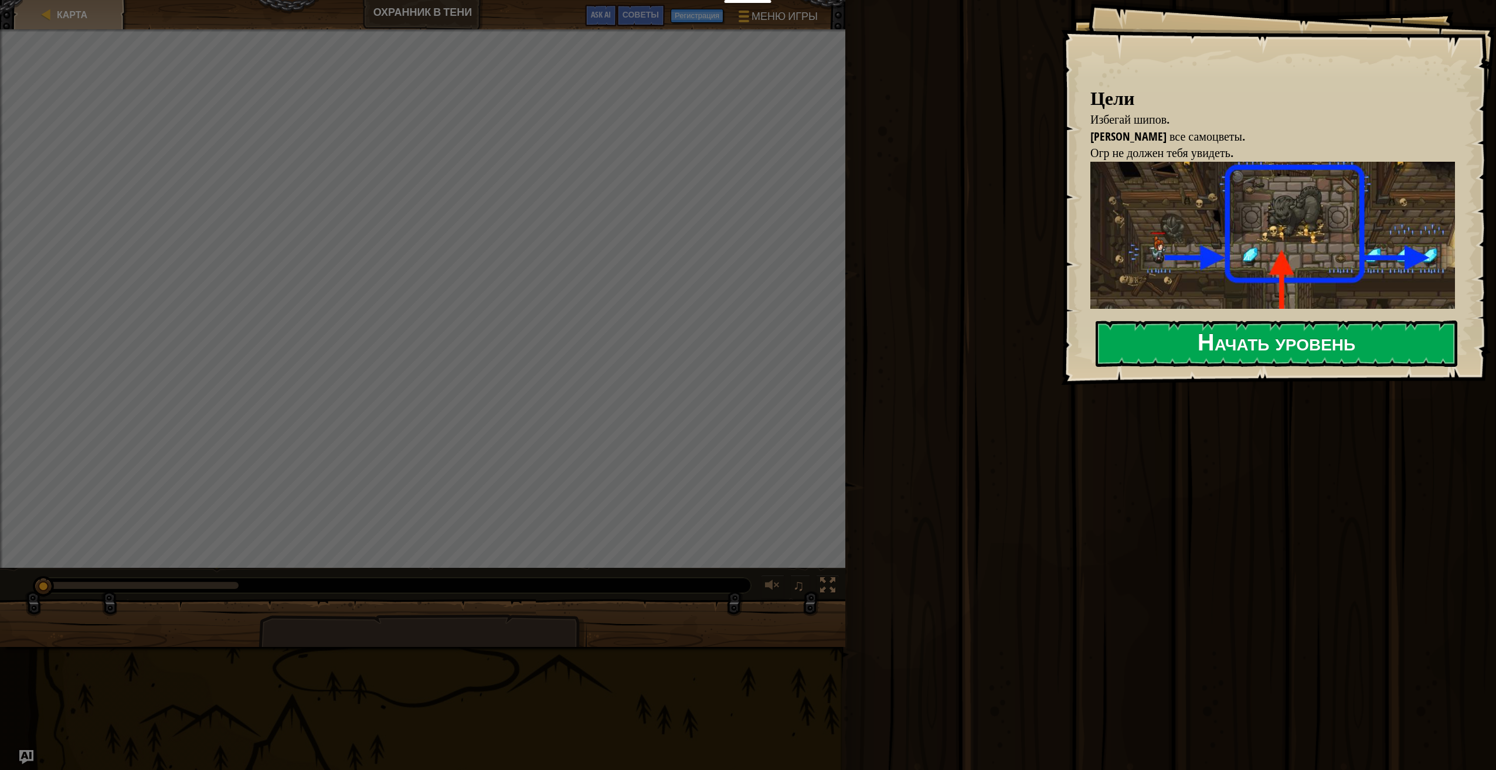
click at [1226, 338] on button "Начать уровень" at bounding box center [1277, 344] width 362 height 46
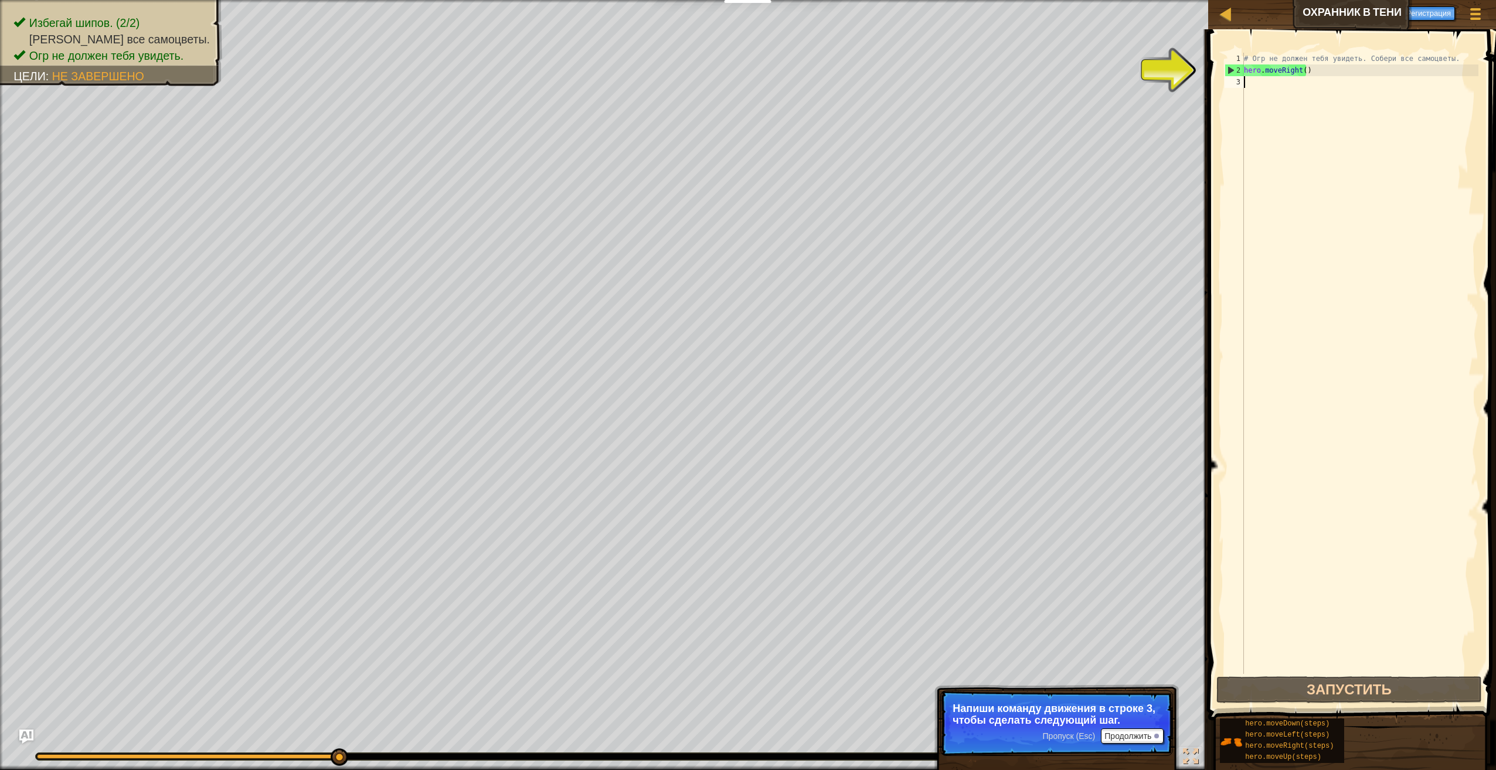
click at [1264, 83] on div "# Огр не должен тебя увидеть. Собери все самоцветы. hero . moveRight ( )" at bounding box center [1360, 375] width 237 height 645
type textarea "h"
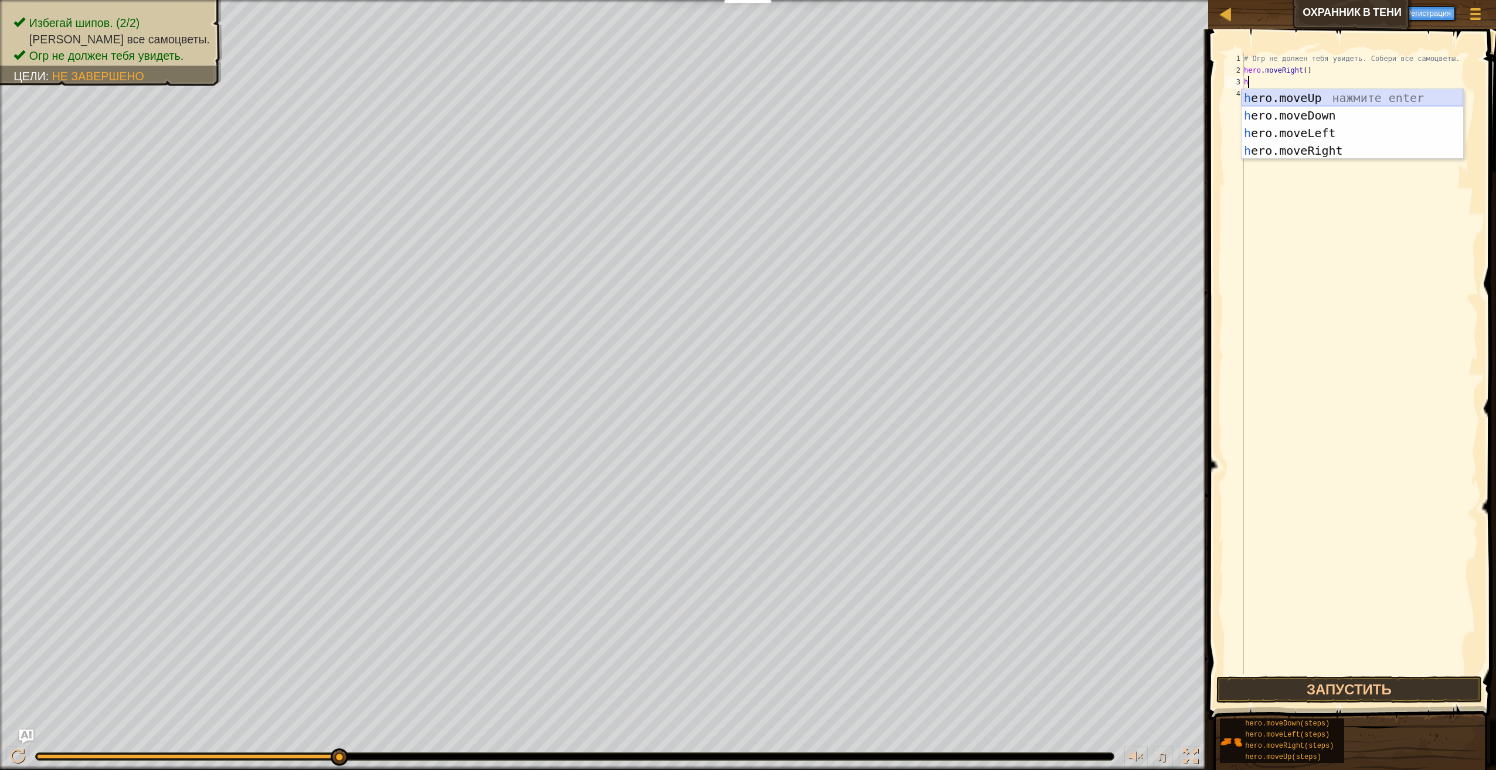
click at [1278, 99] on div "h ero.moveUp нажмите enter h ero.moveDown нажмите enter h ero.moveLeft нажмите …" at bounding box center [1353, 142] width 222 height 106
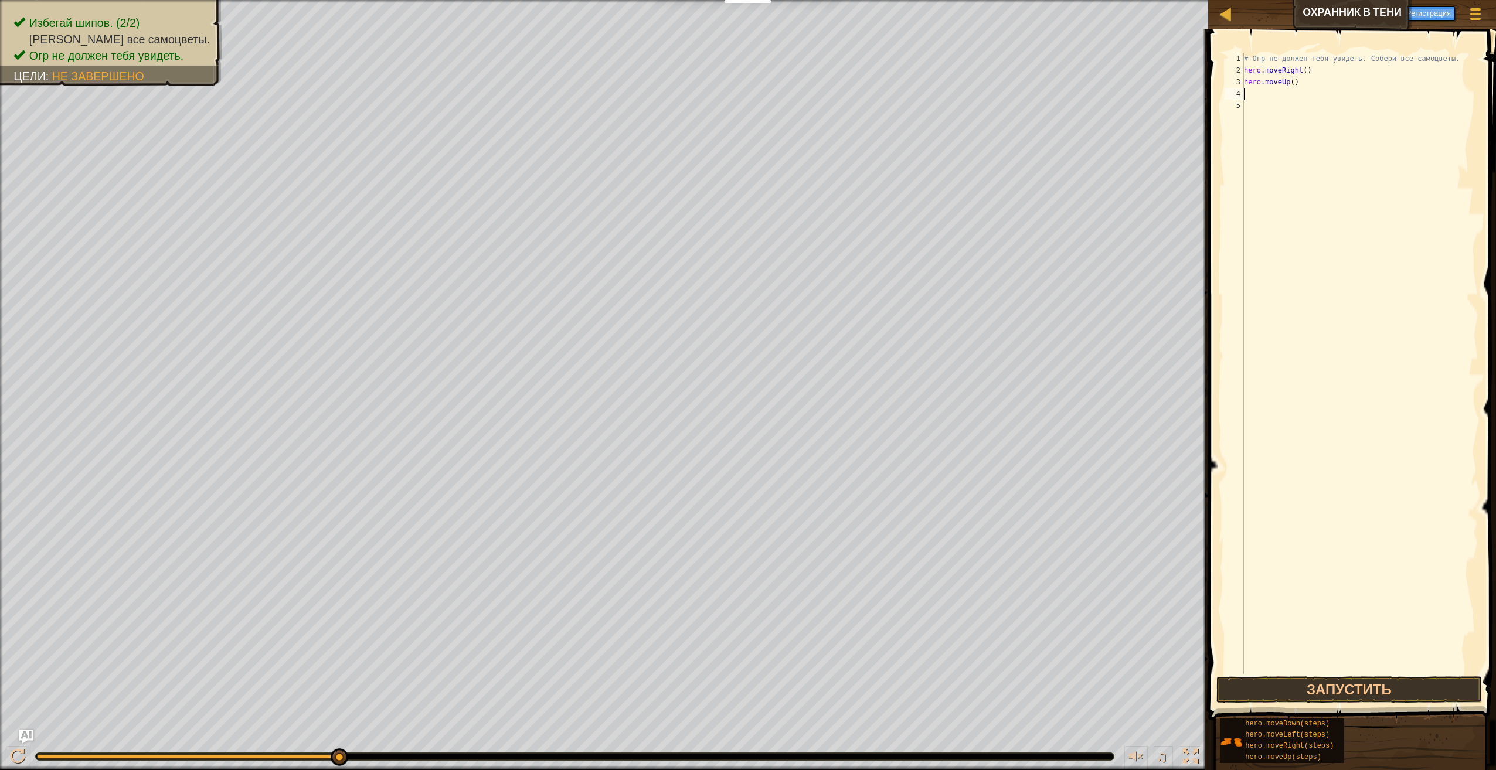
type textarea "h"
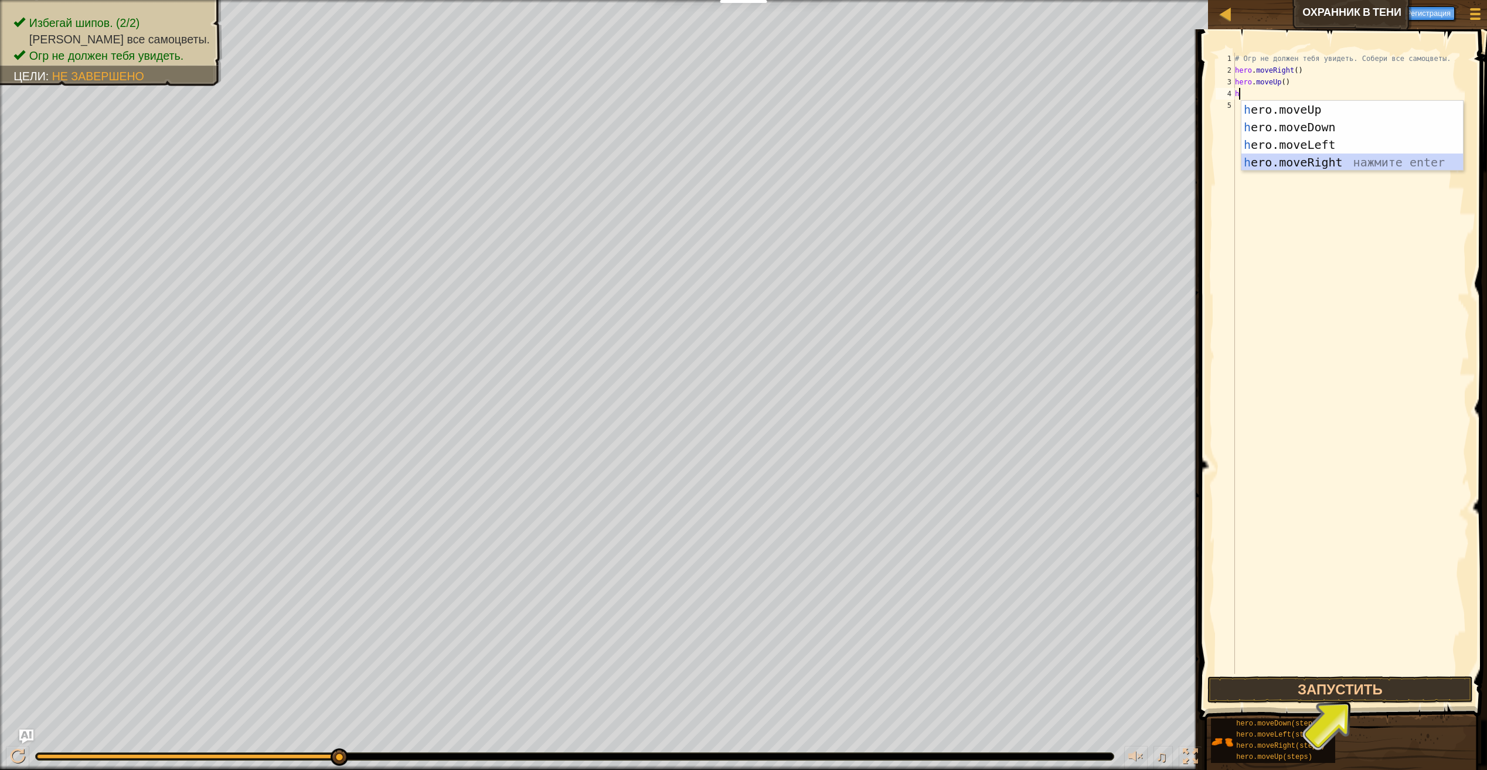
click at [1290, 163] on div "h ero.moveUp нажмите enter h ero.moveDown нажмите enter h ero.moveLeft нажмите …" at bounding box center [1353, 154] width 222 height 106
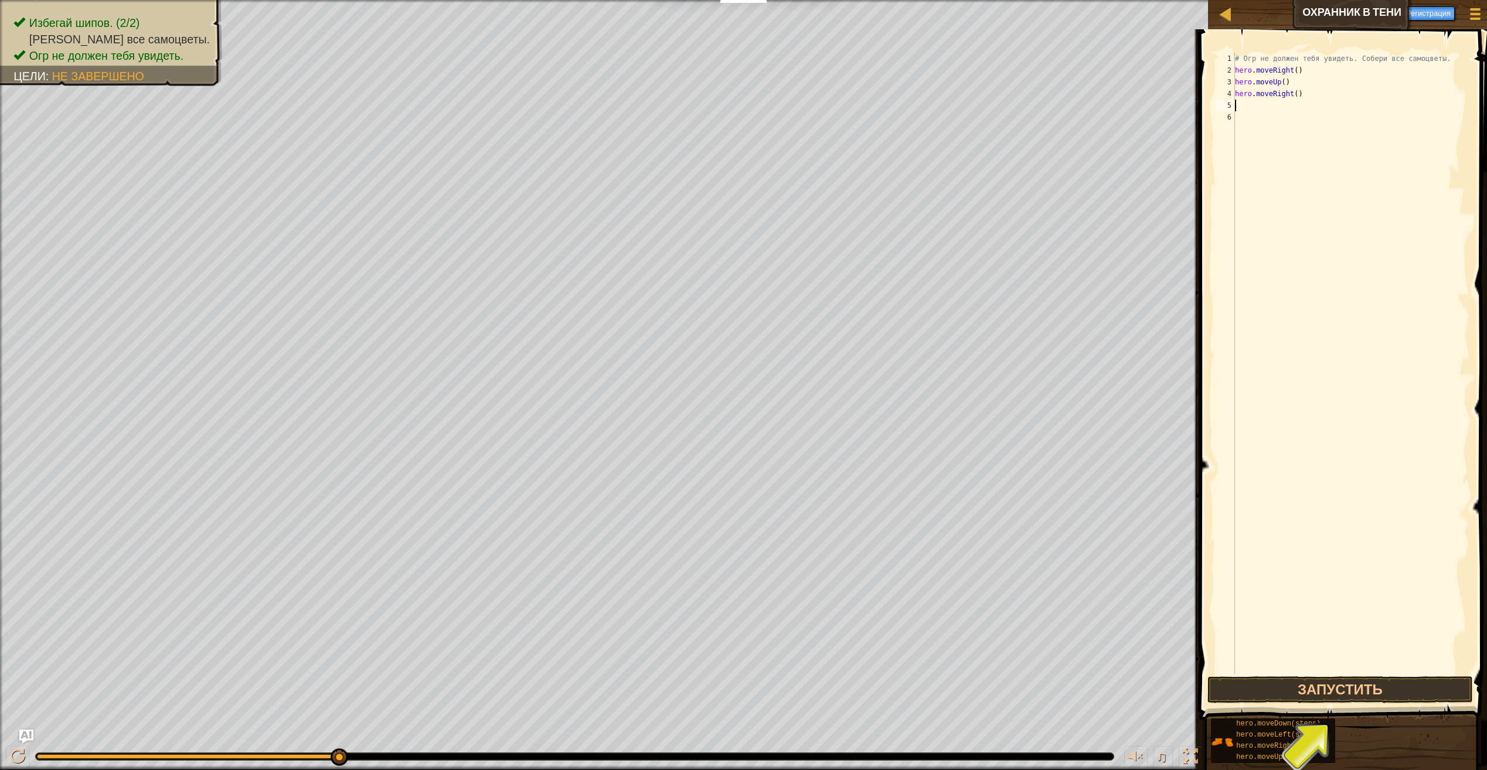
type textarea "h"
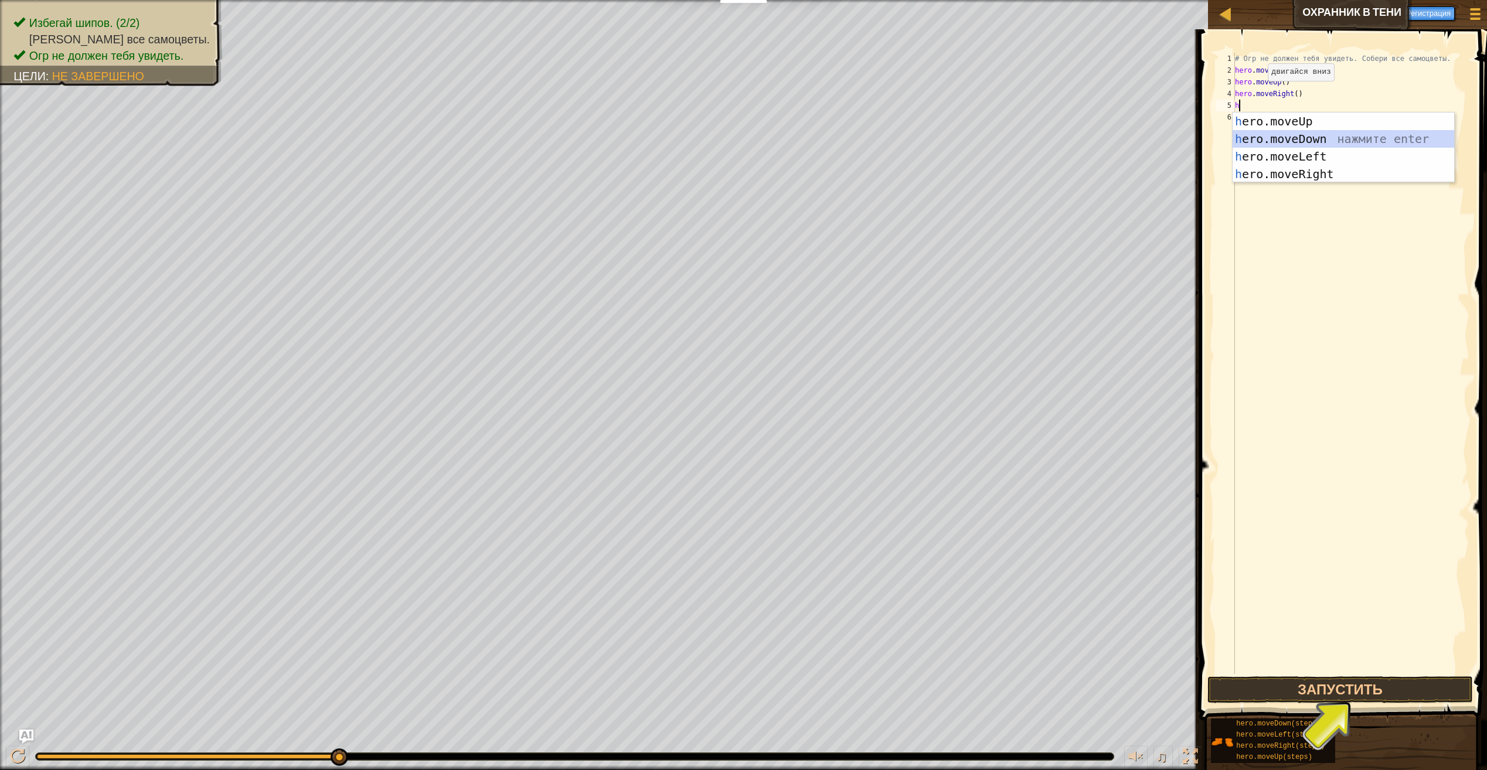
click at [1280, 142] on div "h ero.moveUp нажмите enter h ero.moveDown нажмите enter h ero.moveLeft нажмите …" at bounding box center [1344, 166] width 222 height 106
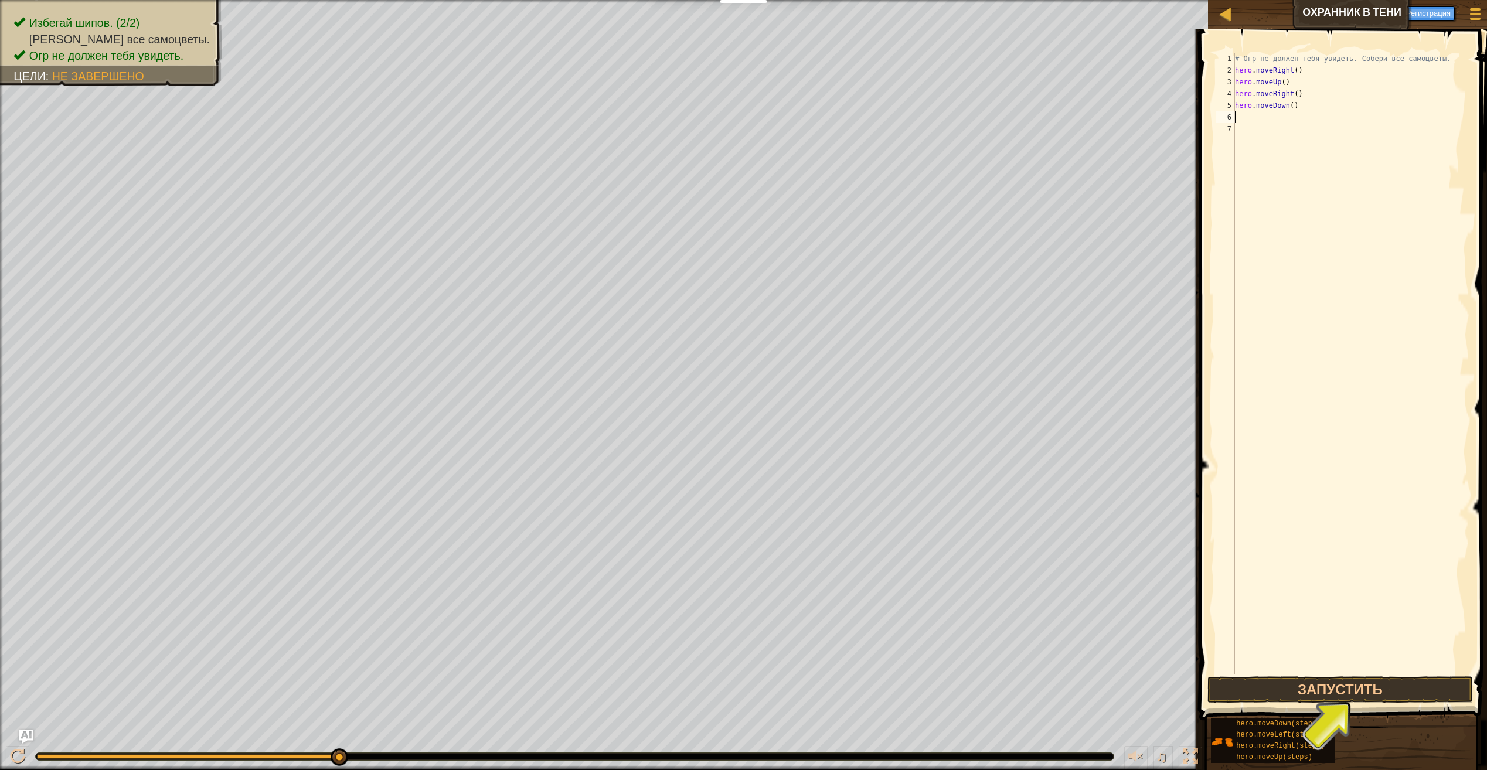
type textarea "h"
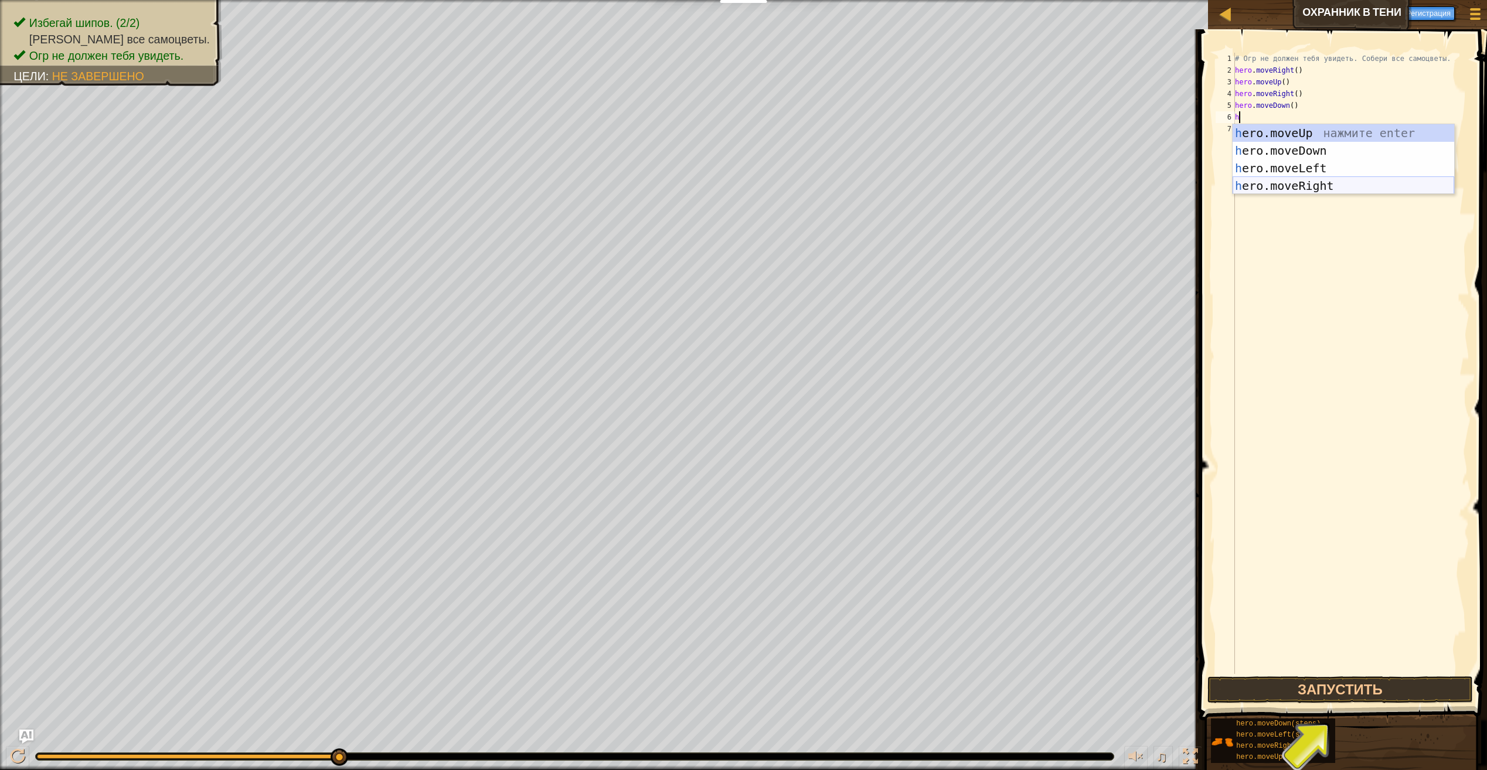
click at [1284, 185] on div "h ero.moveUp нажмите enter h ero.moveDown нажмите enter h ero.moveLeft нажмите …" at bounding box center [1344, 177] width 222 height 106
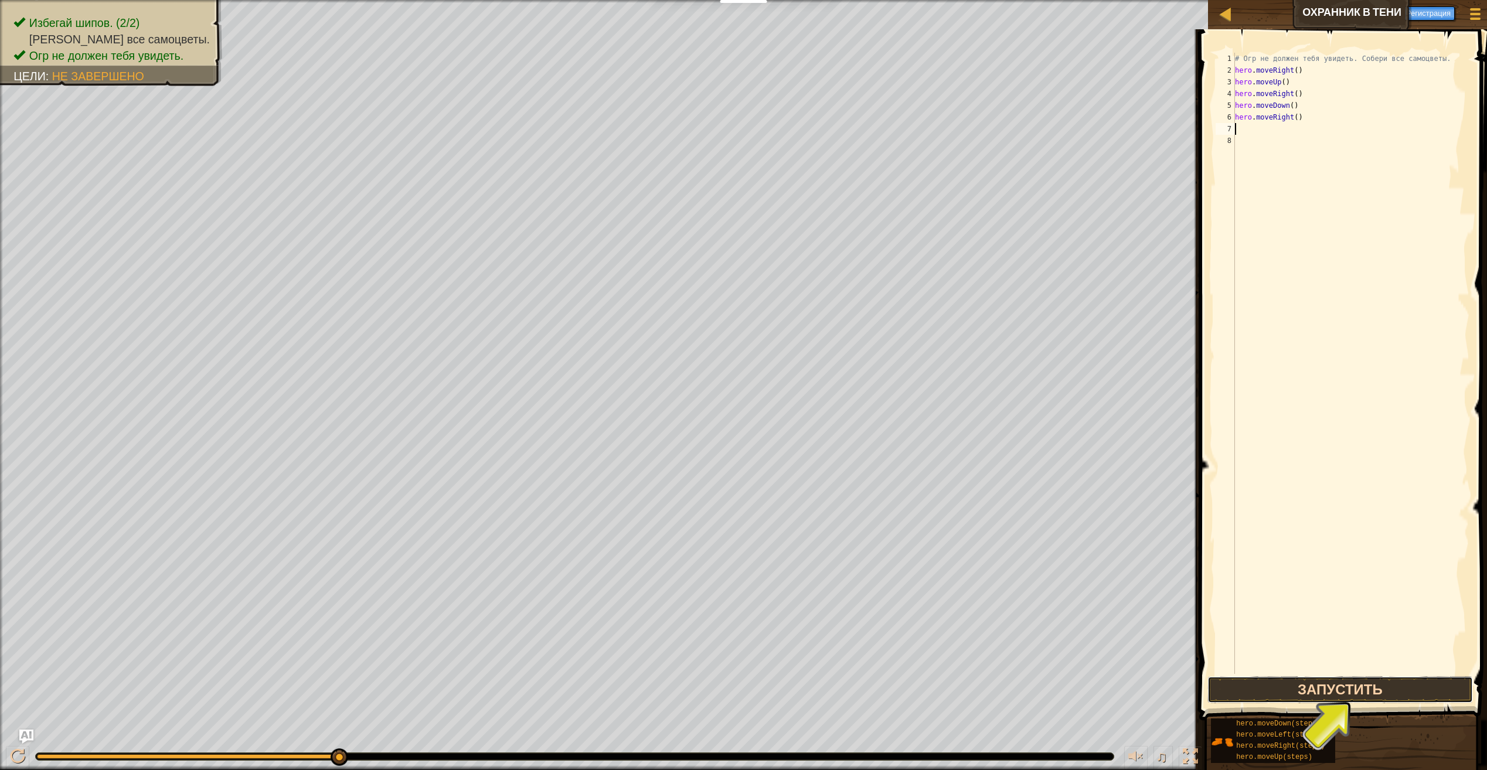
click at [1348, 687] on button "Запустить" at bounding box center [1341, 690] width 266 height 27
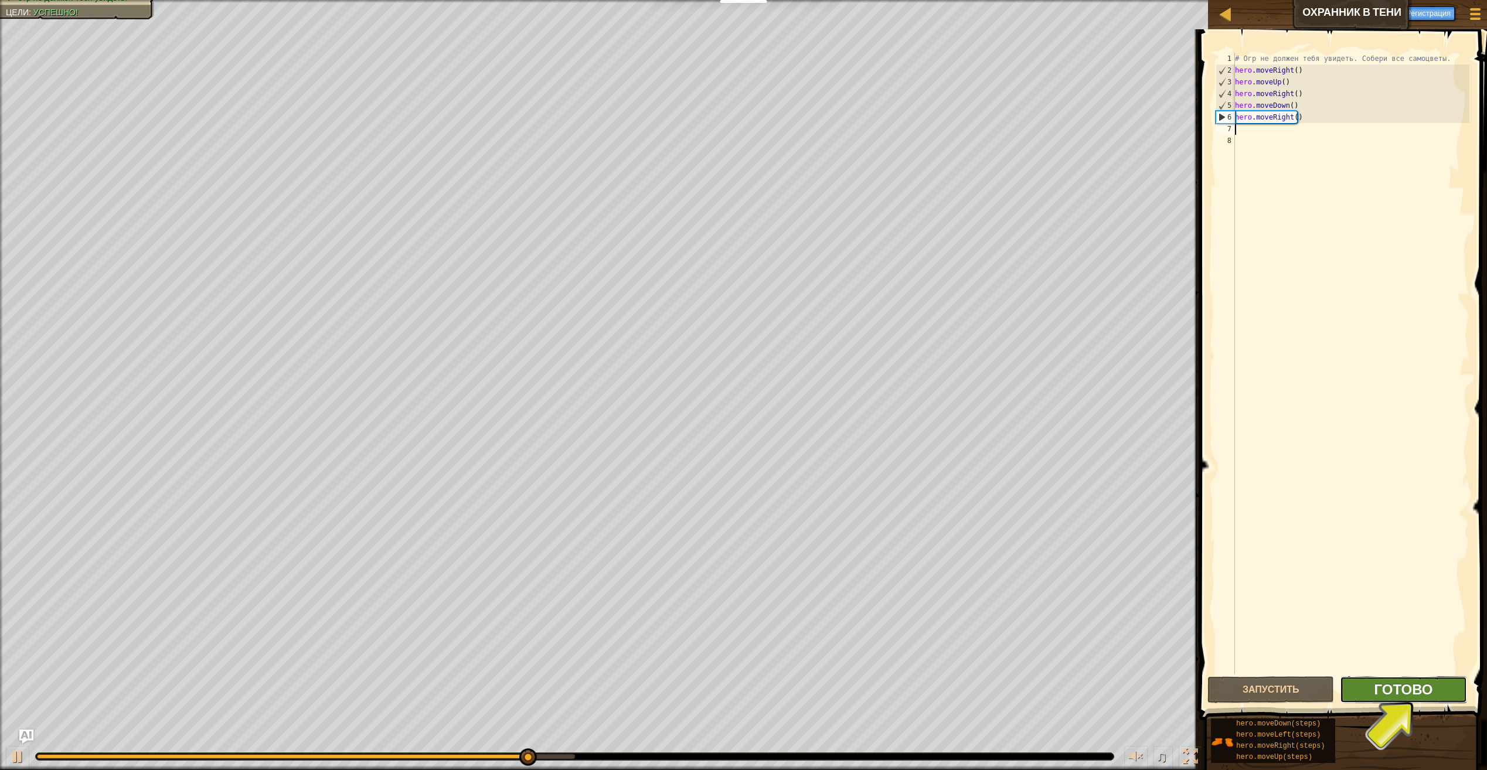
click at [1380, 688] on span "Готово" at bounding box center [1403, 689] width 59 height 19
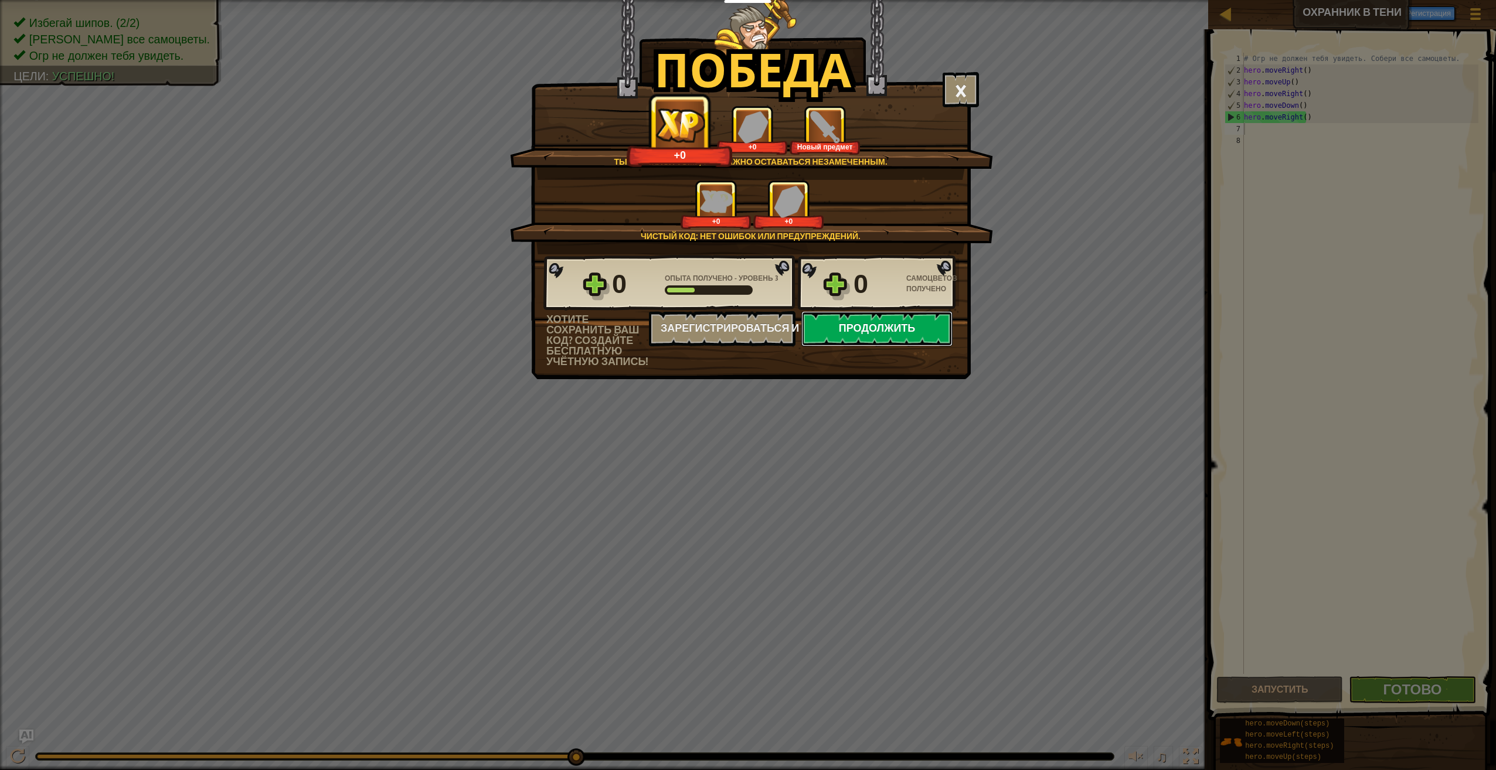
click at [834, 327] on button "Продолжить" at bounding box center [876, 328] width 151 height 35
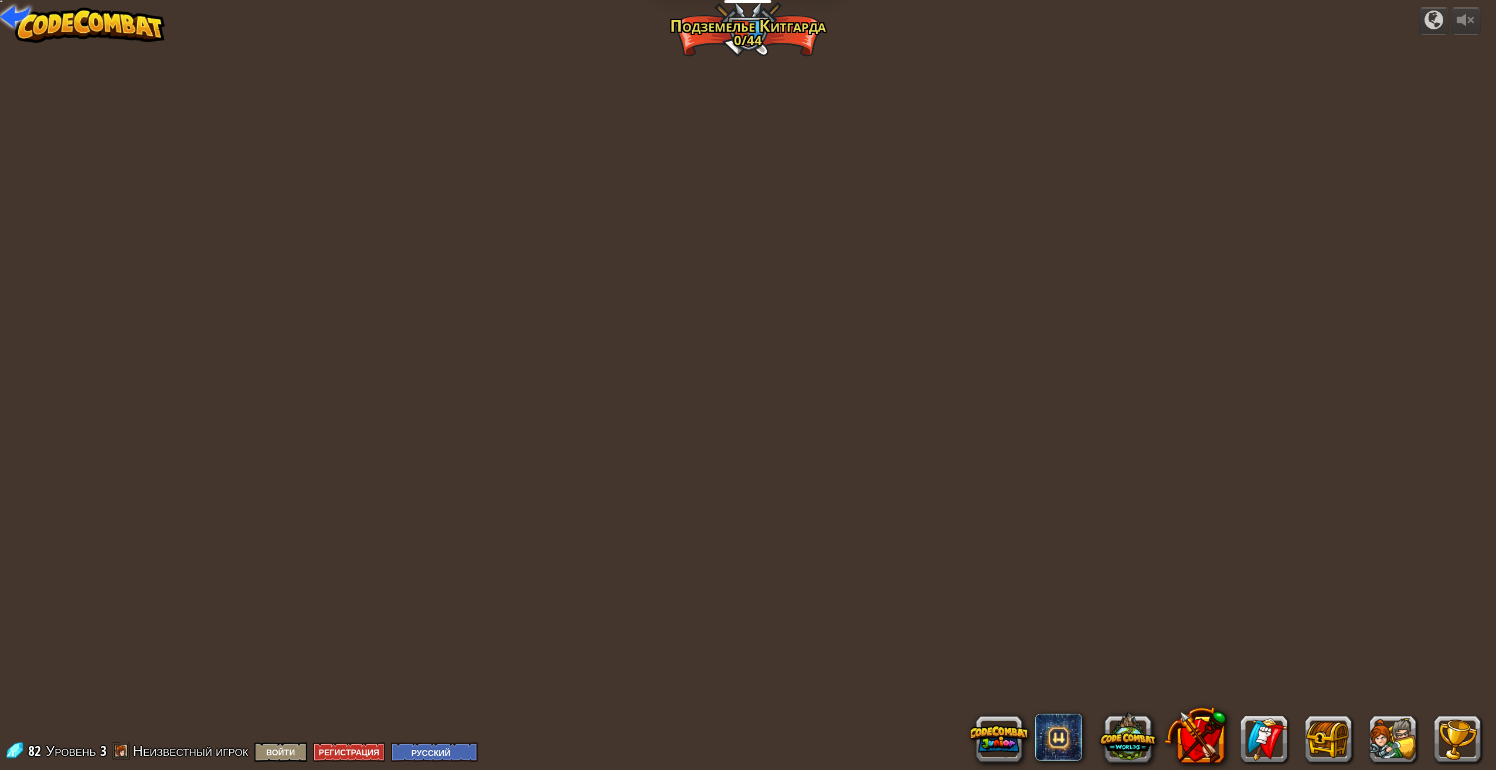
select select "ru"
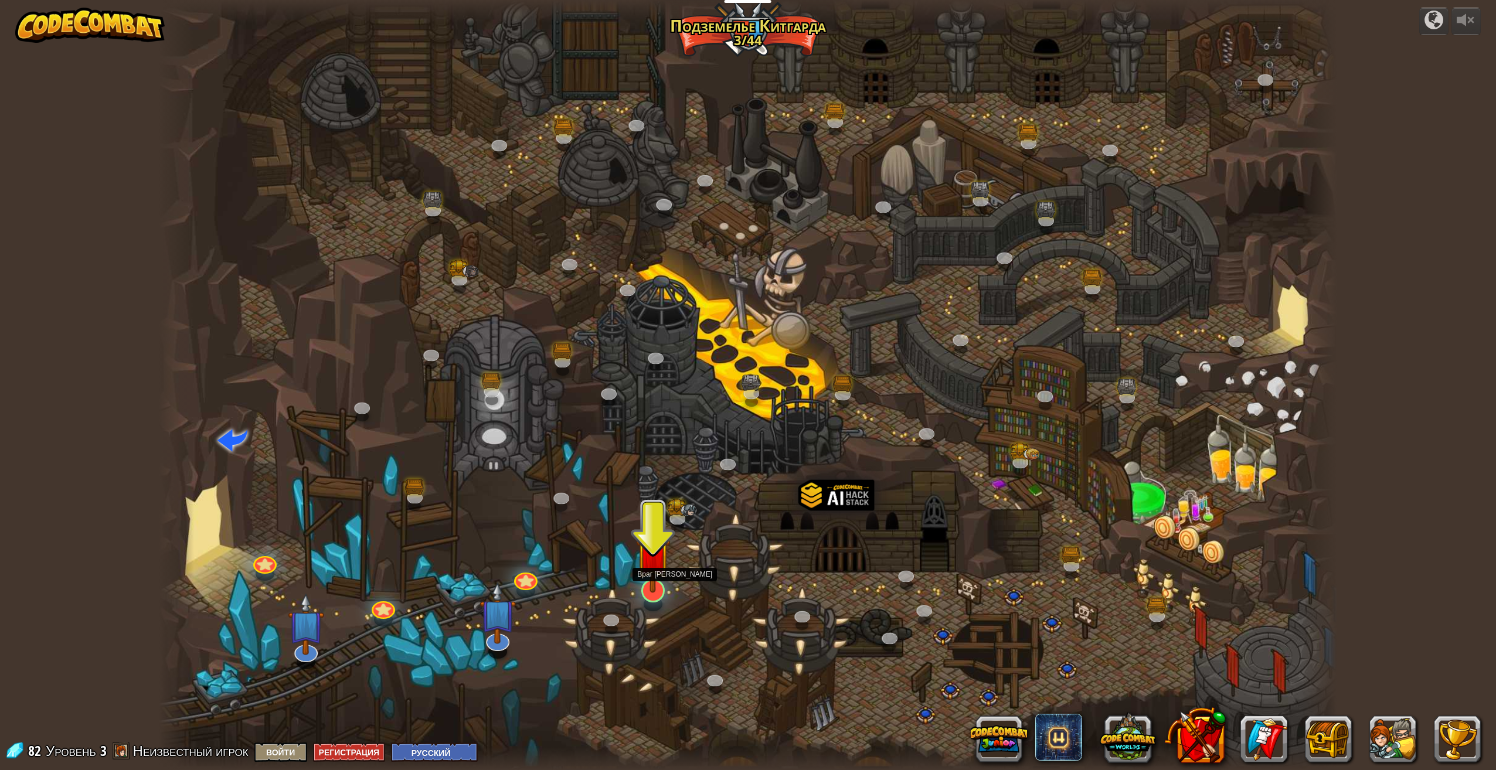
click at [655, 593] on div at bounding box center [652, 590] width 23 height 23
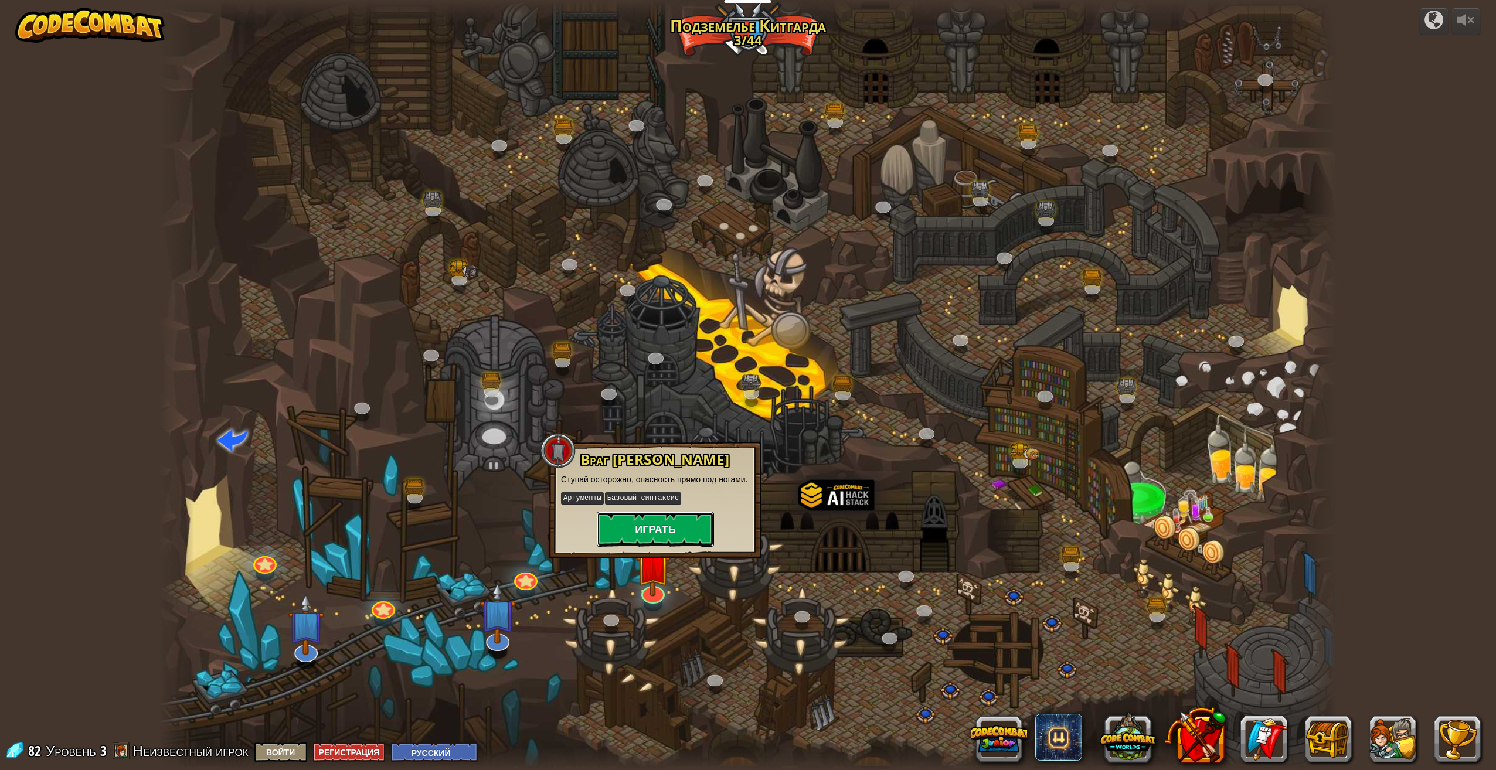
click at [657, 534] on button "Играть" at bounding box center [655, 529] width 117 height 35
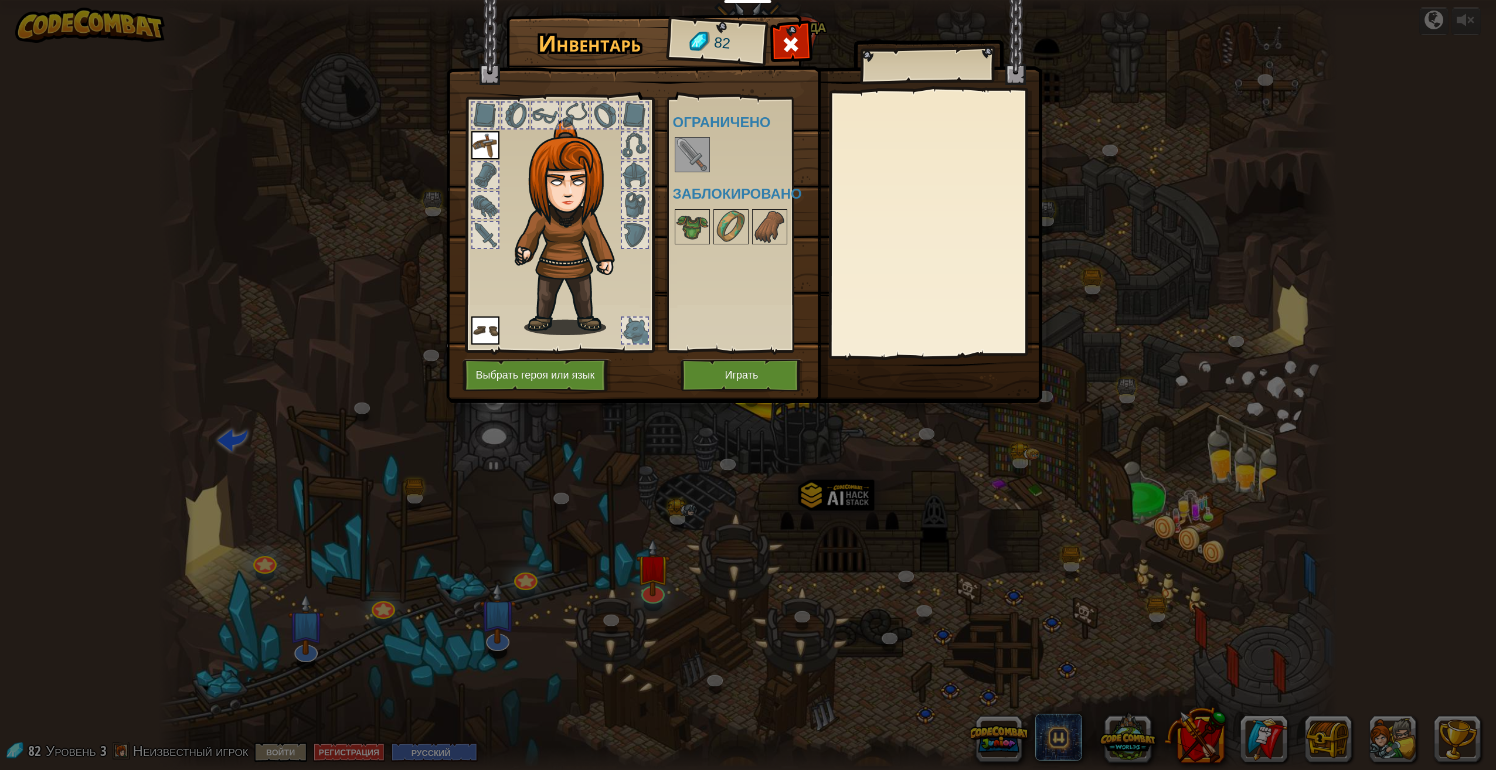
click at [693, 144] on img at bounding box center [692, 154] width 33 height 33
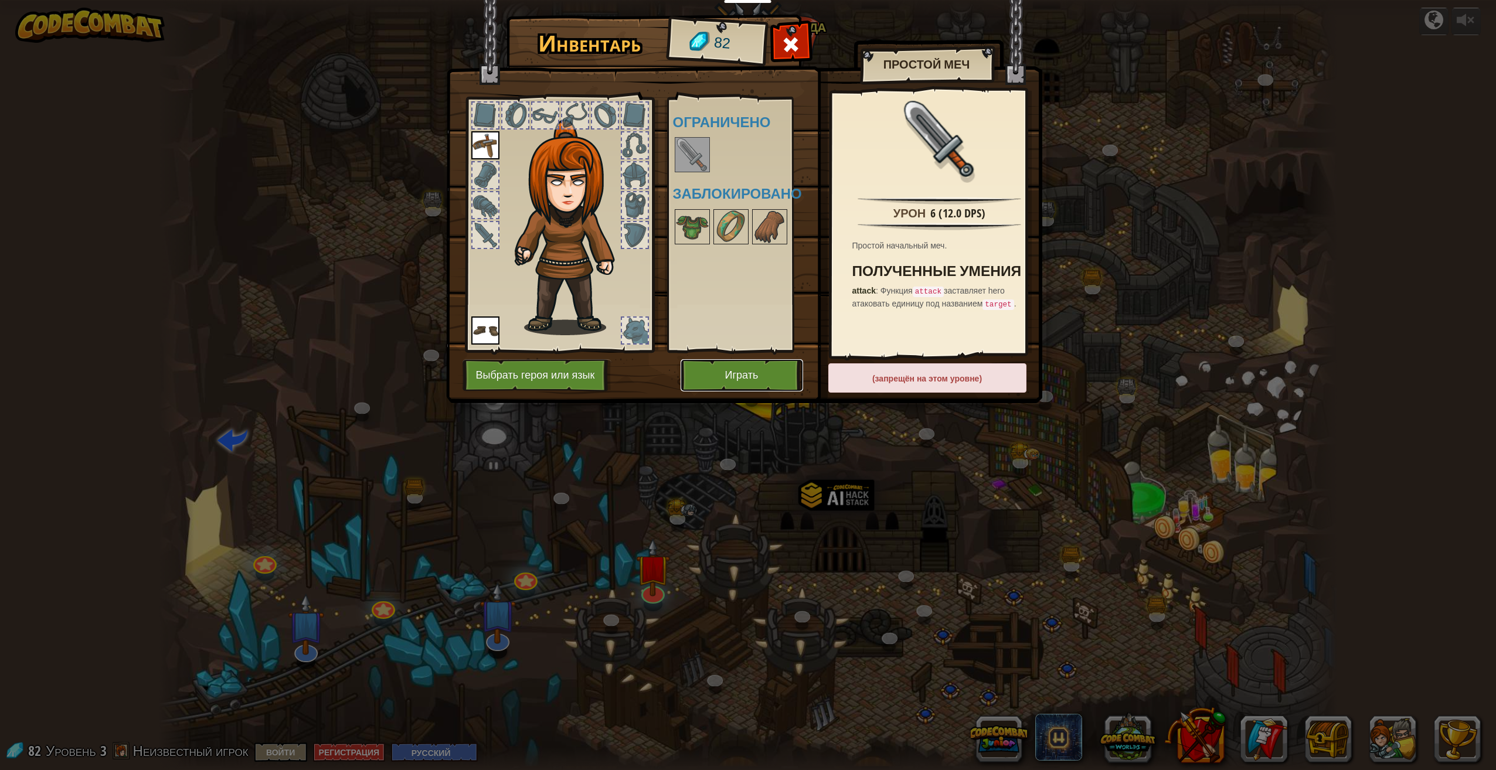
drag, startPoint x: 766, startPoint y: 370, endPoint x: 766, endPoint y: 386, distance: 15.8
click at [766, 386] on button "Играть" at bounding box center [742, 375] width 123 height 32
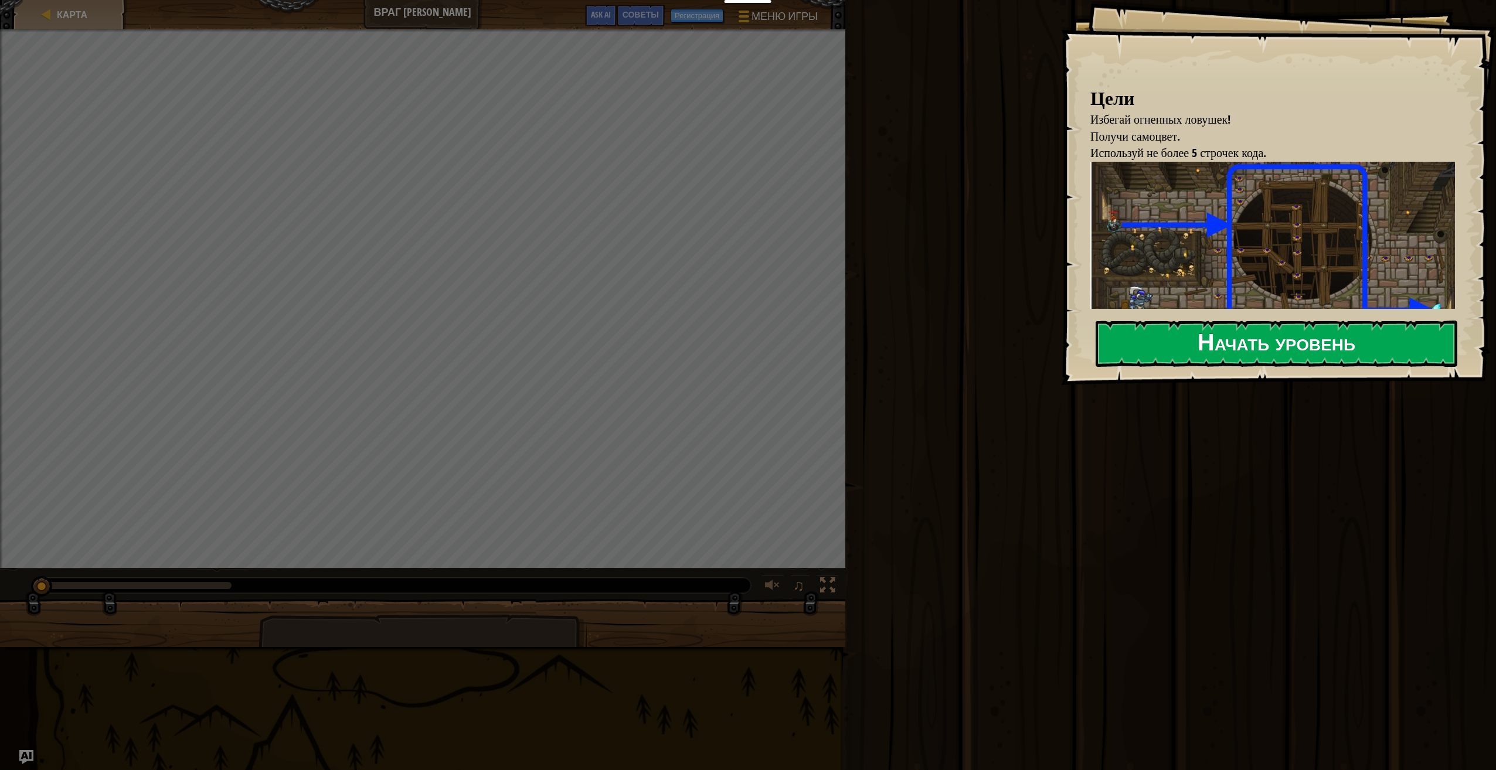
click at [1169, 342] on button "Начать уровень" at bounding box center [1277, 344] width 362 height 46
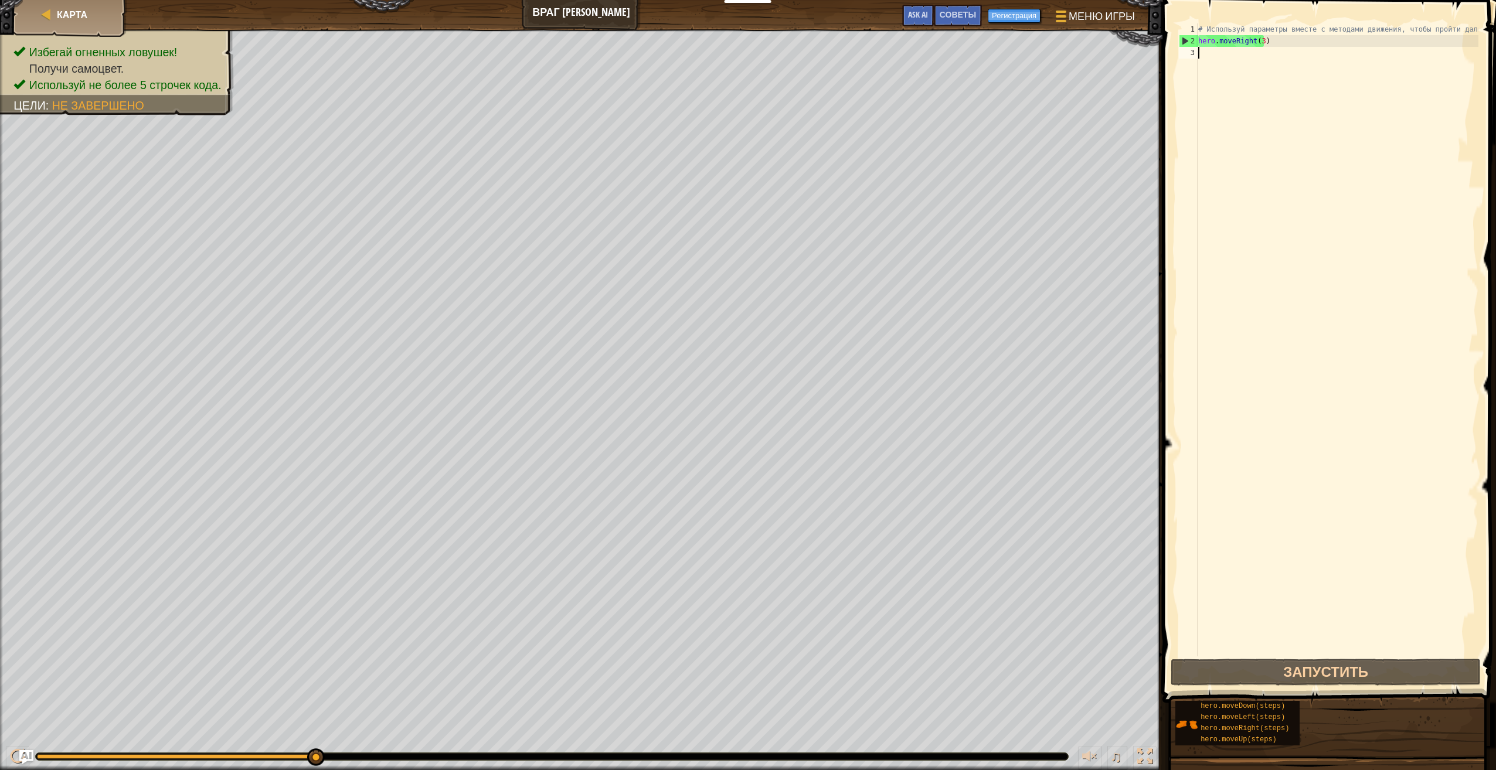
type textarea "h"
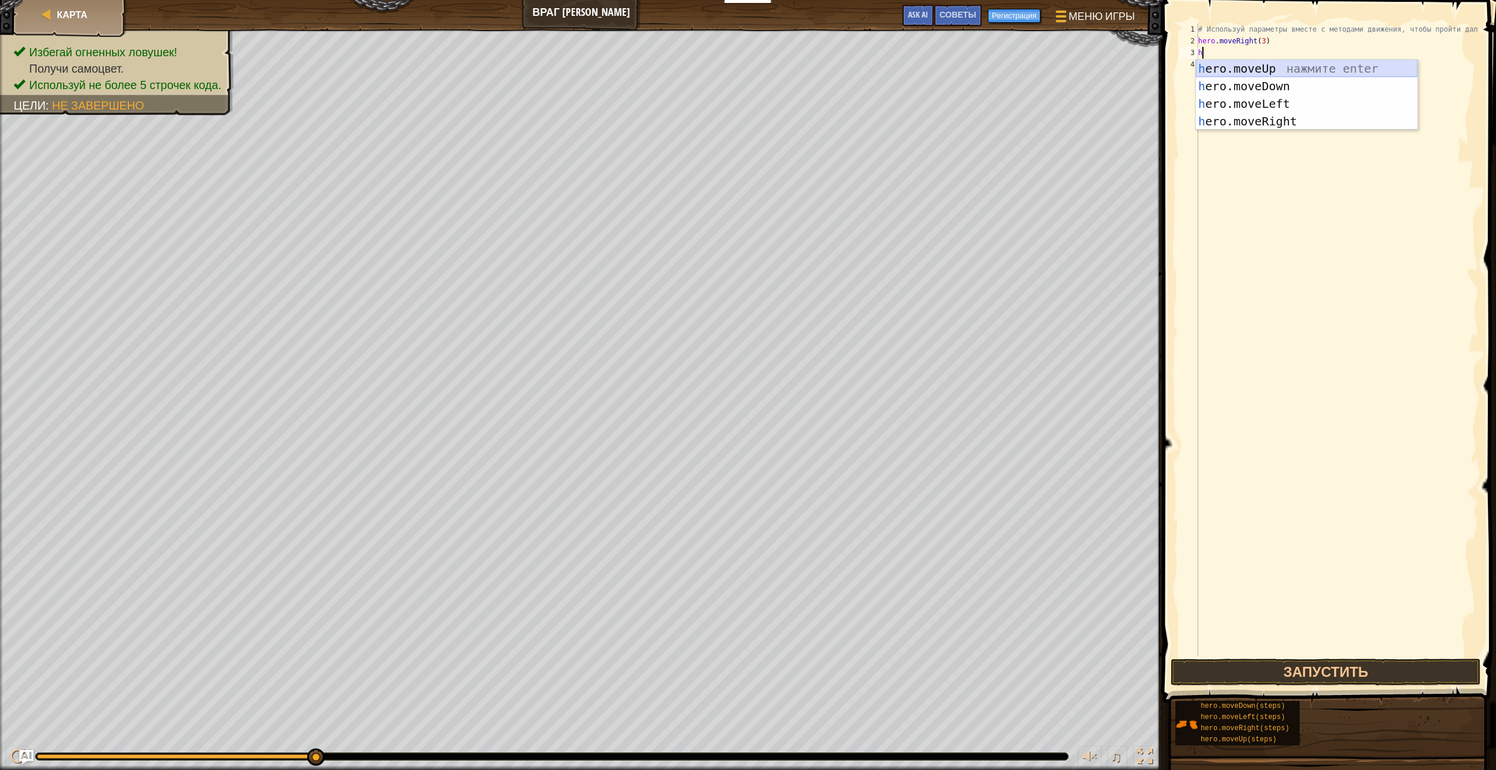
click at [1260, 66] on div "h ero.moveUp нажмите enter h ero.moveDown нажмите enter h ero.moveLeft нажмите …" at bounding box center [1307, 113] width 222 height 106
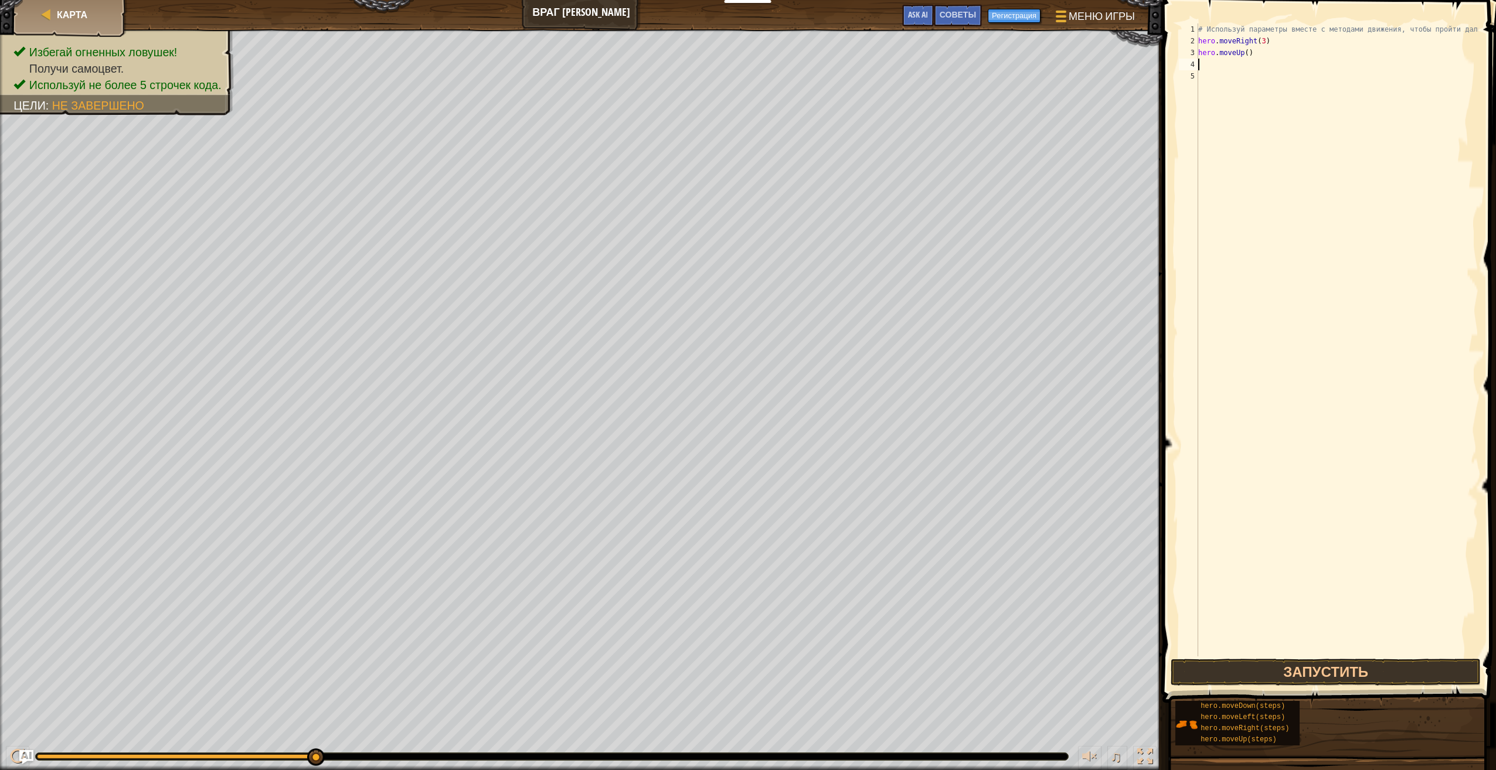
type textarea "h"
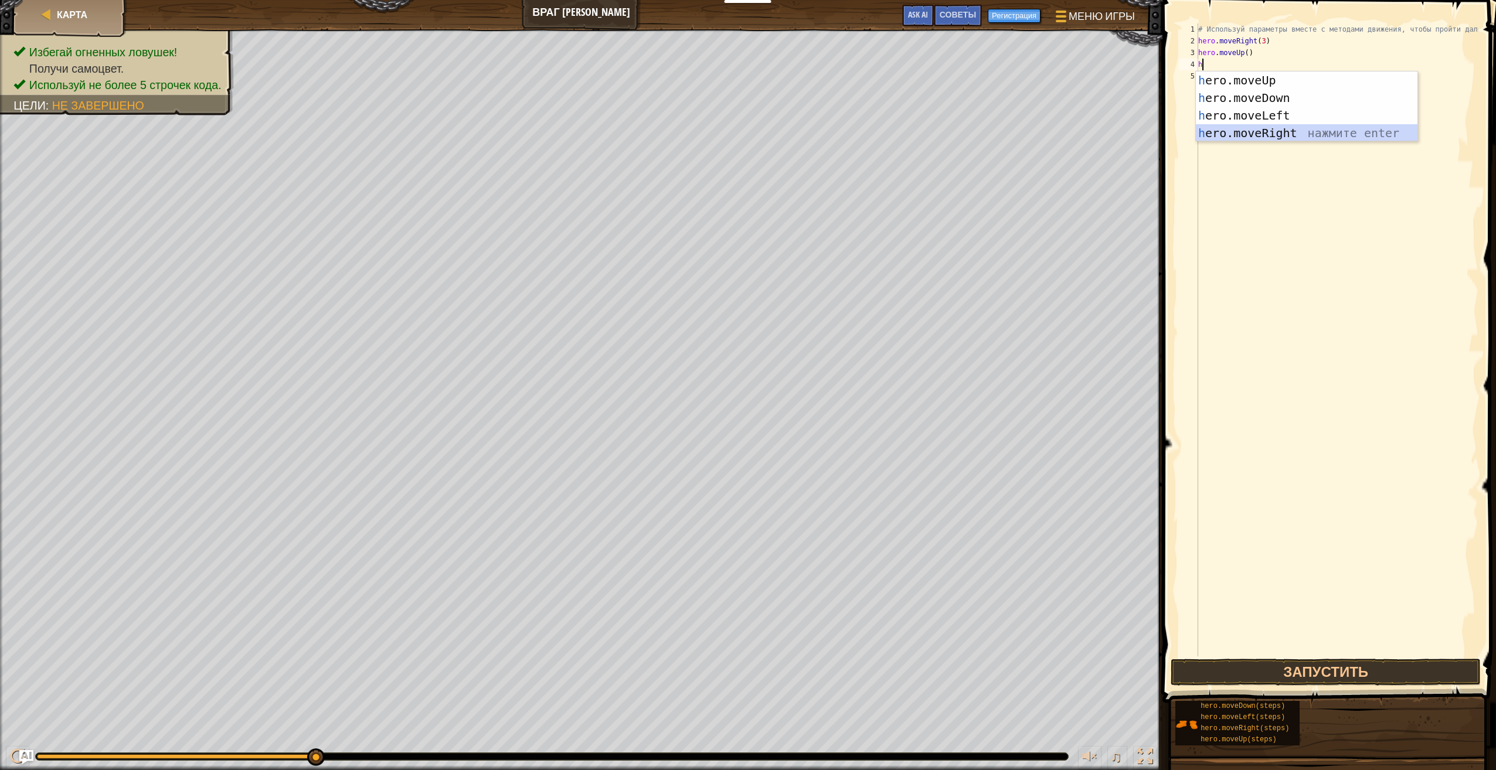
click at [1266, 134] on div "h ero.moveUp нажмите enter h ero.moveDown нажмите enter h ero.moveLeft нажмите …" at bounding box center [1307, 125] width 222 height 106
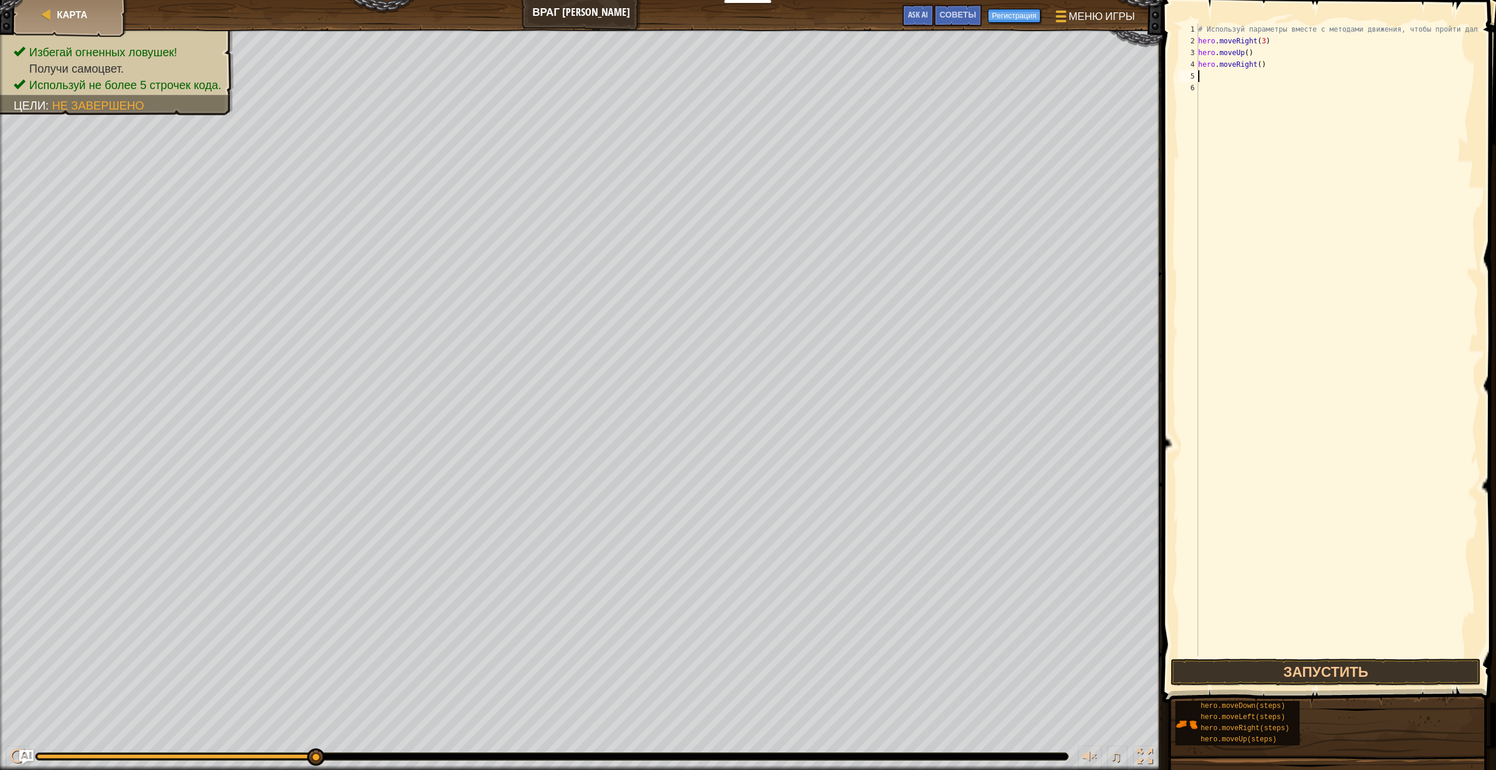
type textarea "h"
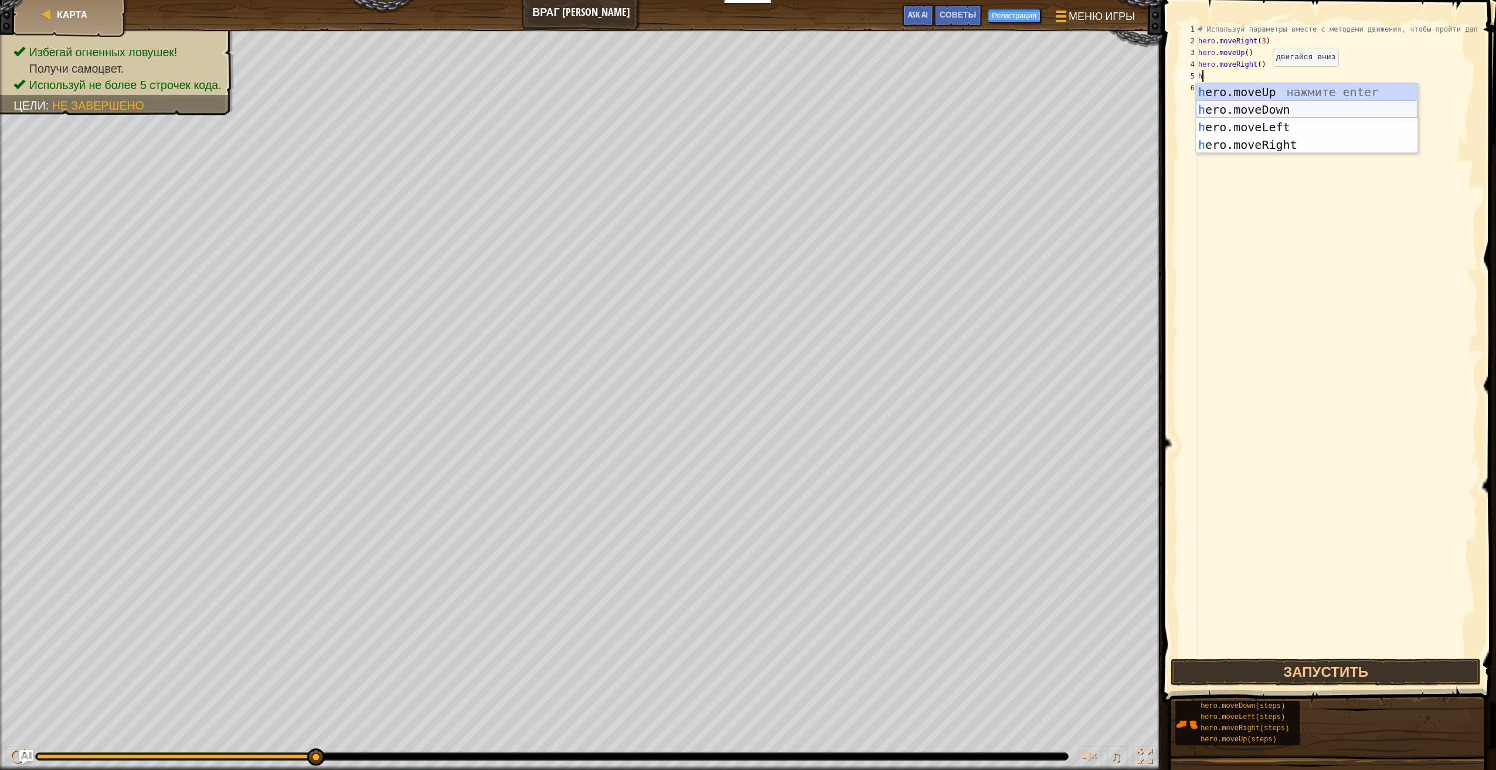
click at [1262, 110] on div "h ero.moveUp нажмите enter h ero.moveDown нажмите enter h ero.moveLeft нажмите …" at bounding box center [1307, 136] width 222 height 106
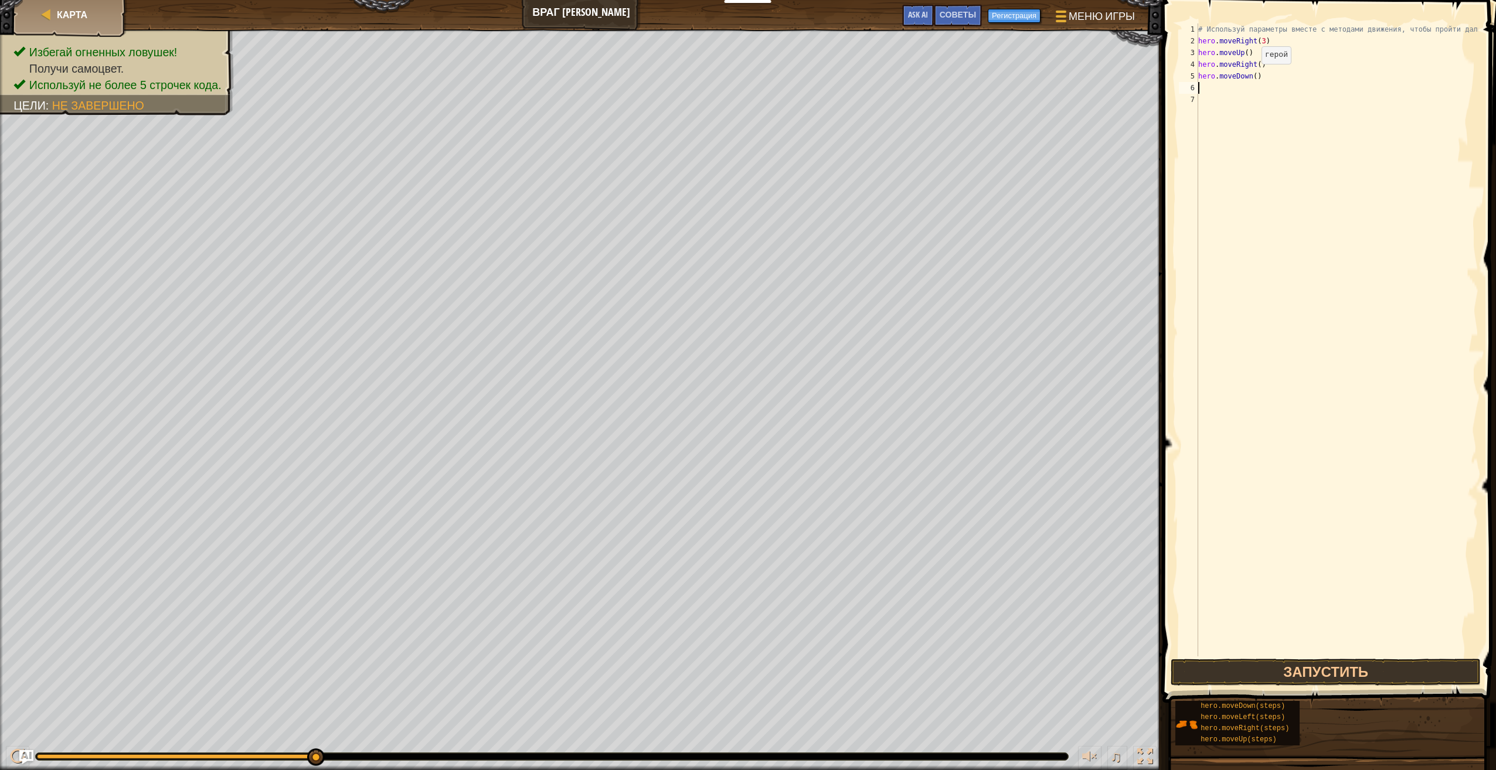
click at [1252, 76] on div "# Используй параметры вместе с методами движения, чтобы пройти дальше. hero . m…" at bounding box center [1337, 351] width 283 height 657
type textarea "hero.moveDown(3)"
click at [1239, 91] on div "# Используй параметры вместе с методами движения, чтобы пройти дальше. hero . m…" at bounding box center [1337, 351] width 283 height 657
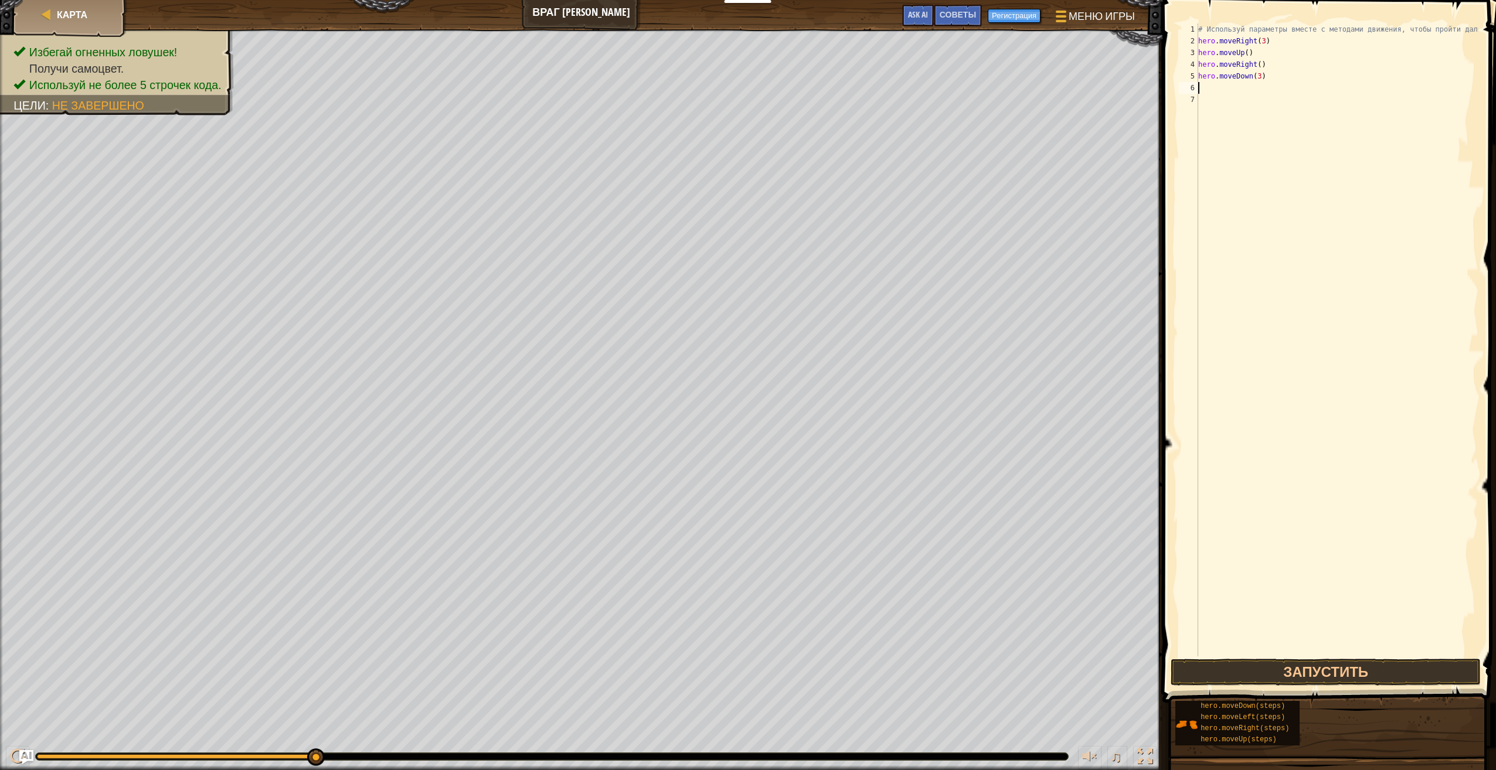
type textarea "h"
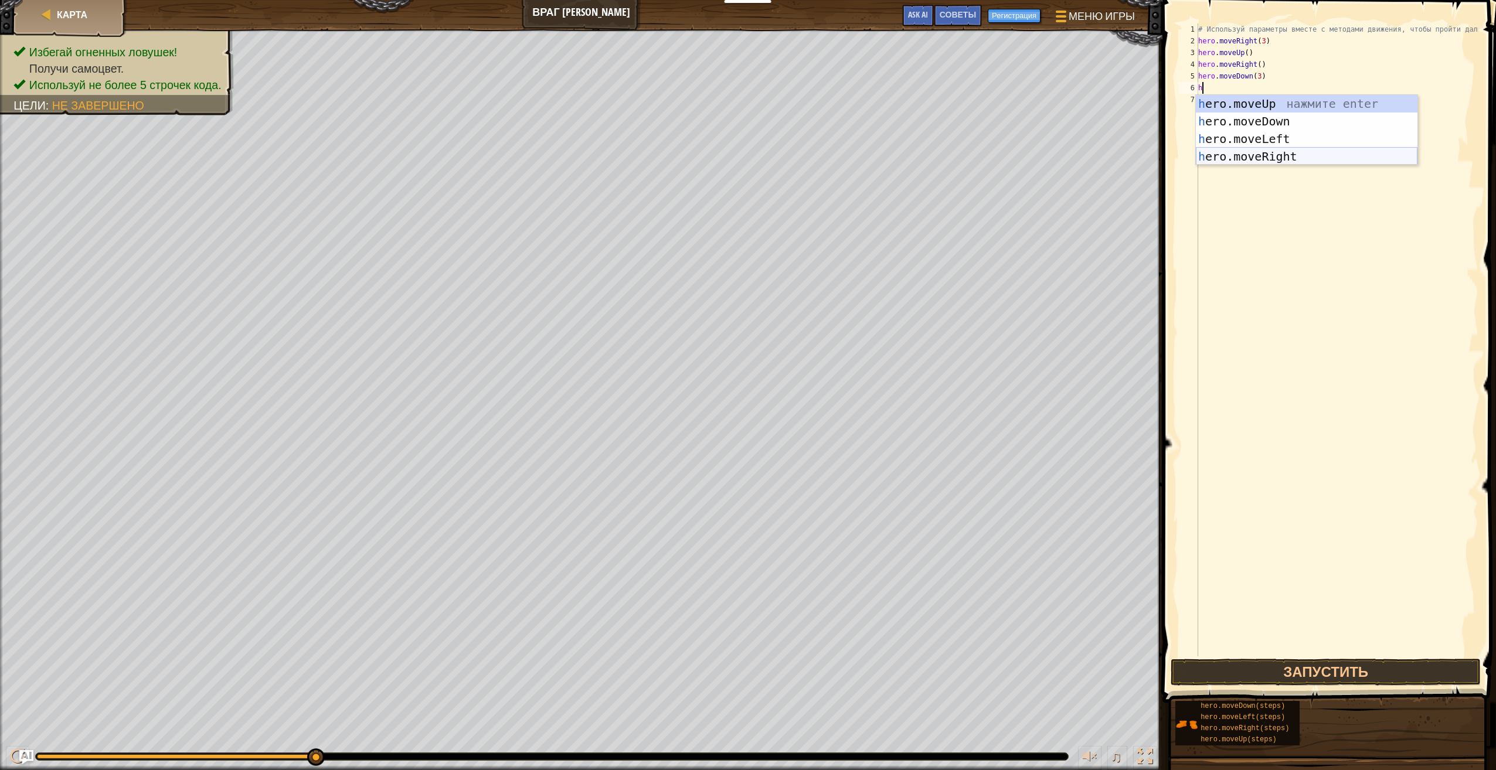
click at [1258, 159] on div "h ero.moveUp нажмите enter h ero.moveDown нажмите enter h ero.moveLeft нажмите …" at bounding box center [1307, 148] width 222 height 106
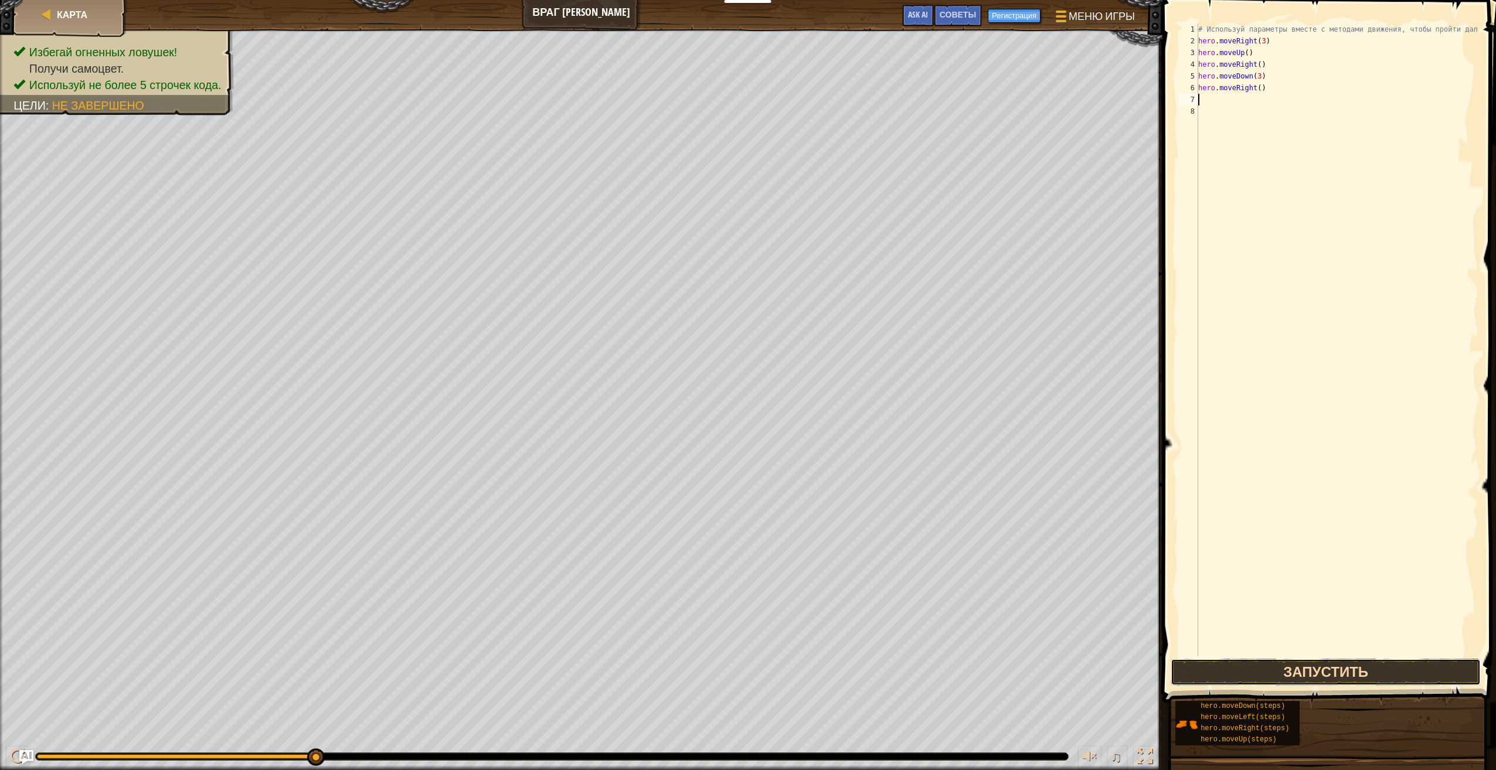
click at [1310, 672] on button "Запустить" at bounding box center [1326, 672] width 310 height 27
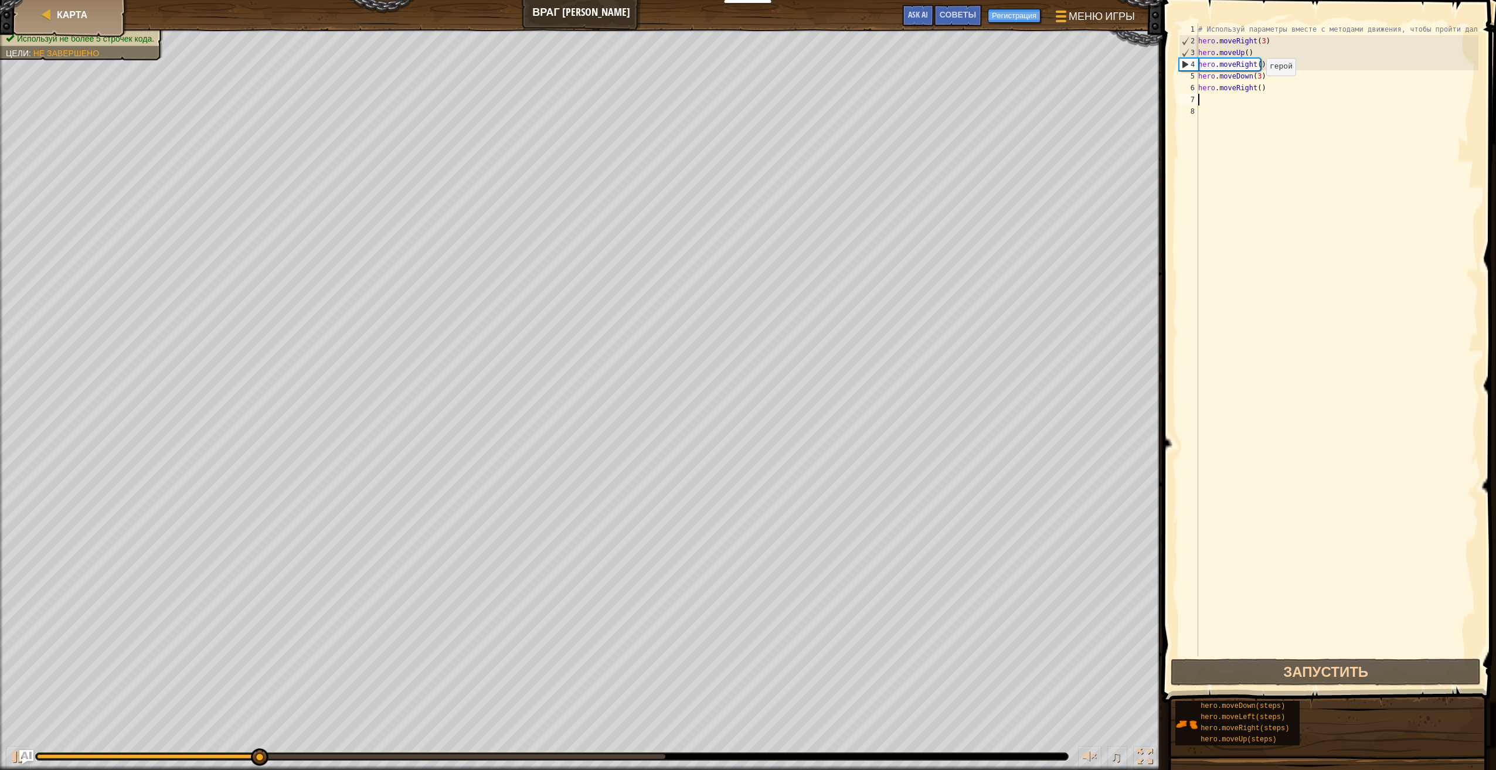
click at [1256, 87] on div "# Используй параметры вместе с методами движения, чтобы пройти дальше. hero . m…" at bounding box center [1337, 351] width 283 height 657
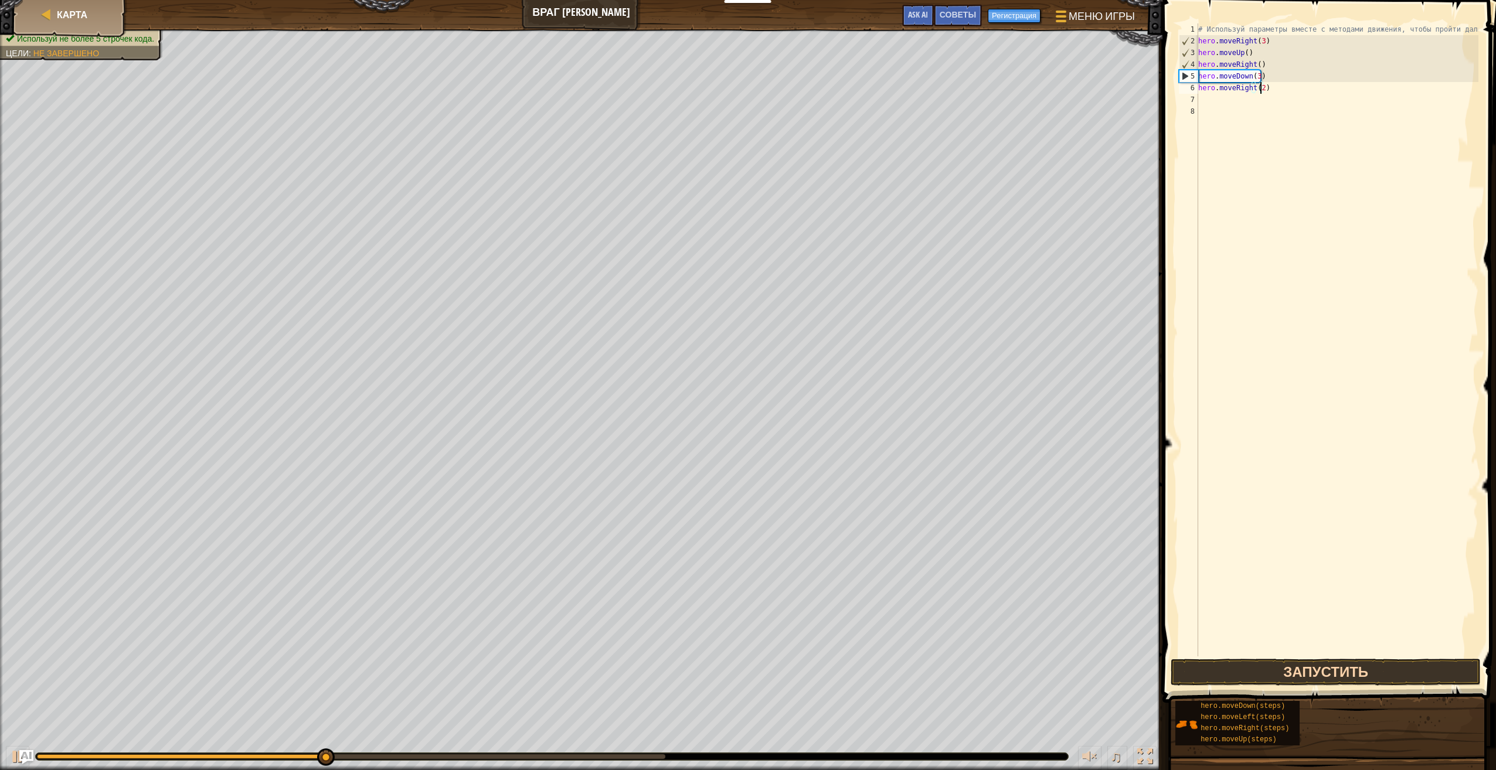
type textarea "hero.moveRight(2)"
click at [1389, 671] on button "Запустить" at bounding box center [1326, 672] width 310 height 27
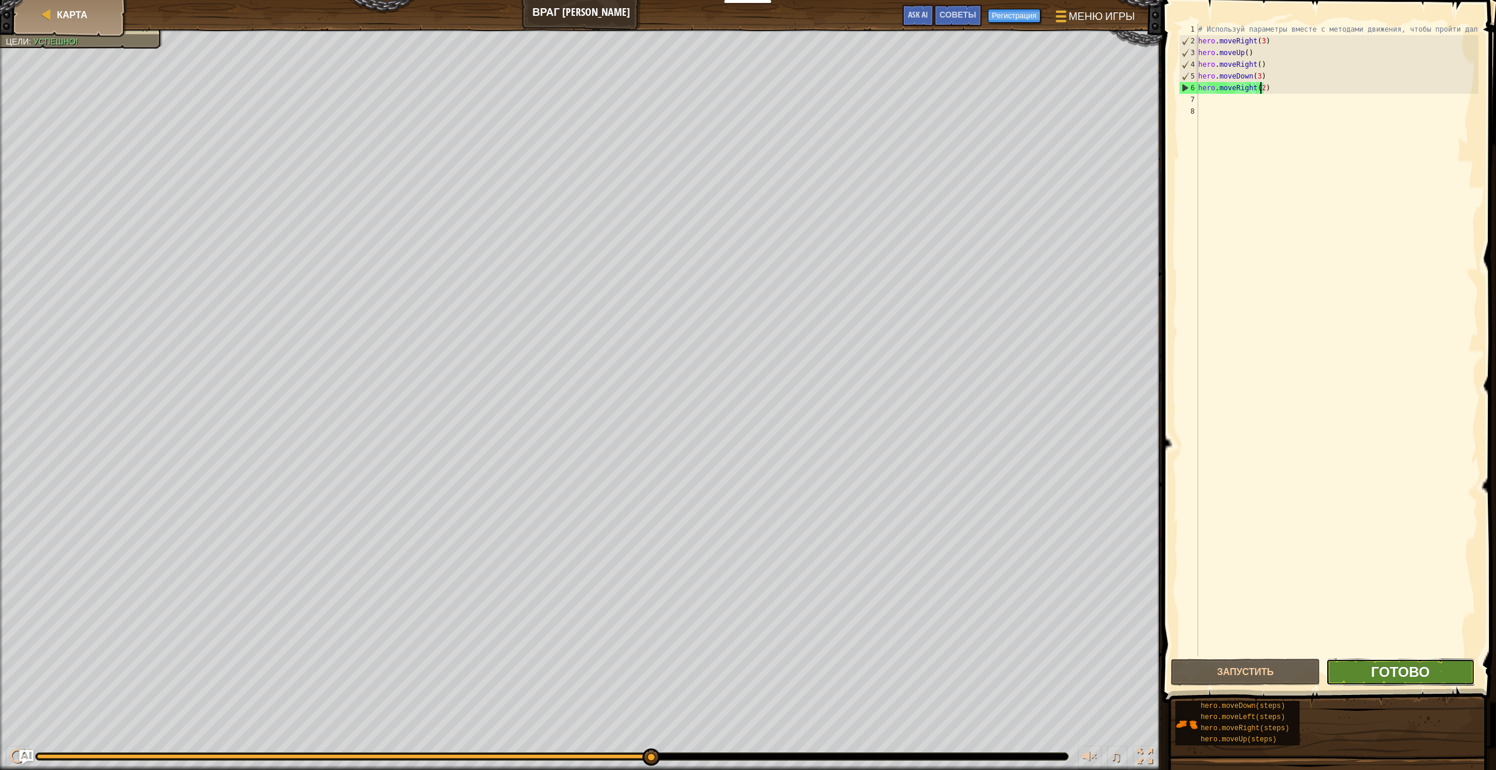
click at [1413, 679] on span "Готово" at bounding box center [1400, 671] width 59 height 19
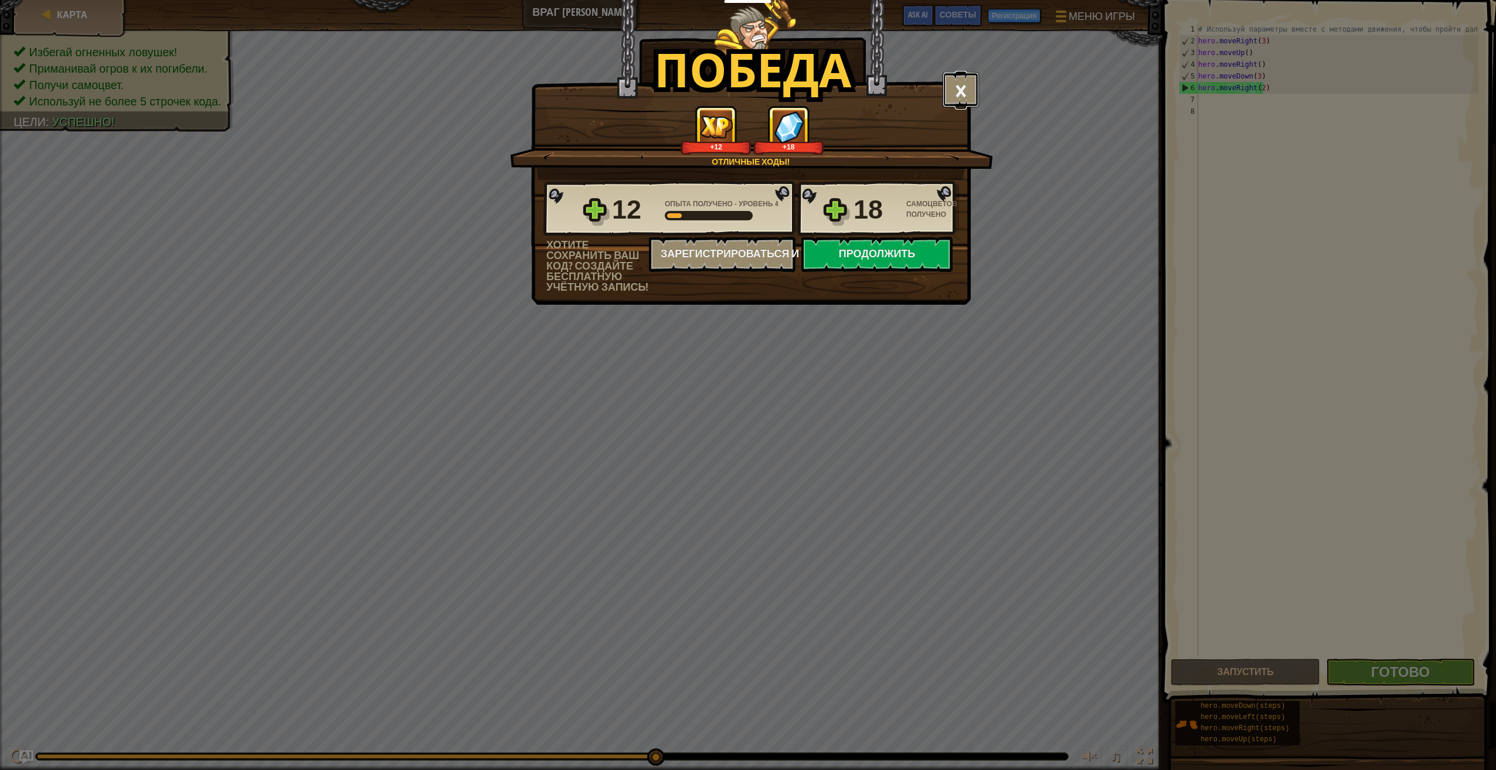
drag, startPoint x: 953, startPoint y: 91, endPoint x: 868, endPoint y: 88, distance: 85.1
click at [952, 90] on button "×" at bounding box center [961, 89] width 36 height 35
